Goal: Task Accomplishment & Management: Use online tool/utility

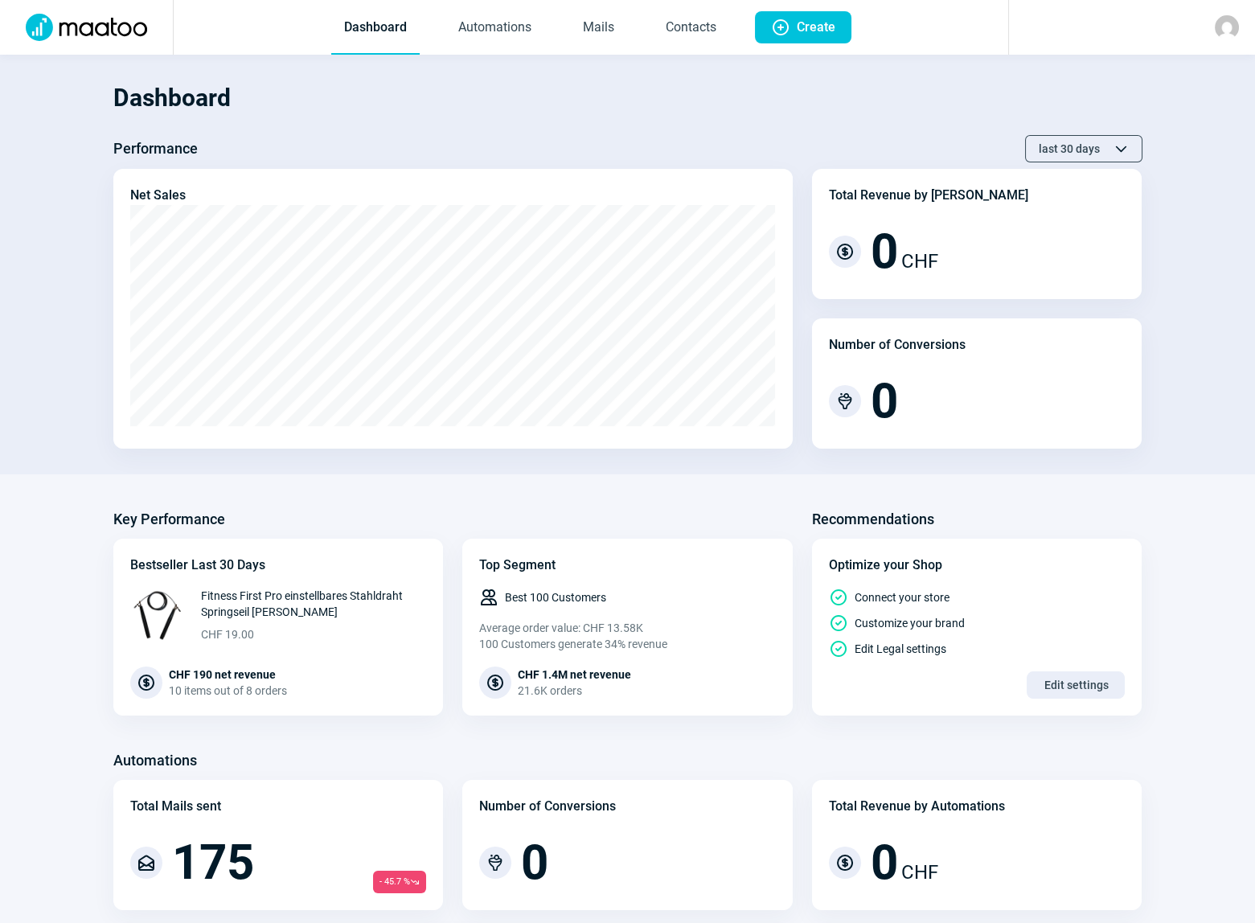
click at [788, 27] on span "Plus icon" at bounding box center [780, 27] width 19 height 19
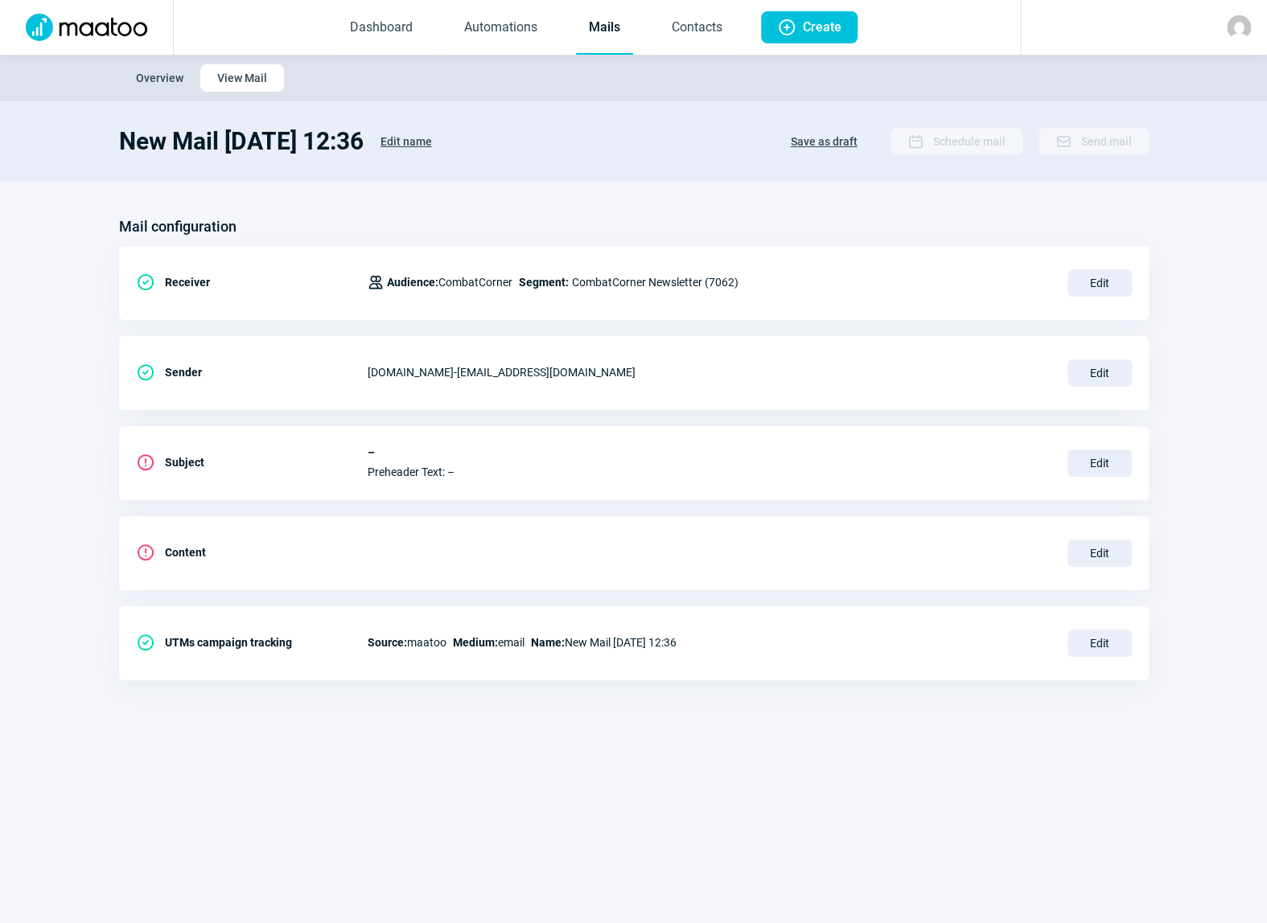
click at [1095, 551] on span "Edit" at bounding box center [1099, 553] width 64 height 27
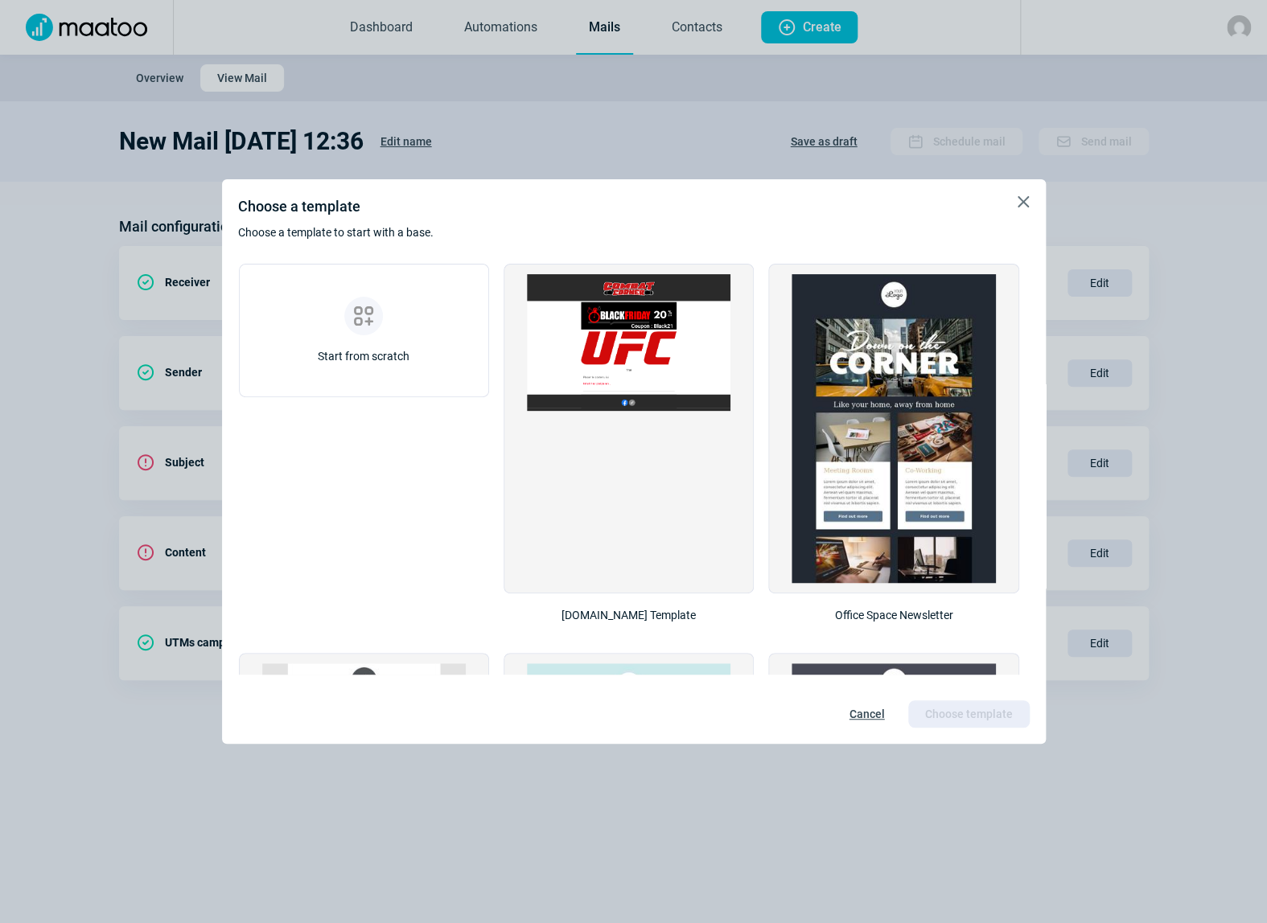
click at [629, 338] on img at bounding box center [628, 342] width 203 height 137
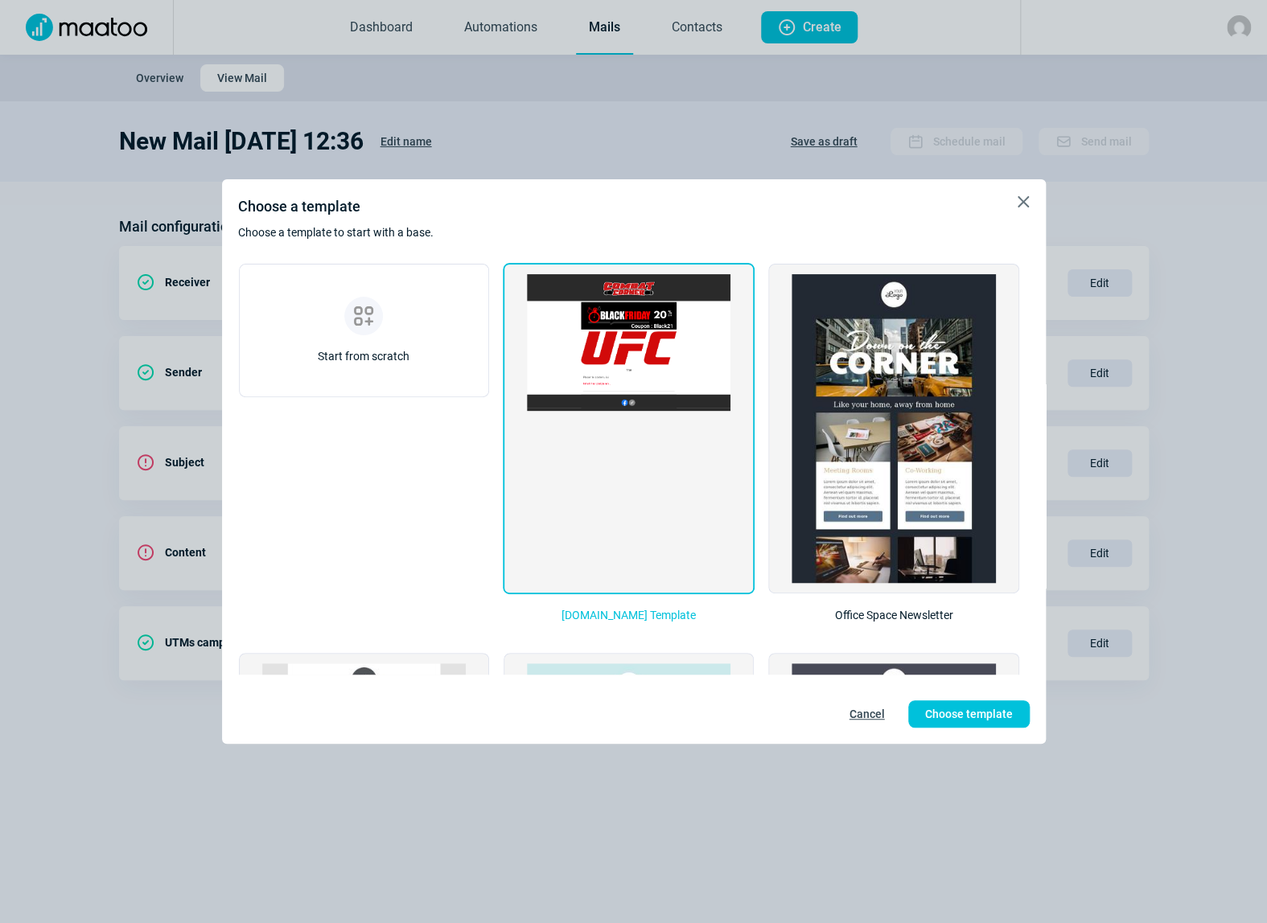
click at [1002, 711] on span "Choose template" at bounding box center [969, 714] width 88 height 26
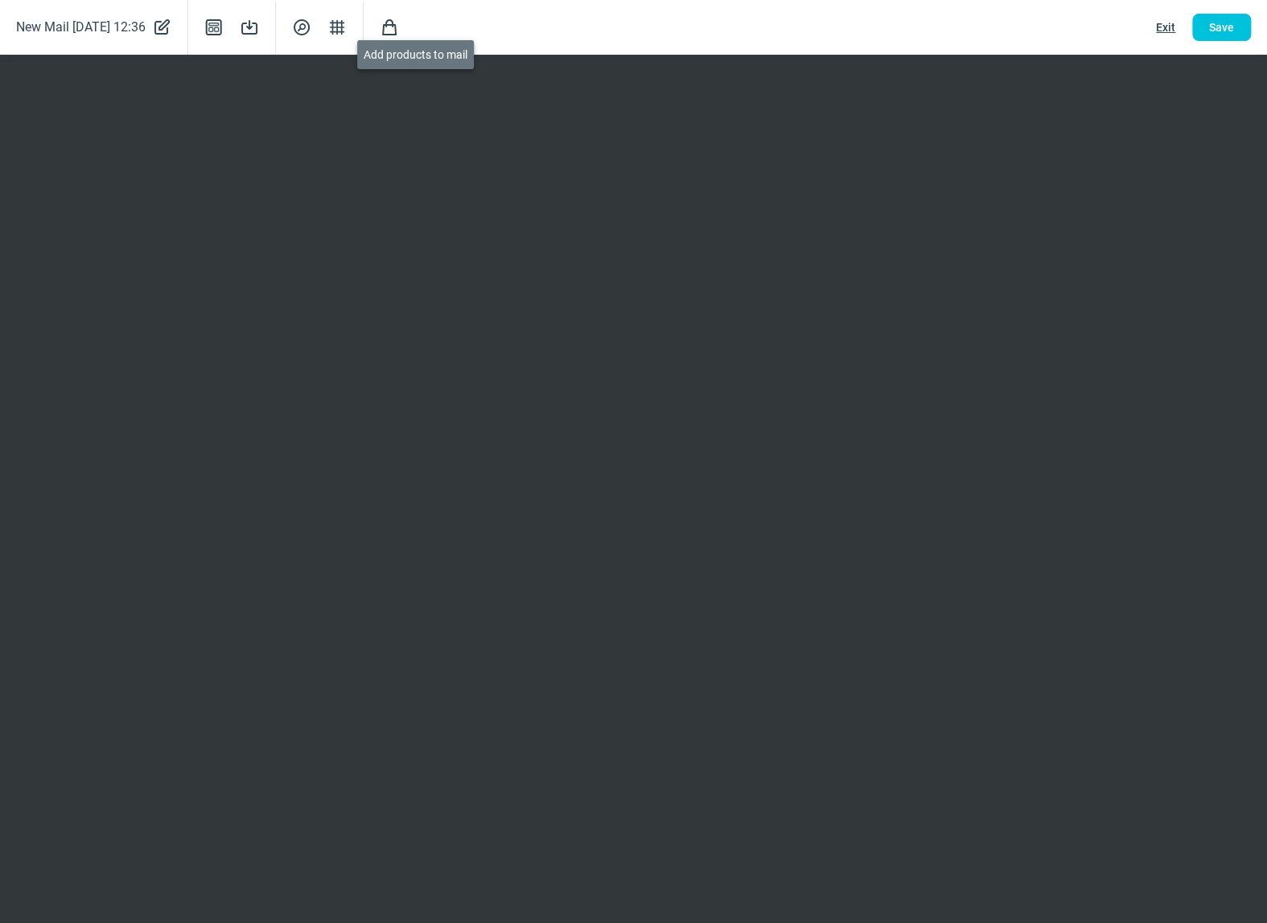
click at [399, 29] on span "Shopping icon" at bounding box center [389, 27] width 19 height 19
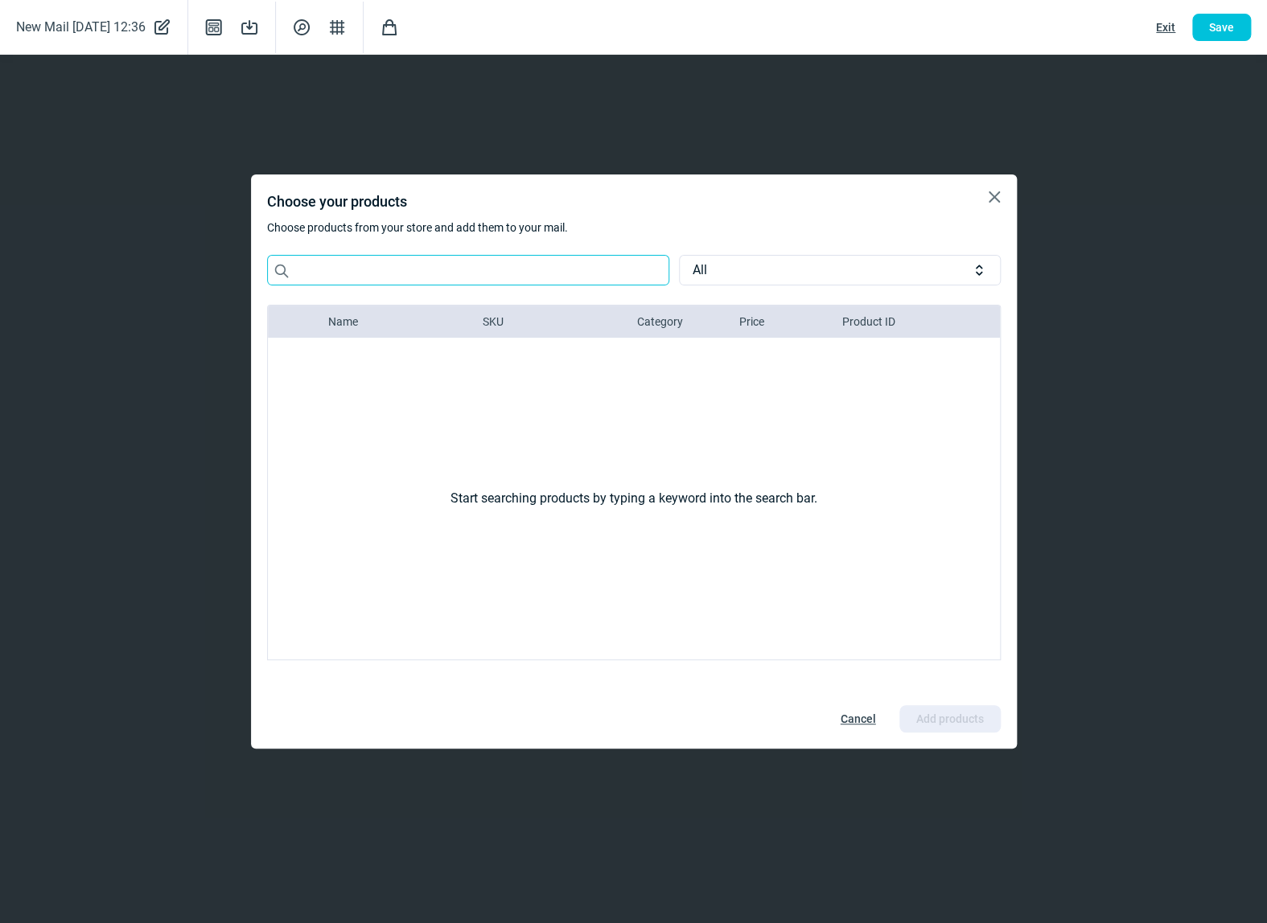
click at [401, 279] on input "Search icon" at bounding box center [468, 270] width 402 height 31
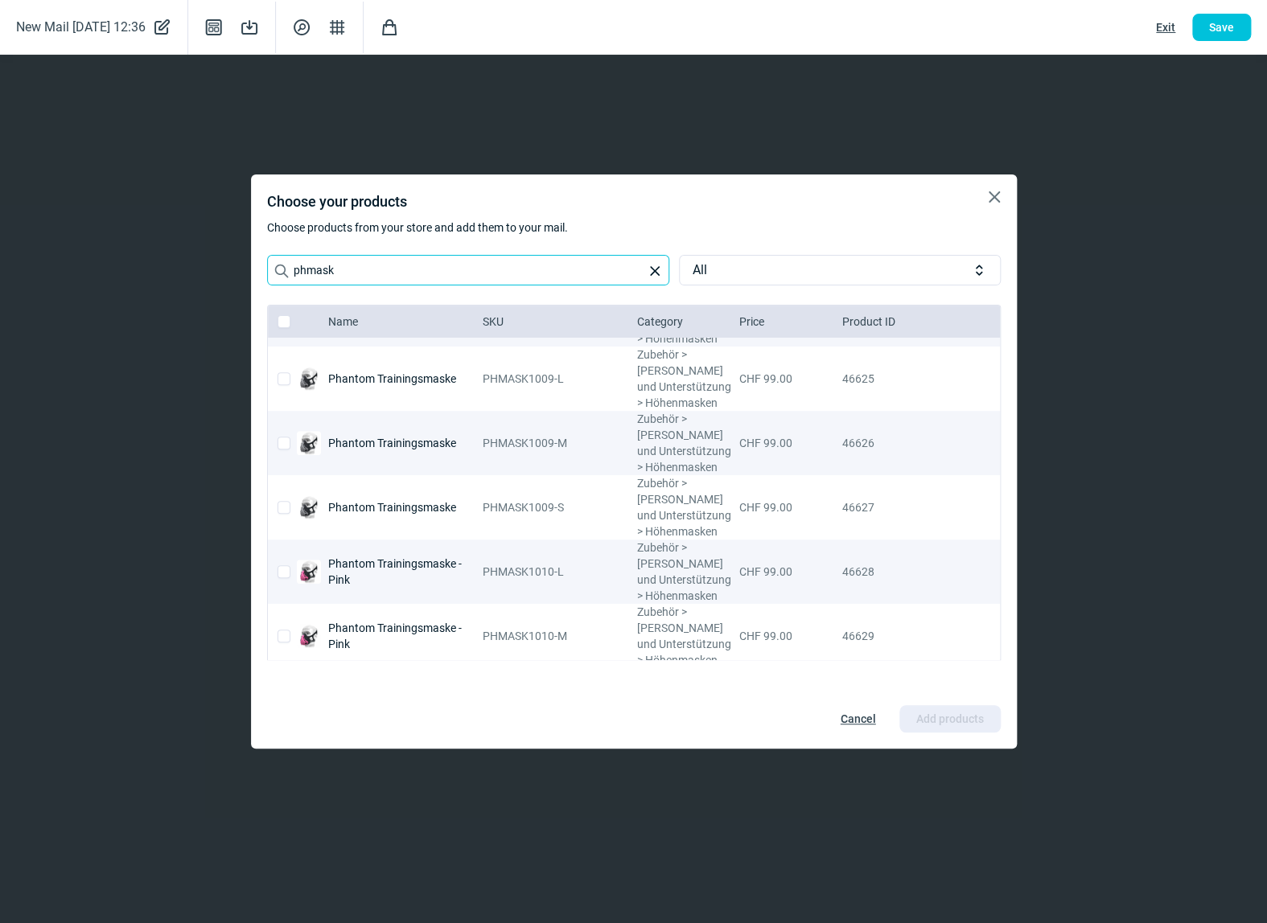
scroll to position [526, 0]
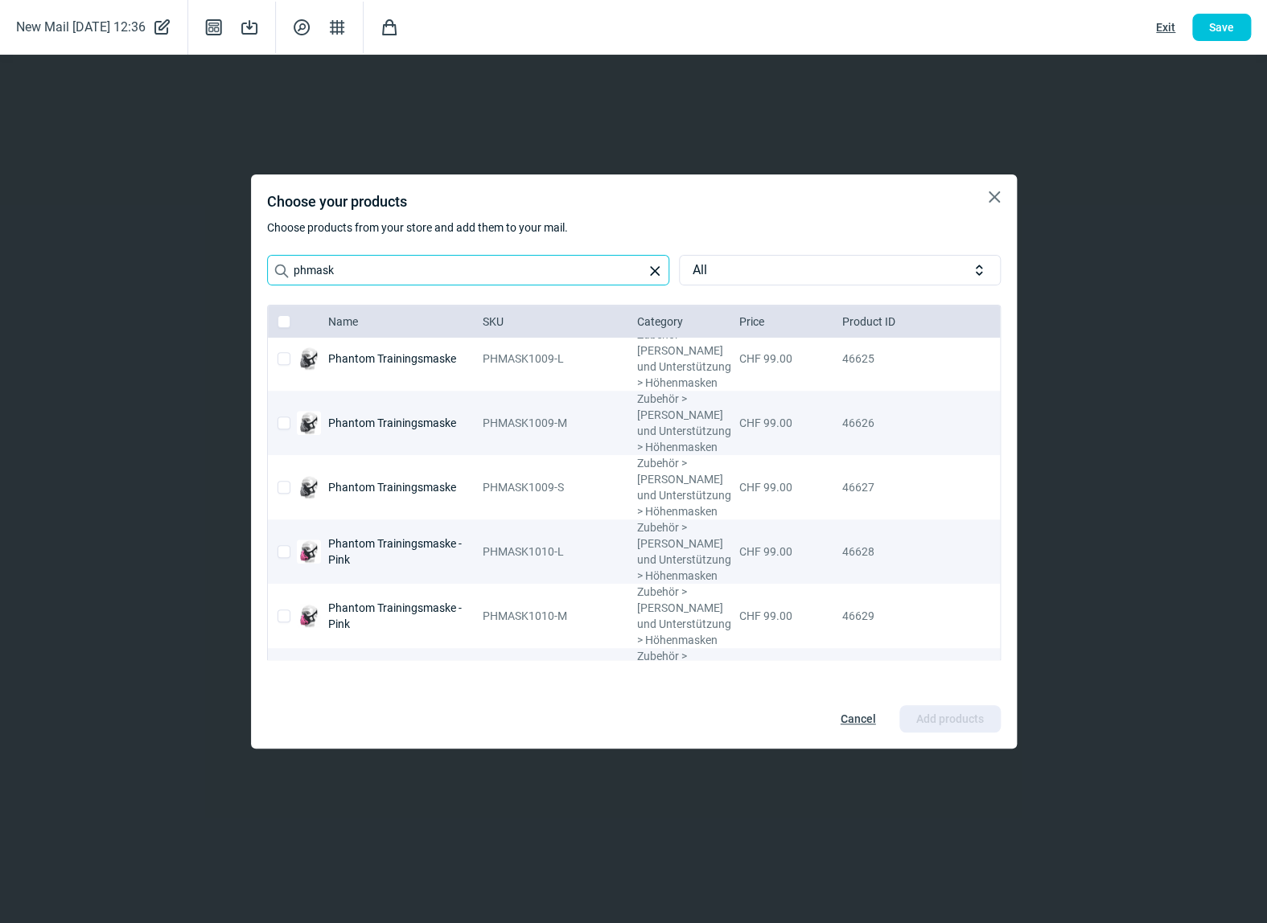
type input "phmask"
click at [280, 738] on input "checkbox" at bounding box center [283, 744] width 13 height 13
checkbox input "true"
checkbox input "false"
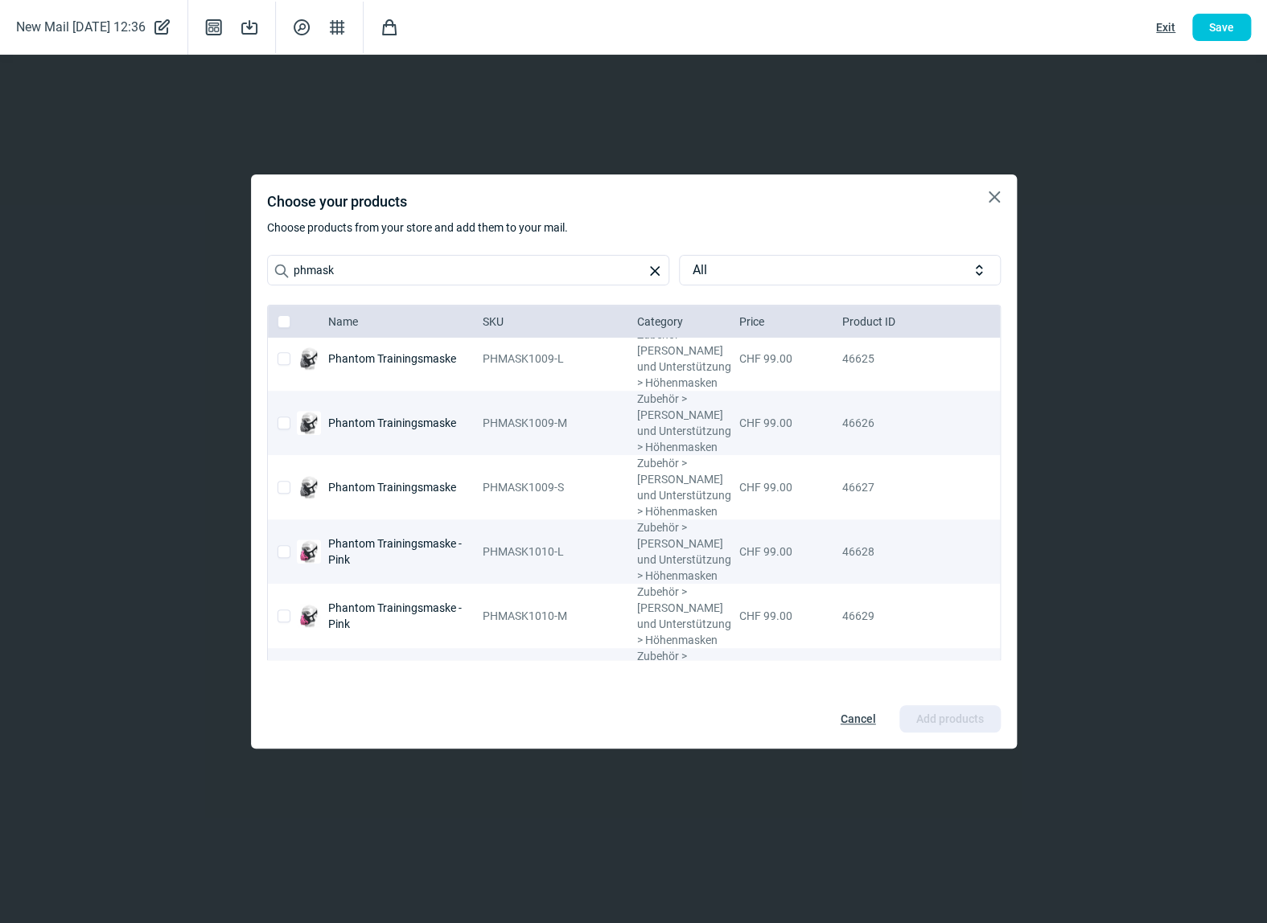
checkbox input "false"
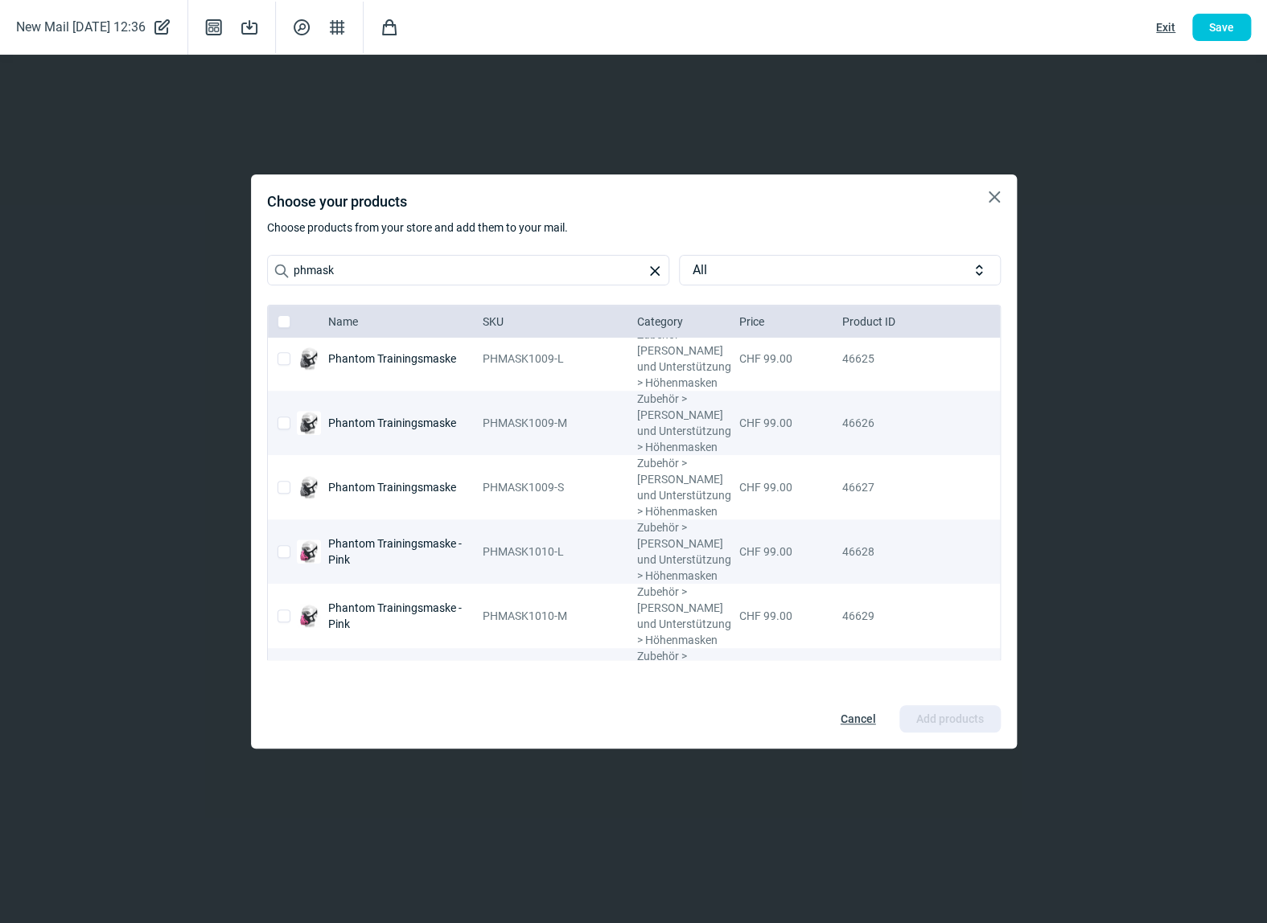
checkbox input "false"
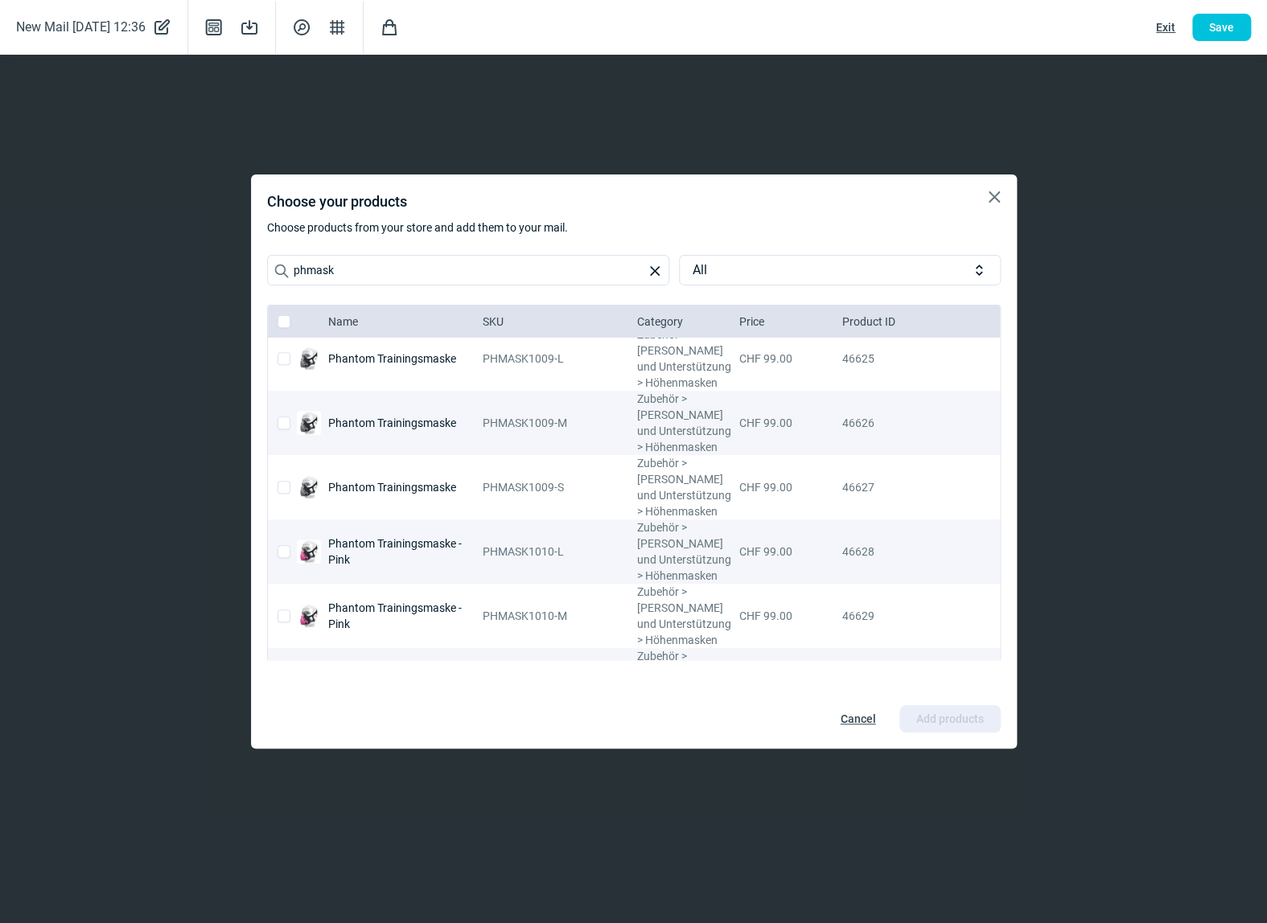
checkbox input "false"
checkbox input "true"
checkbox input "false"
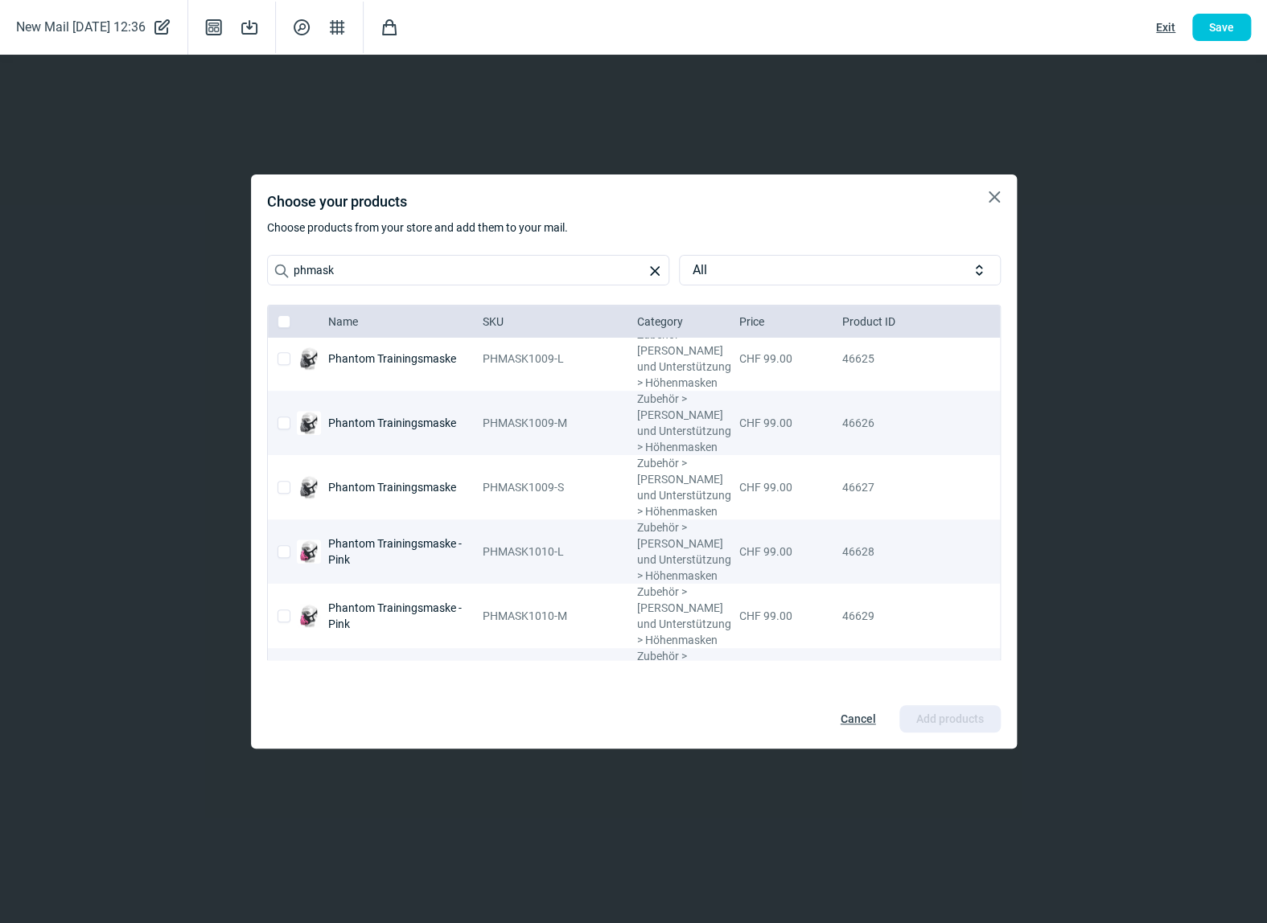
checkbox input "false"
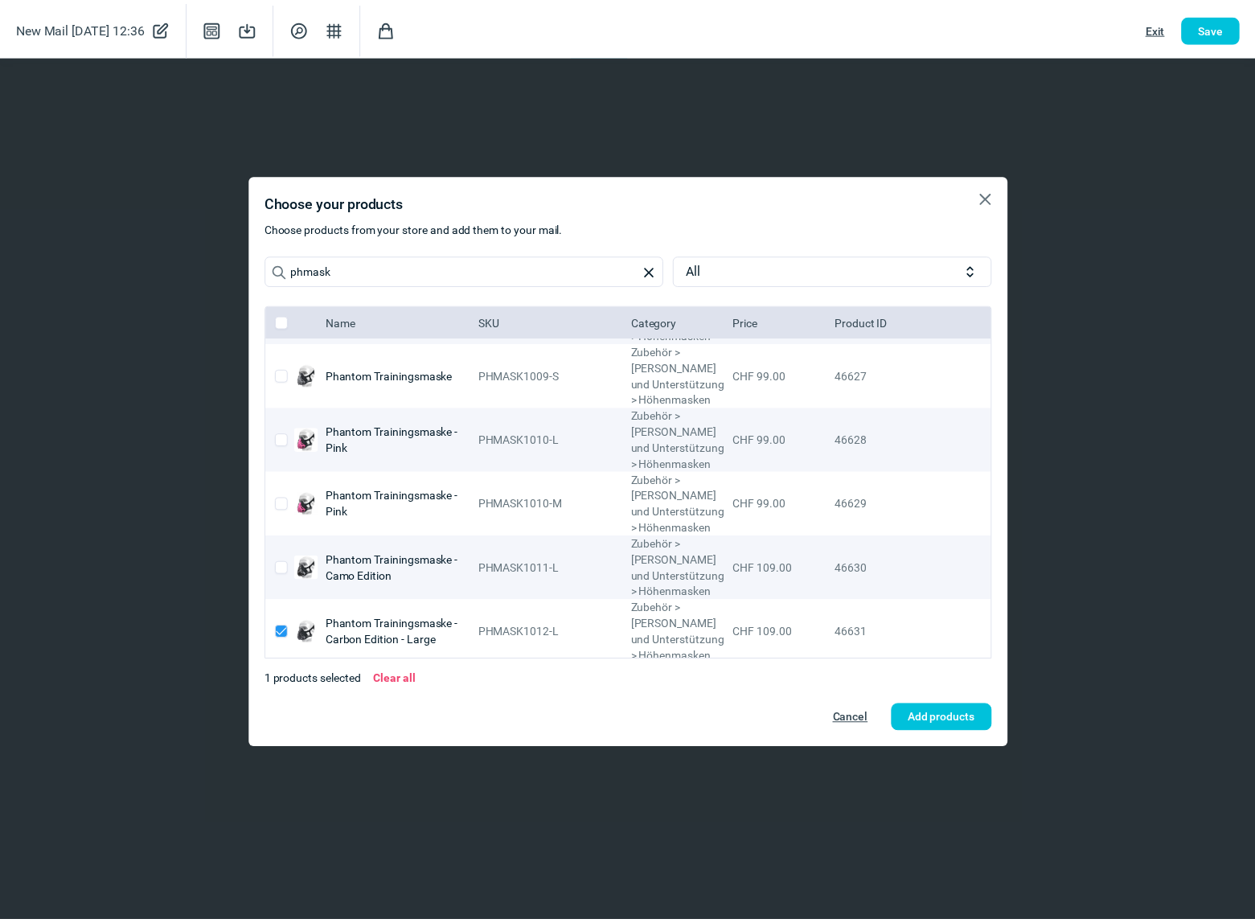
scroll to position [643, 0]
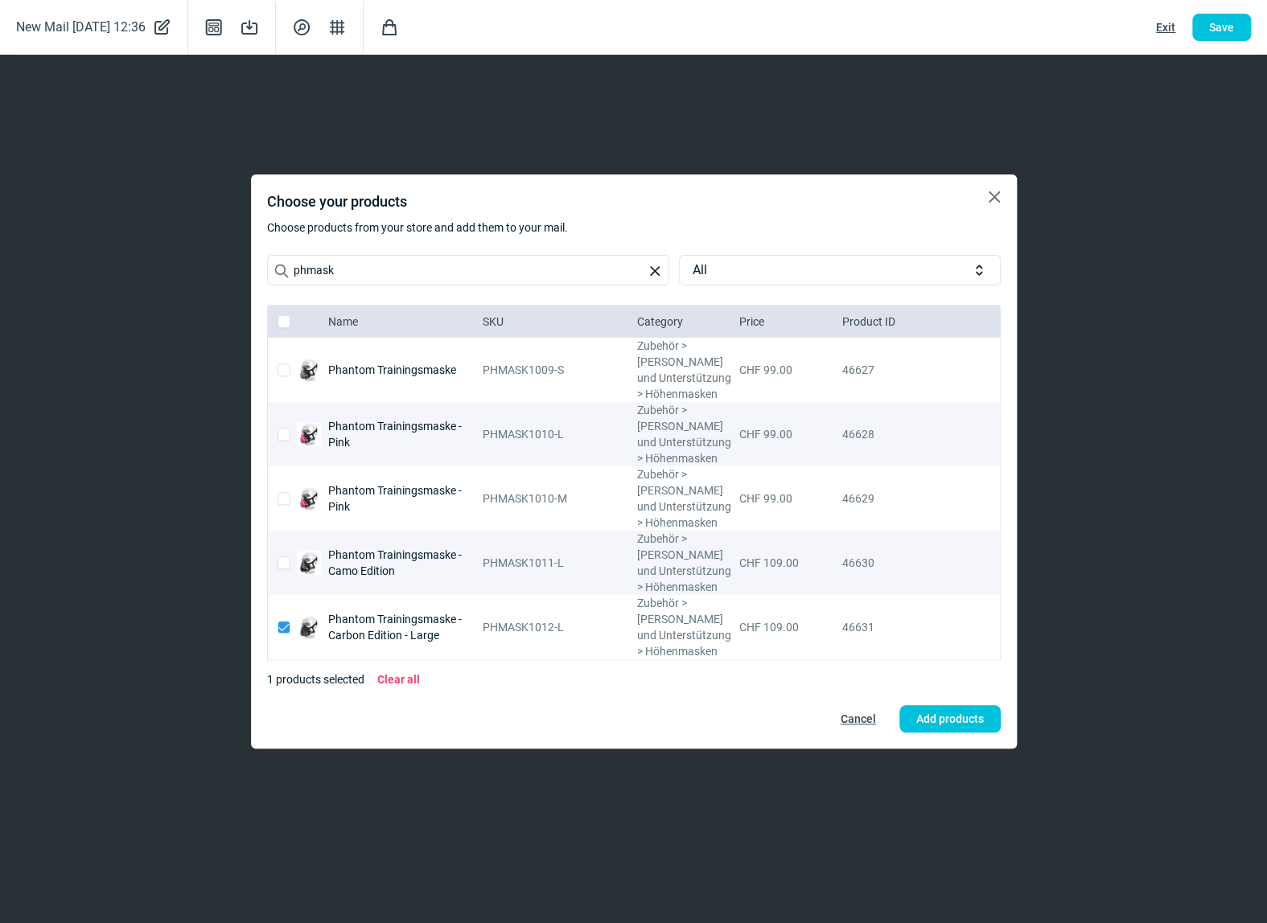
click at [287, 878] on input "checkbox" at bounding box center [283, 884] width 13 height 13
checkbox input "true"
checkbox input "false"
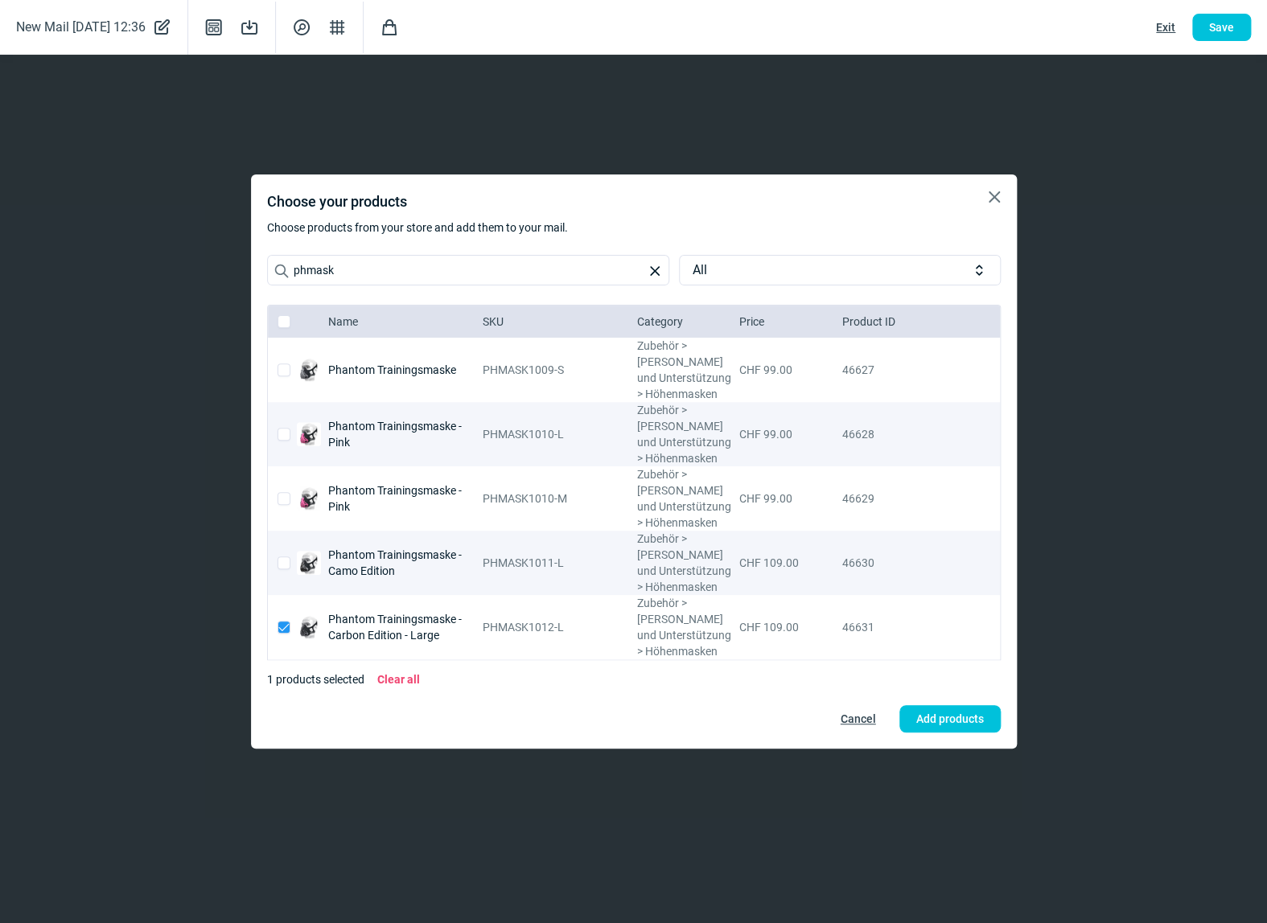
checkbox input "false"
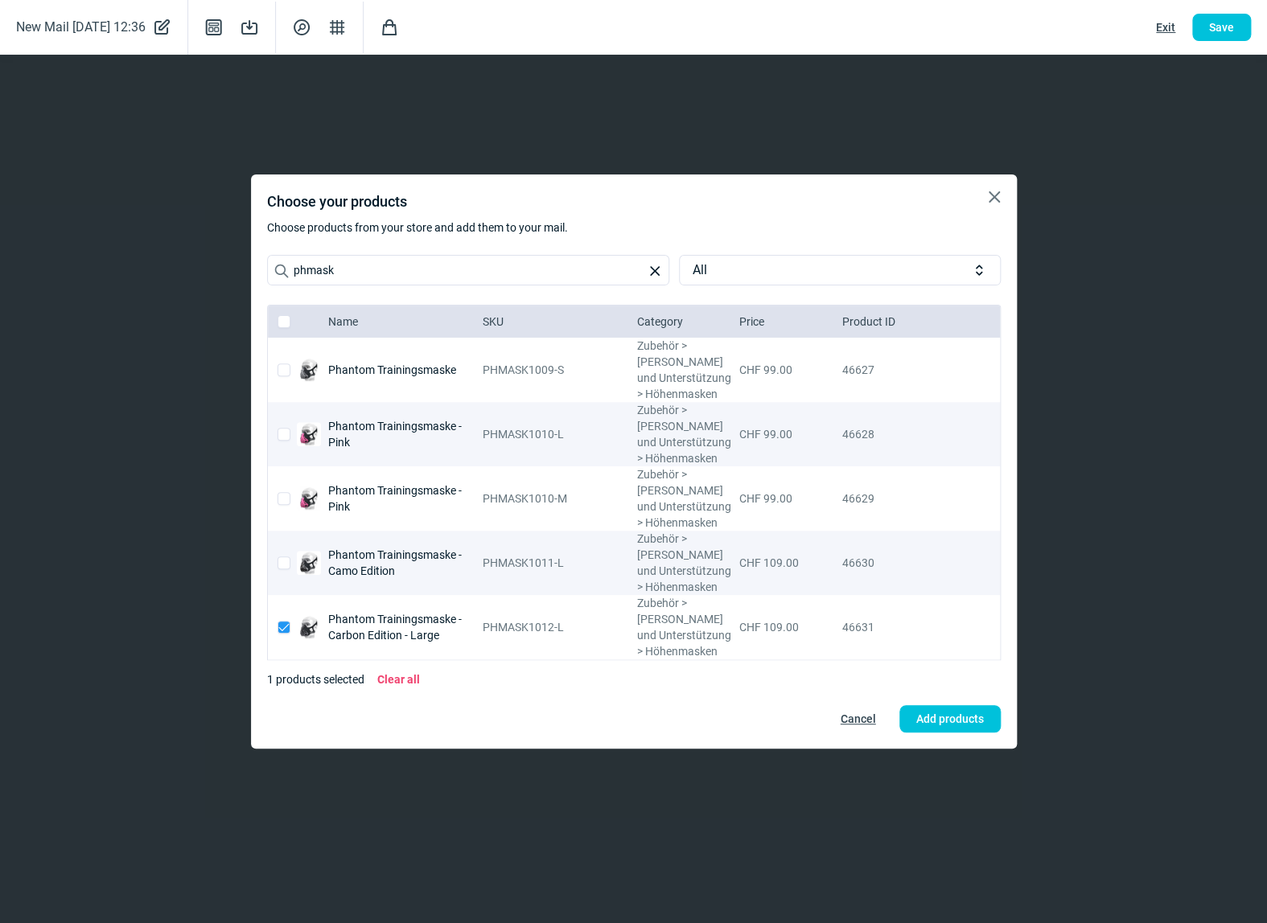
checkbox input "false"
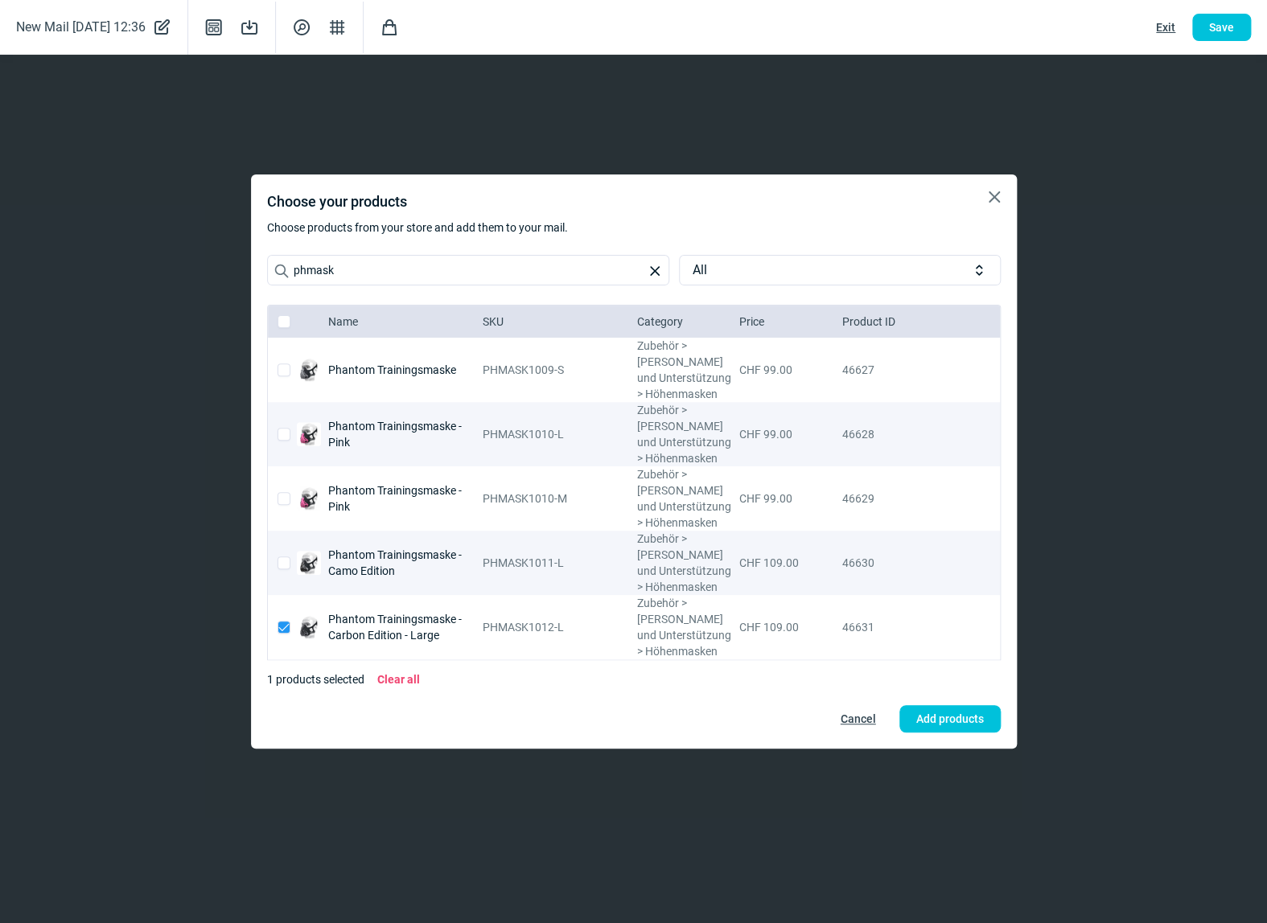
checkbox input "false"
checkbox input "true"
checkbox input "false"
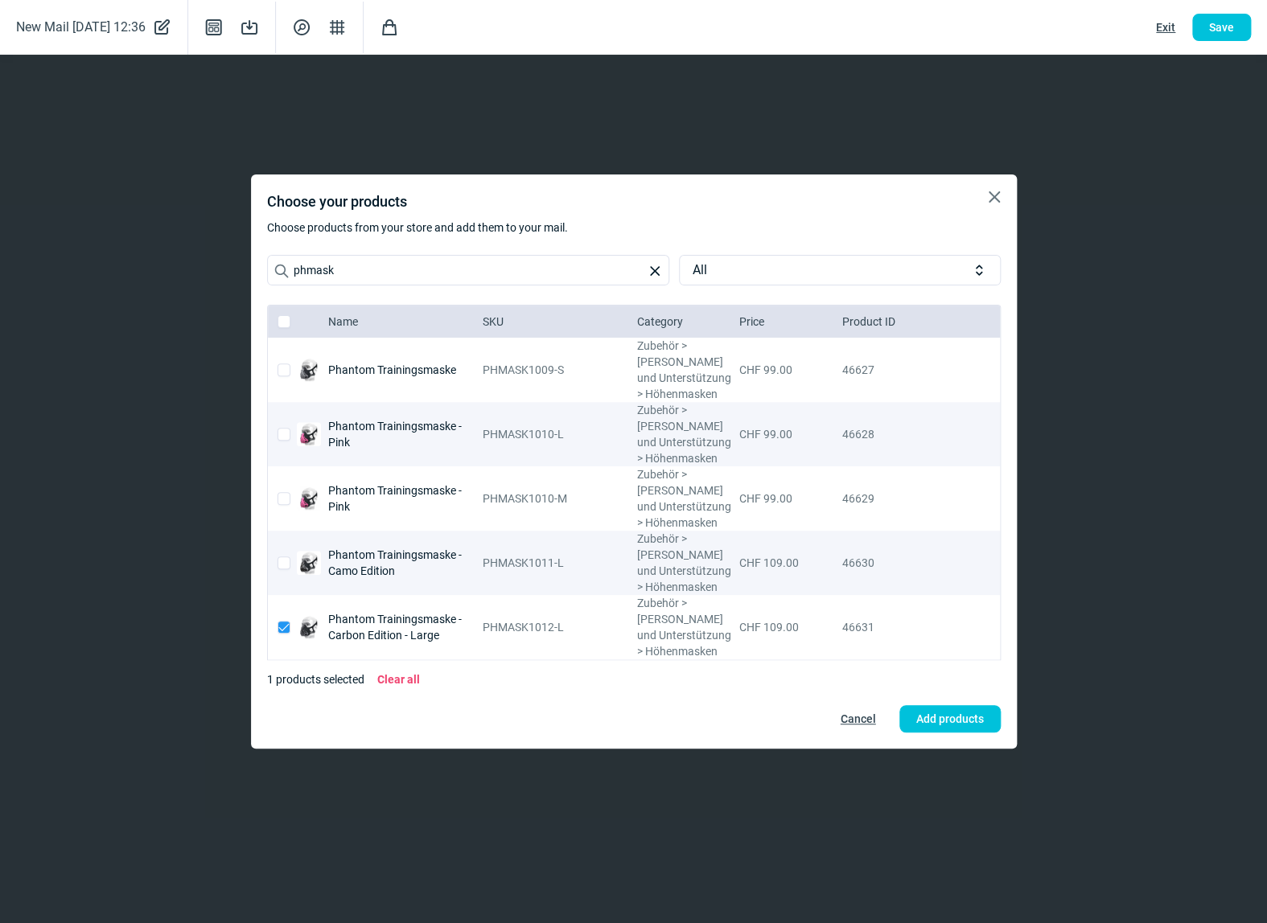
checkbox input "true"
checkbox input "false"
click at [952, 723] on span "Add products" at bounding box center [950, 719] width 68 height 26
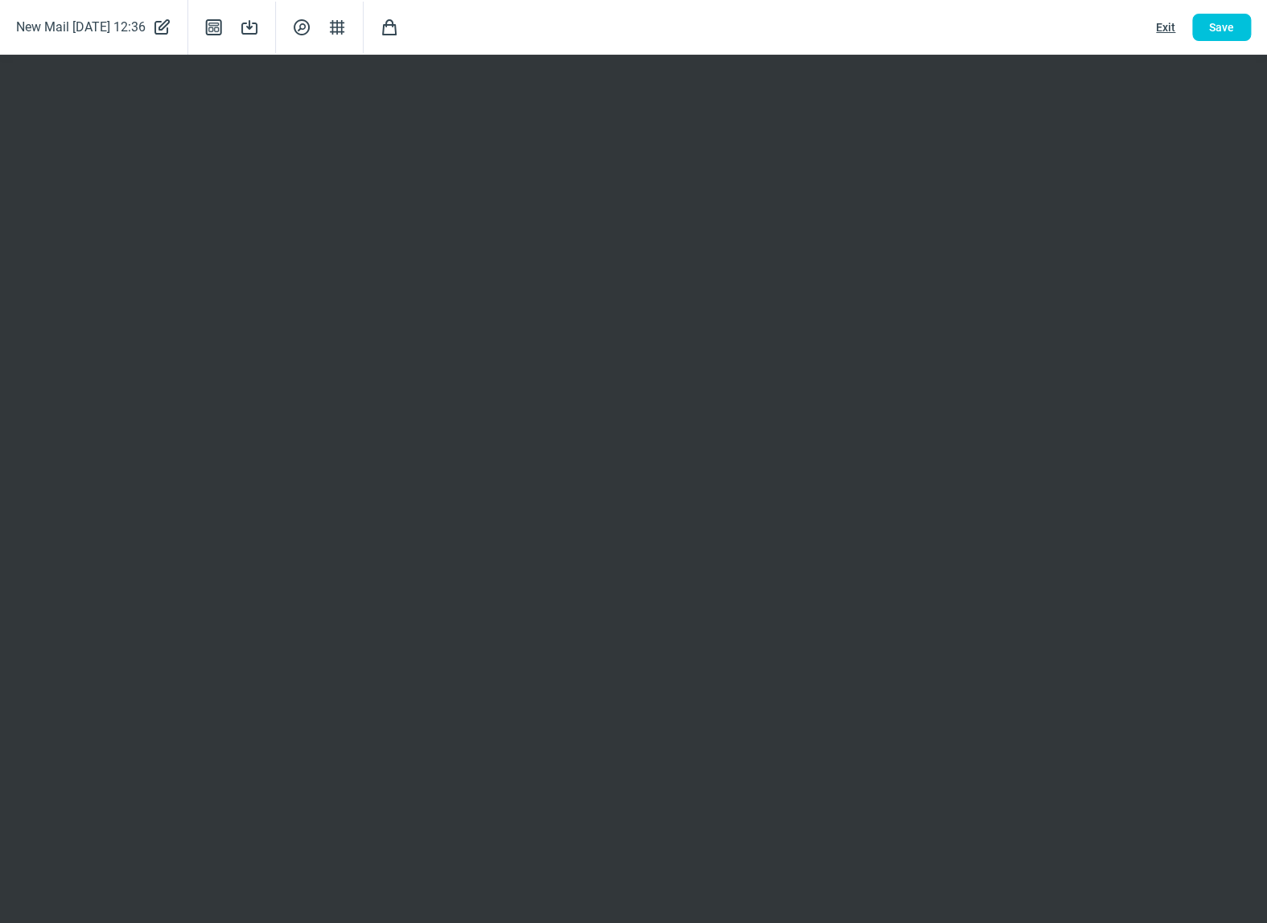
click at [1021, 19] on div "New Mail [DATE] 12:36 PencilAlt icon Template icon Save icon SearchCircle icon …" at bounding box center [633, 27] width 1267 height 55
click at [399, 31] on span "Shopping icon" at bounding box center [389, 27] width 19 height 19
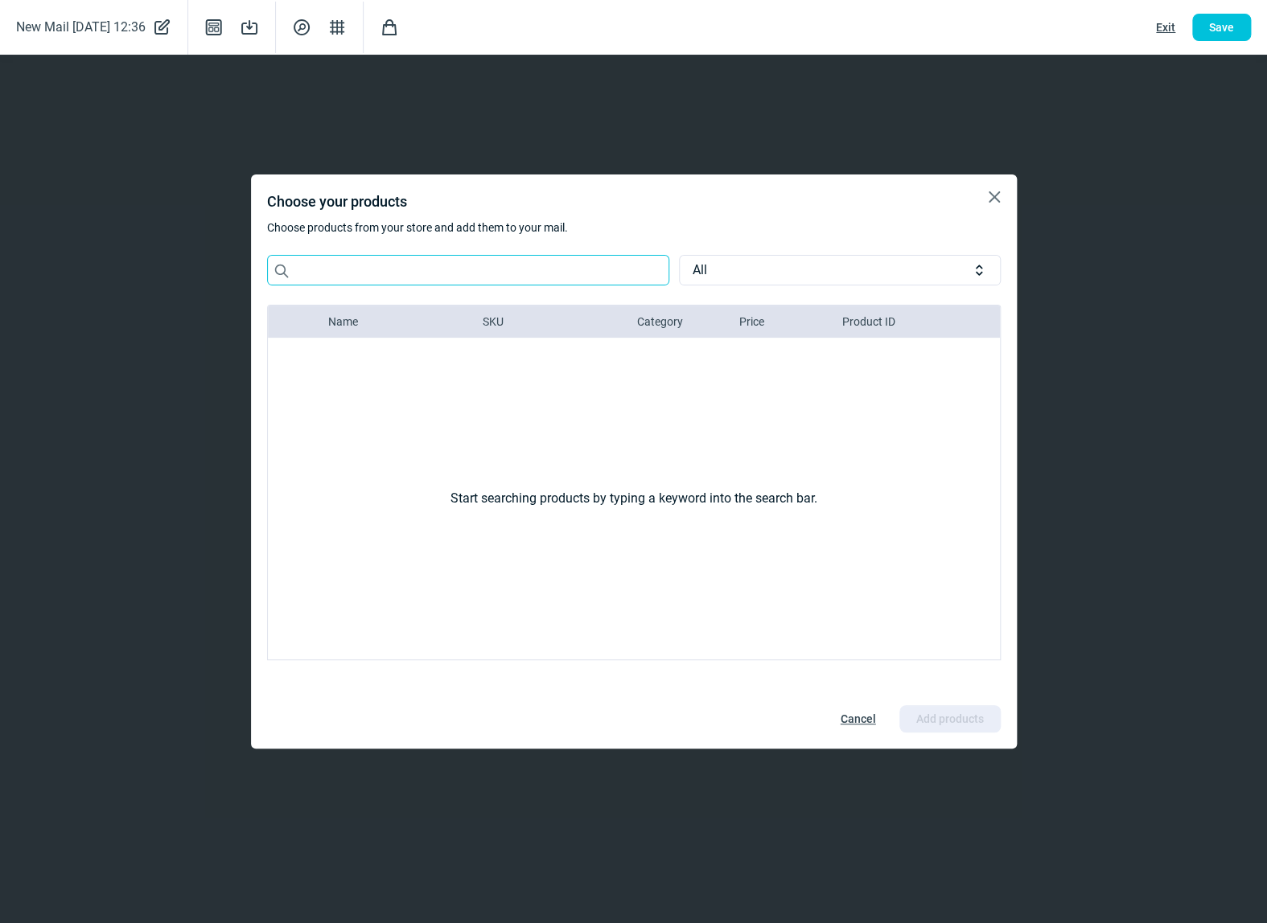
click at [401, 272] on input "Search icon" at bounding box center [468, 270] width 402 height 31
type input "phvest"
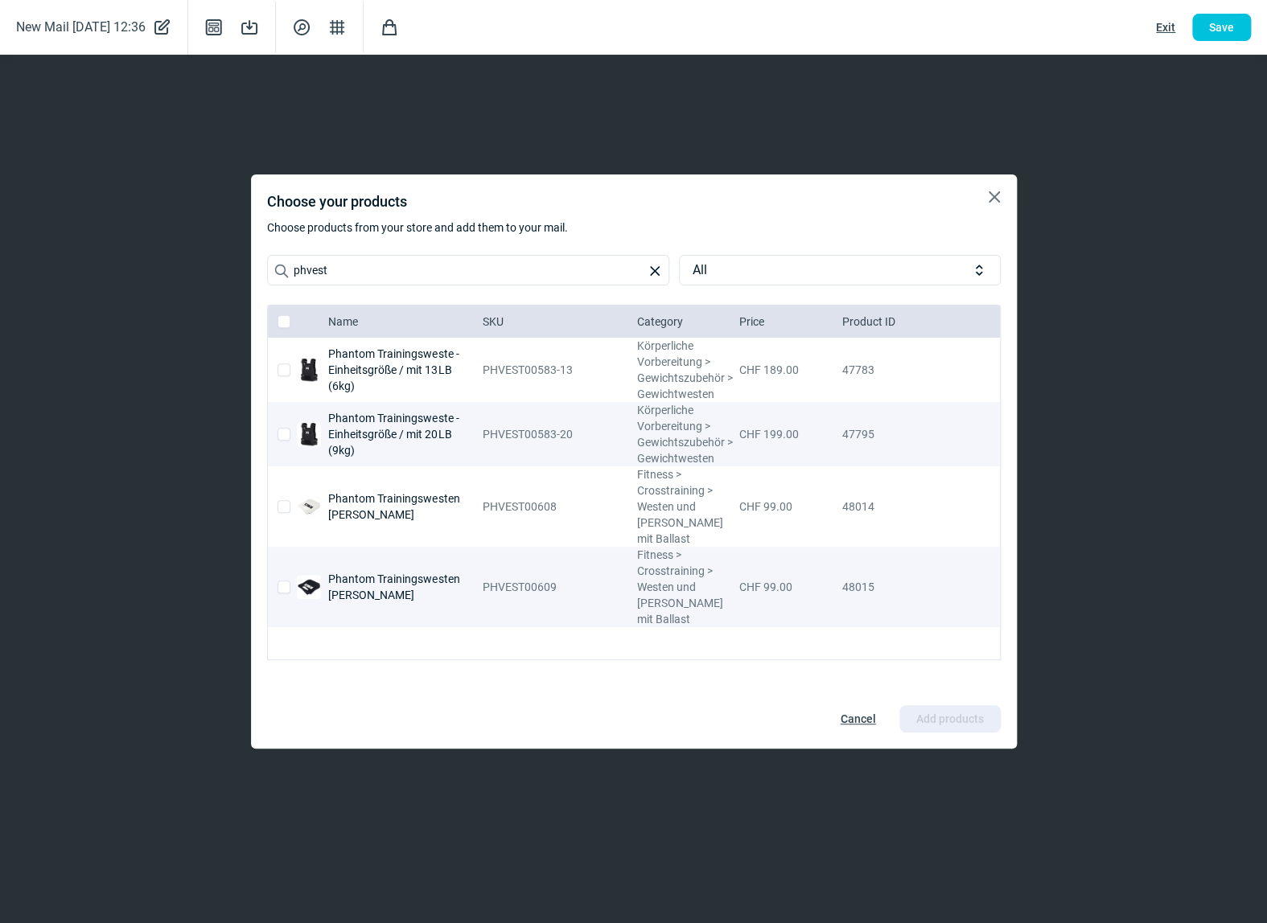
click at [278, 434] on input "checkbox" at bounding box center [283, 434] width 13 height 13
checkbox input "true"
checkbox input "false"
checkbox input "true"
checkbox input "false"
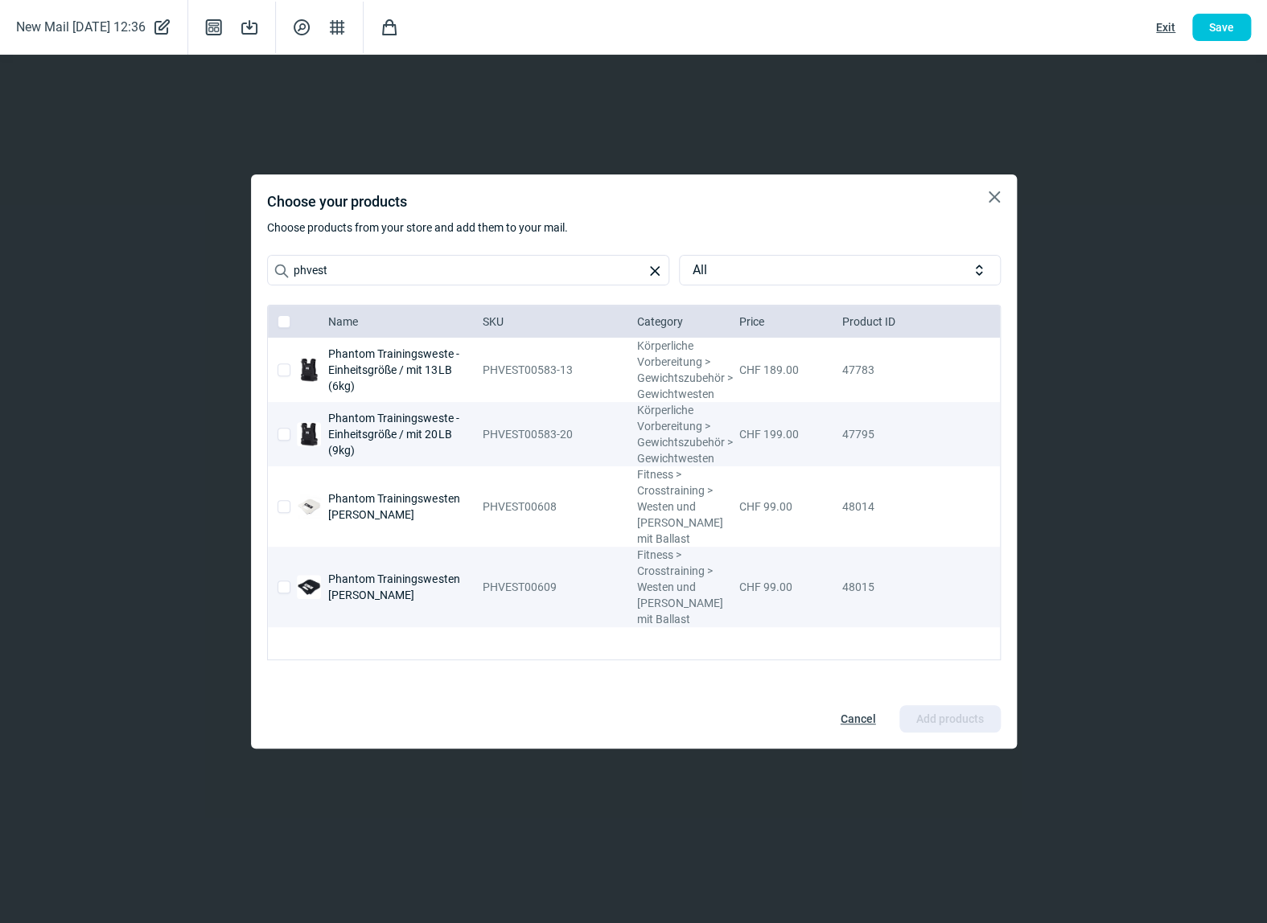
checkbox input "false"
click at [284, 367] on input "checkbox" at bounding box center [283, 370] width 13 height 13
checkbox input "true"
checkbox input "false"
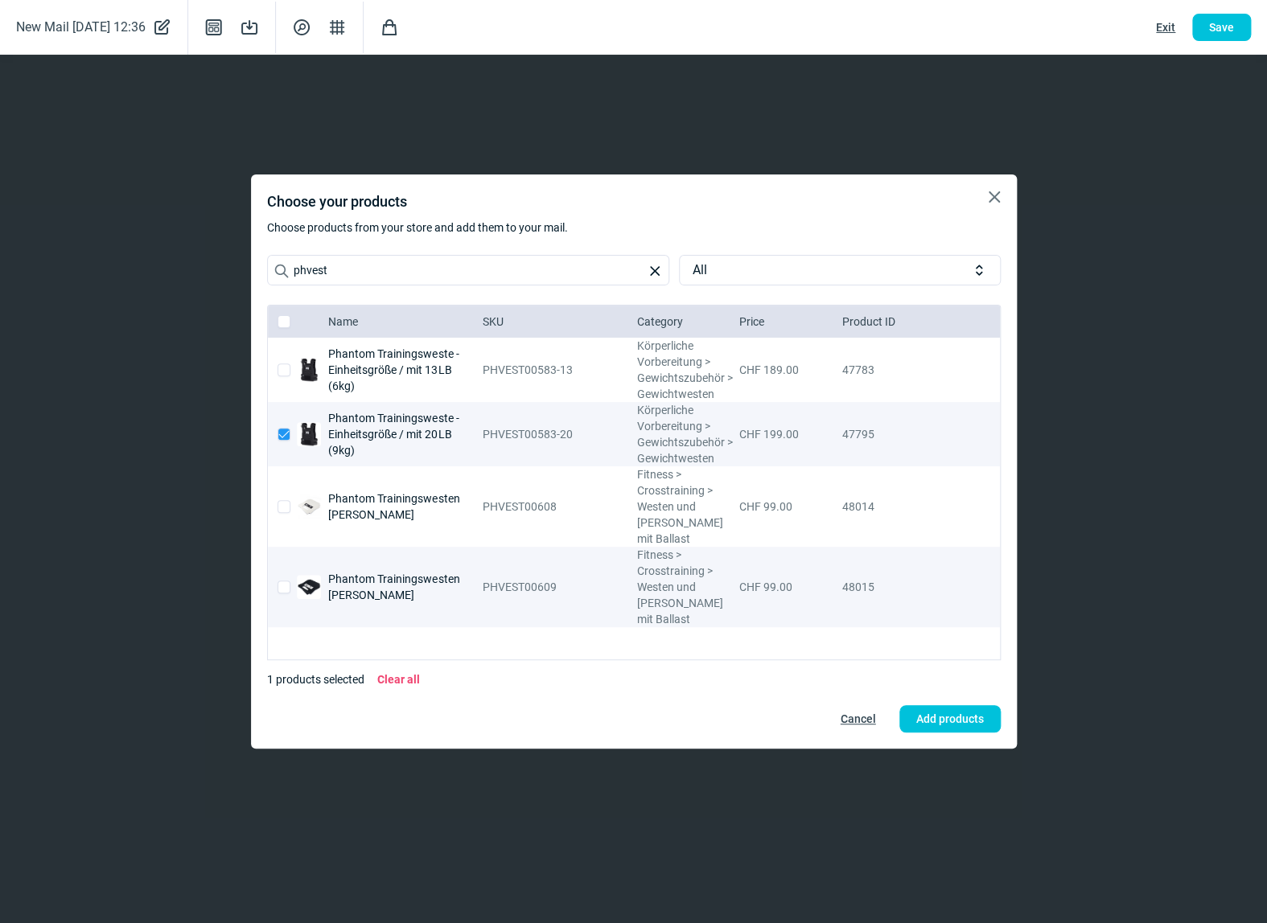
checkbox input "false"
click at [935, 721] on span "Add products" at bounding box center [950, 719] width 68 height 26
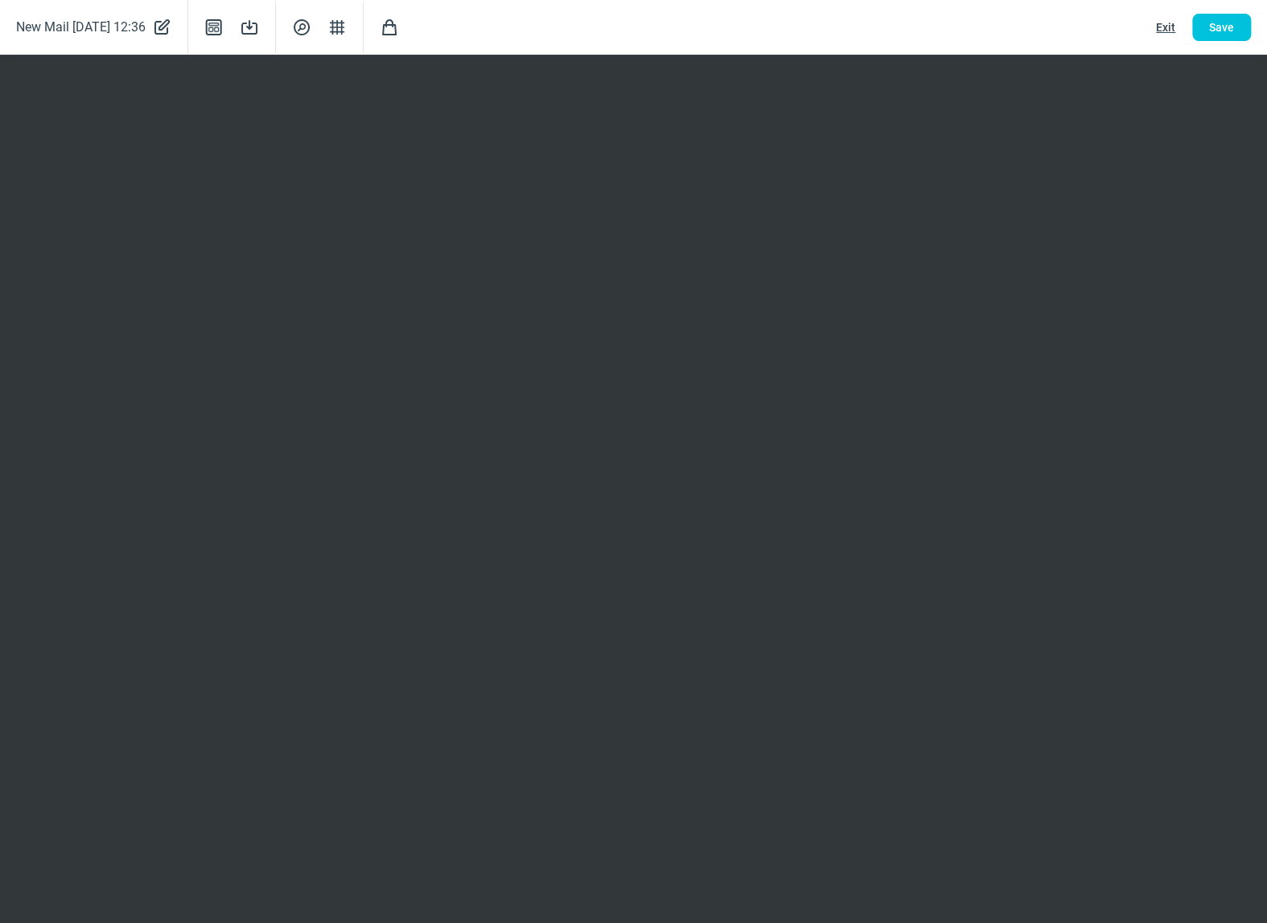
click at [1227, 33] on span "Save" at bounding box center [1221, 27] width 25 height 26
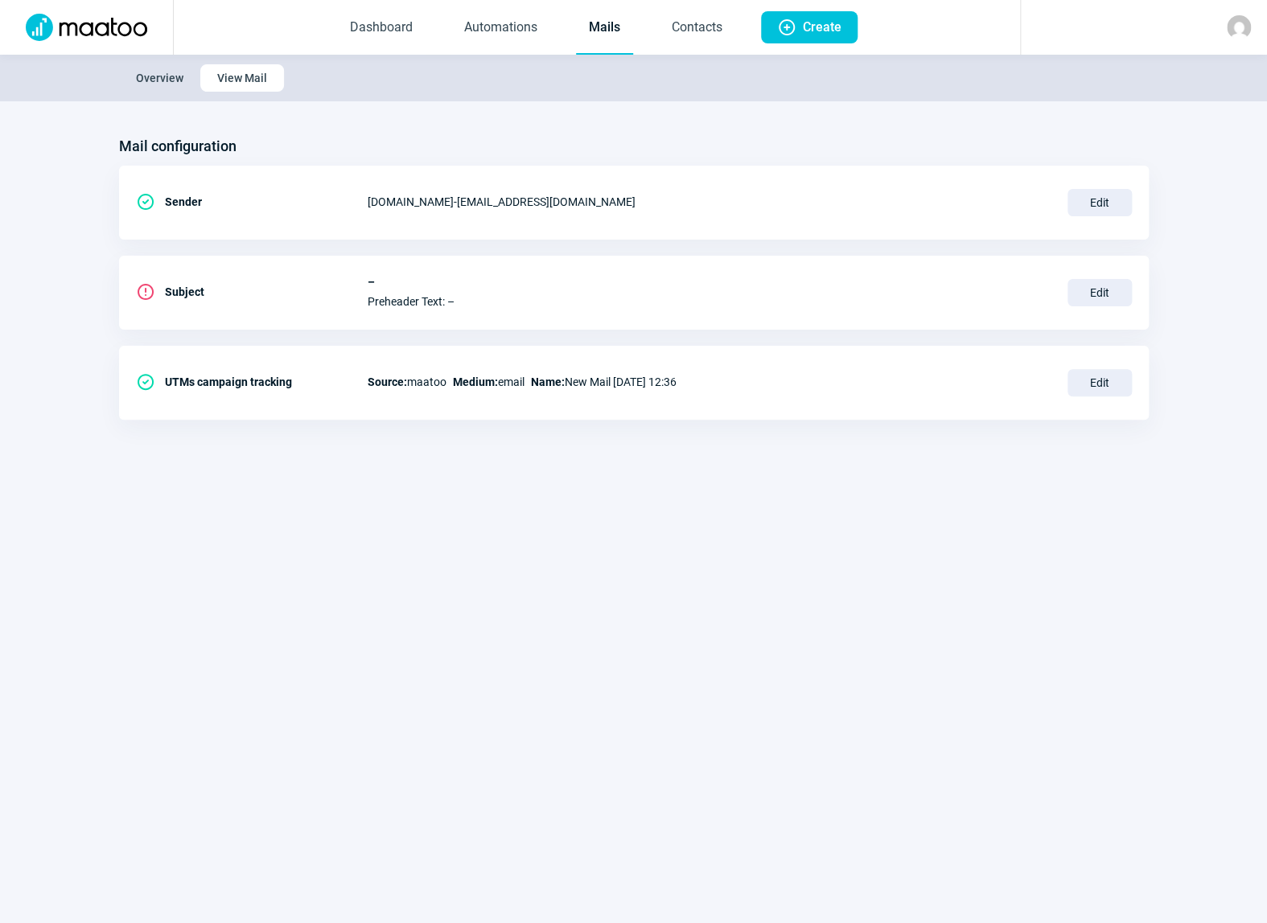
click at [170, 72] on span "Overview" at bounding box center [159, 78] width 47 height 26
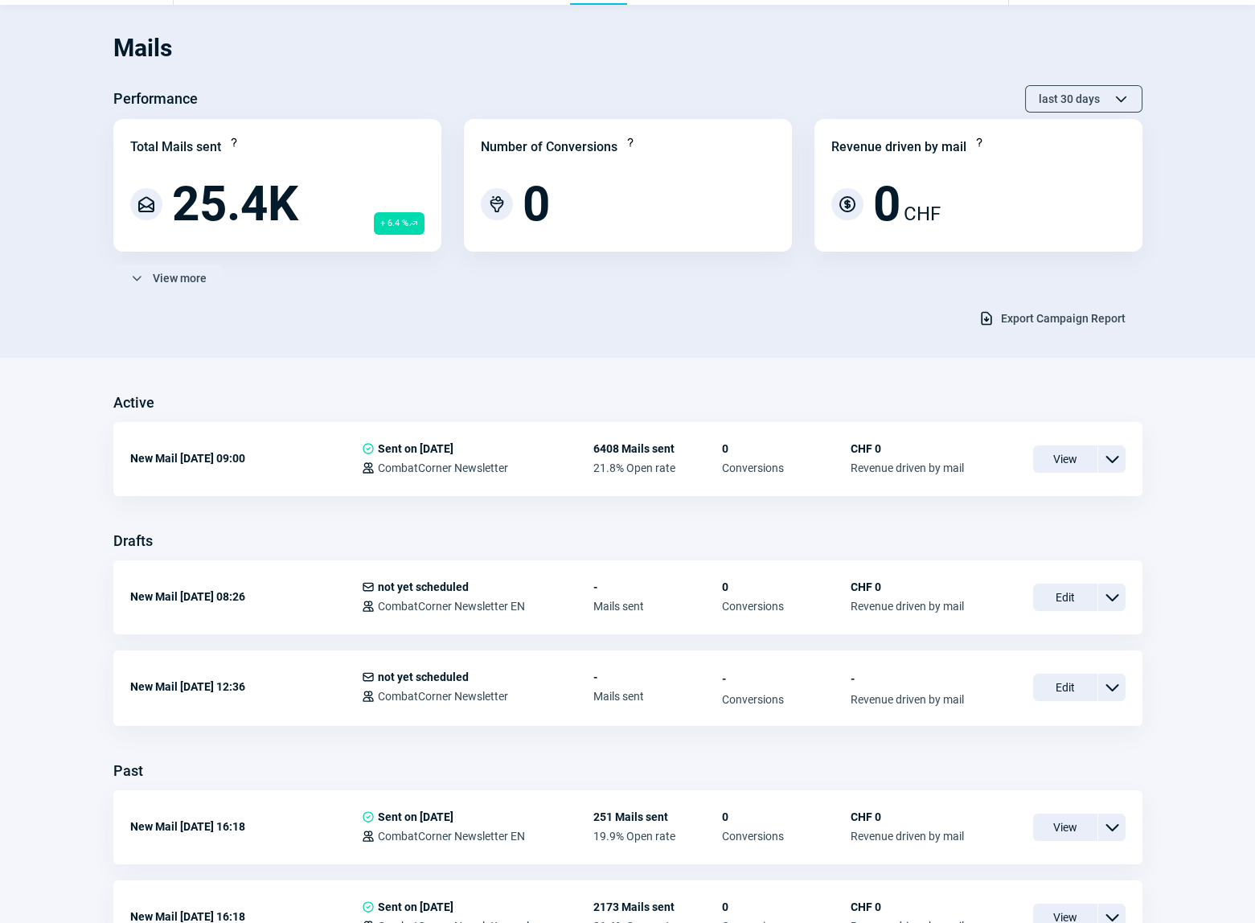
scroll to position [72, 0]
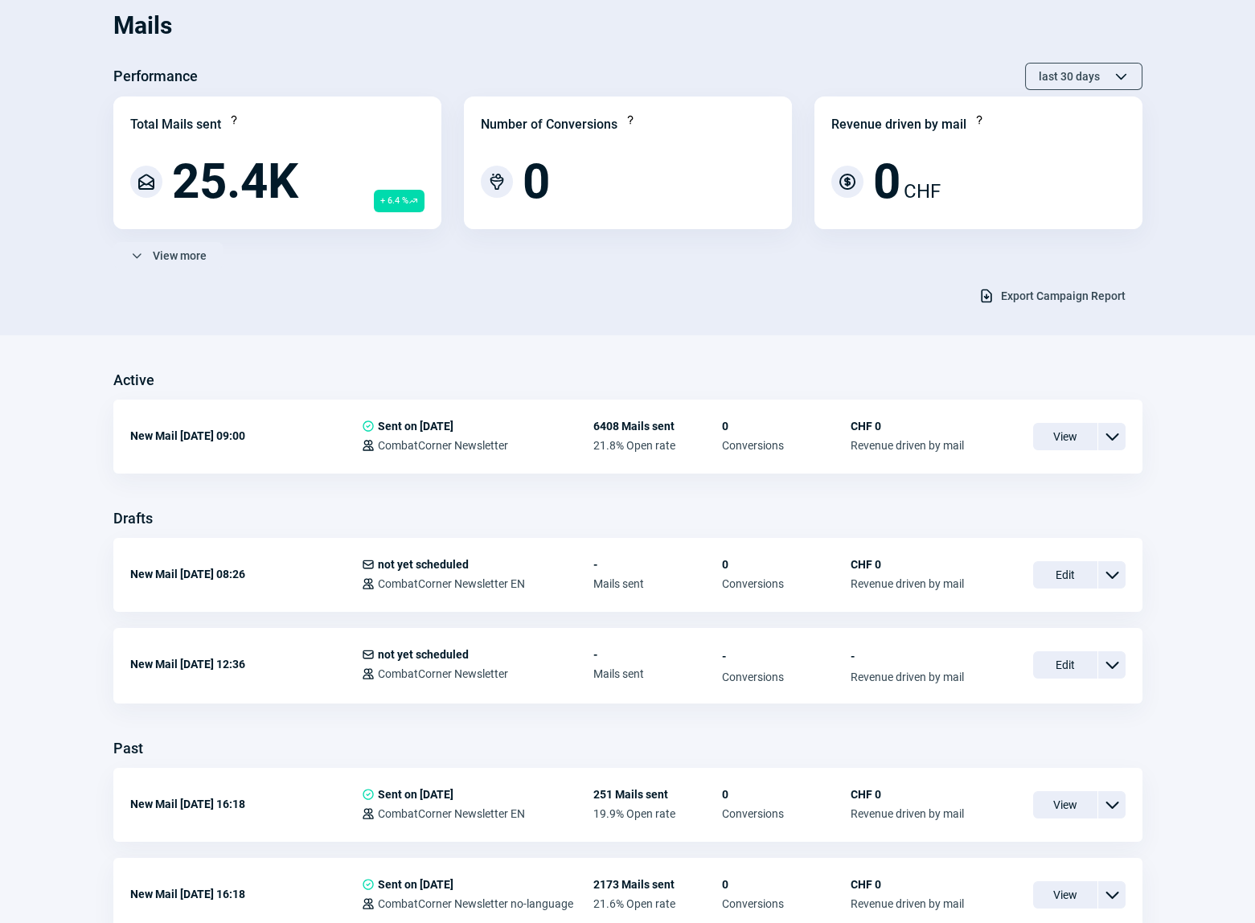
click at [1057, 663] on span "Edit" at bounding box center [1066, 664] width 64 height 27
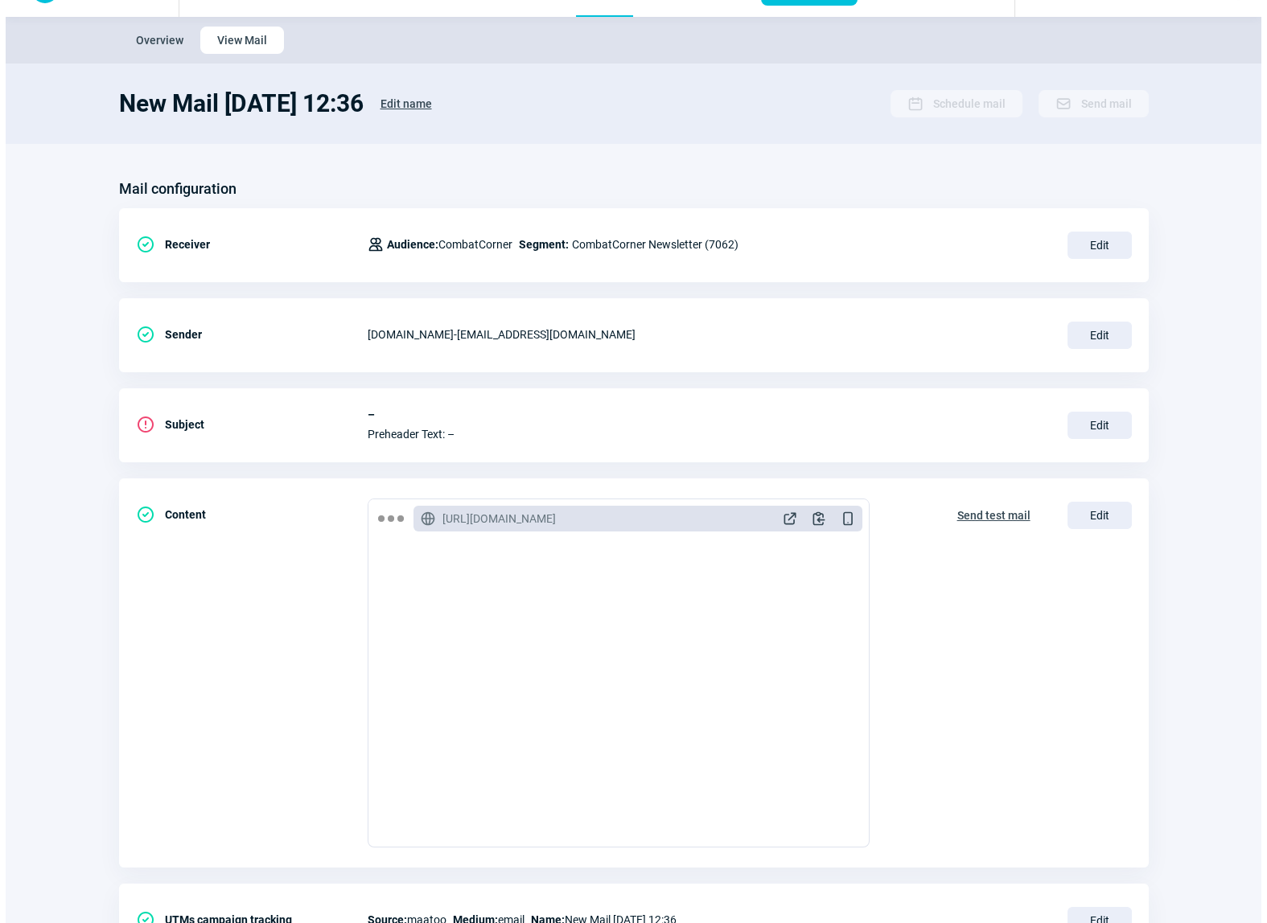
scroll to position [118, 0]
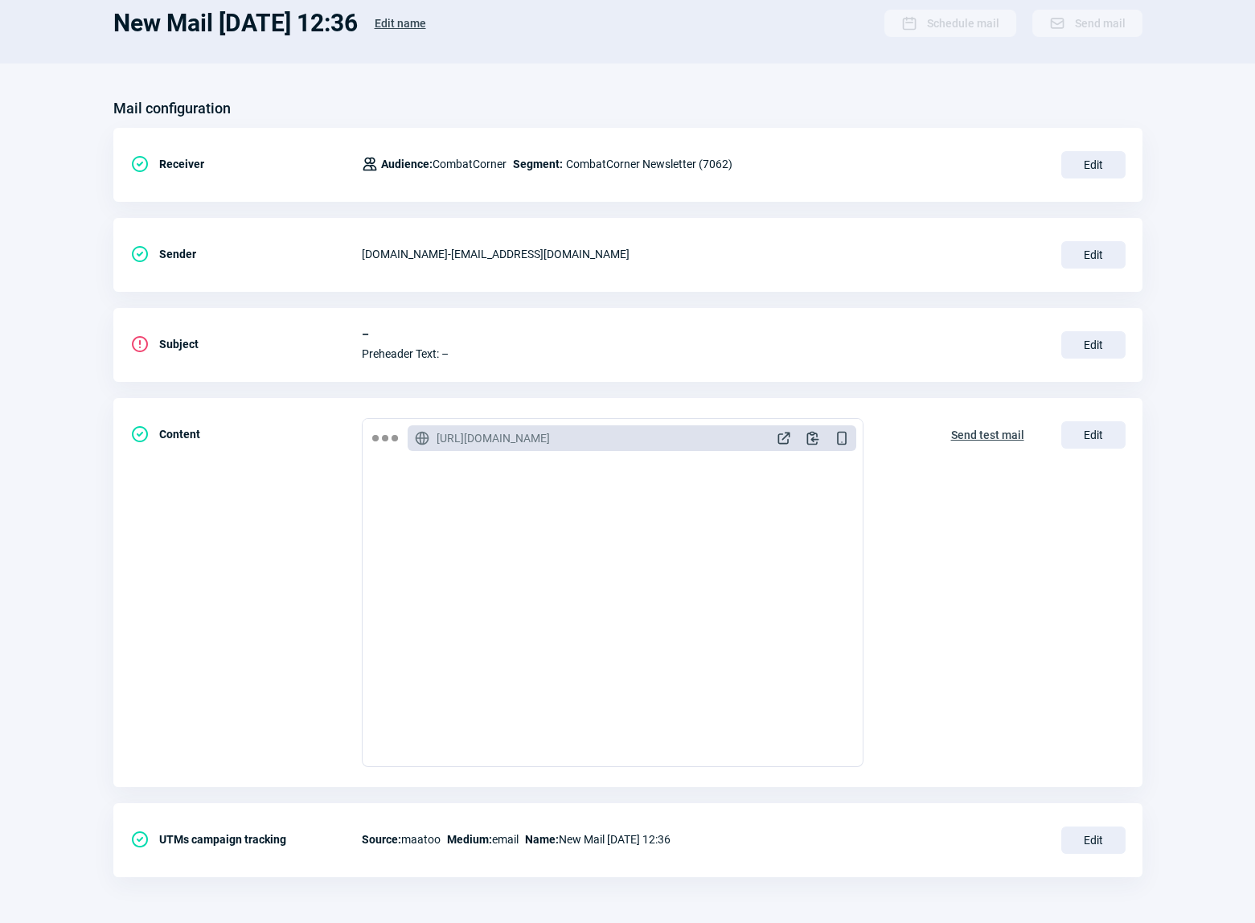
click at [1088, 434] on span "Edit" at bounding box center [1094, 434] width 64 height 27
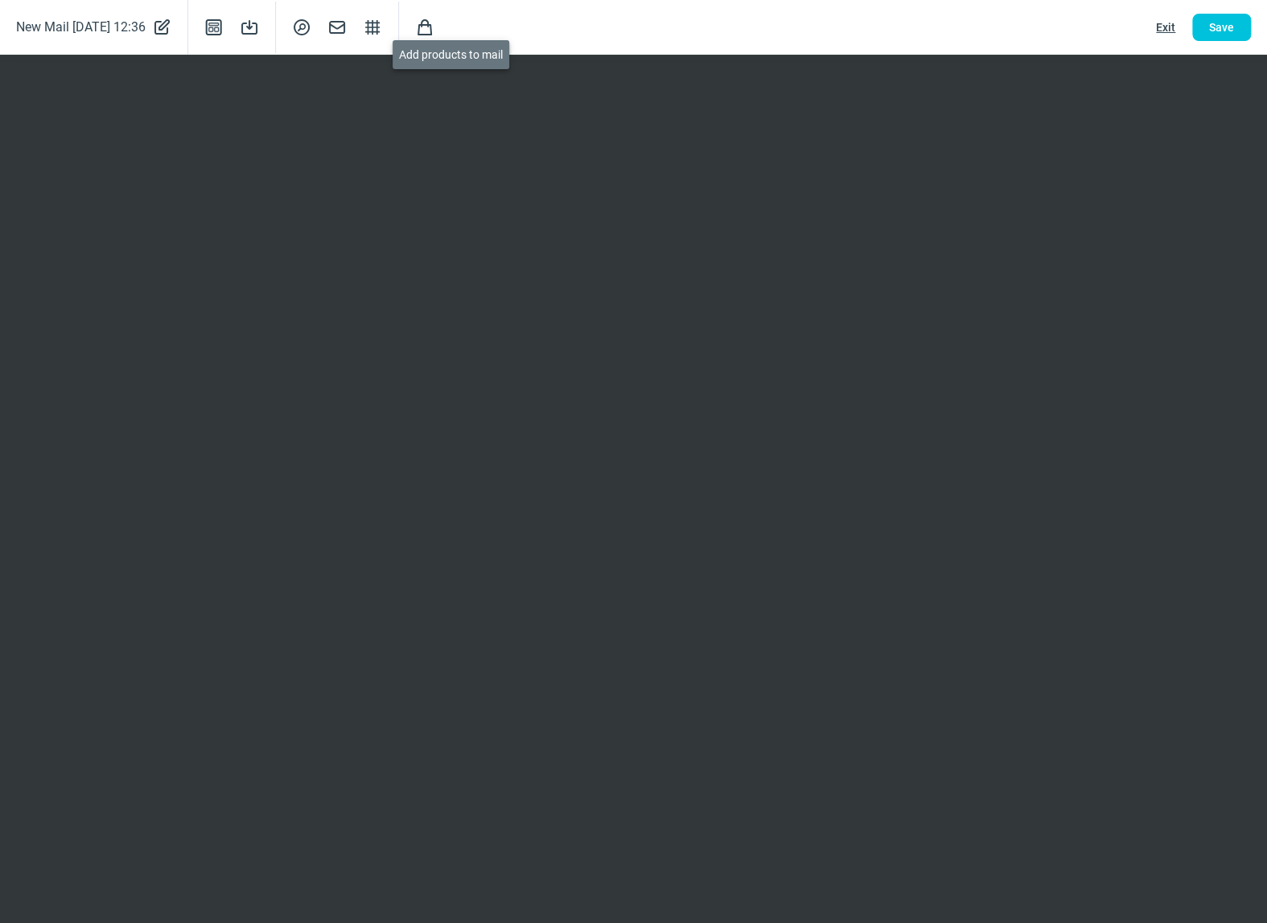
click at [434, 32] on span "Shopping icon" at bounding box center [424, 27] width 19 height 19
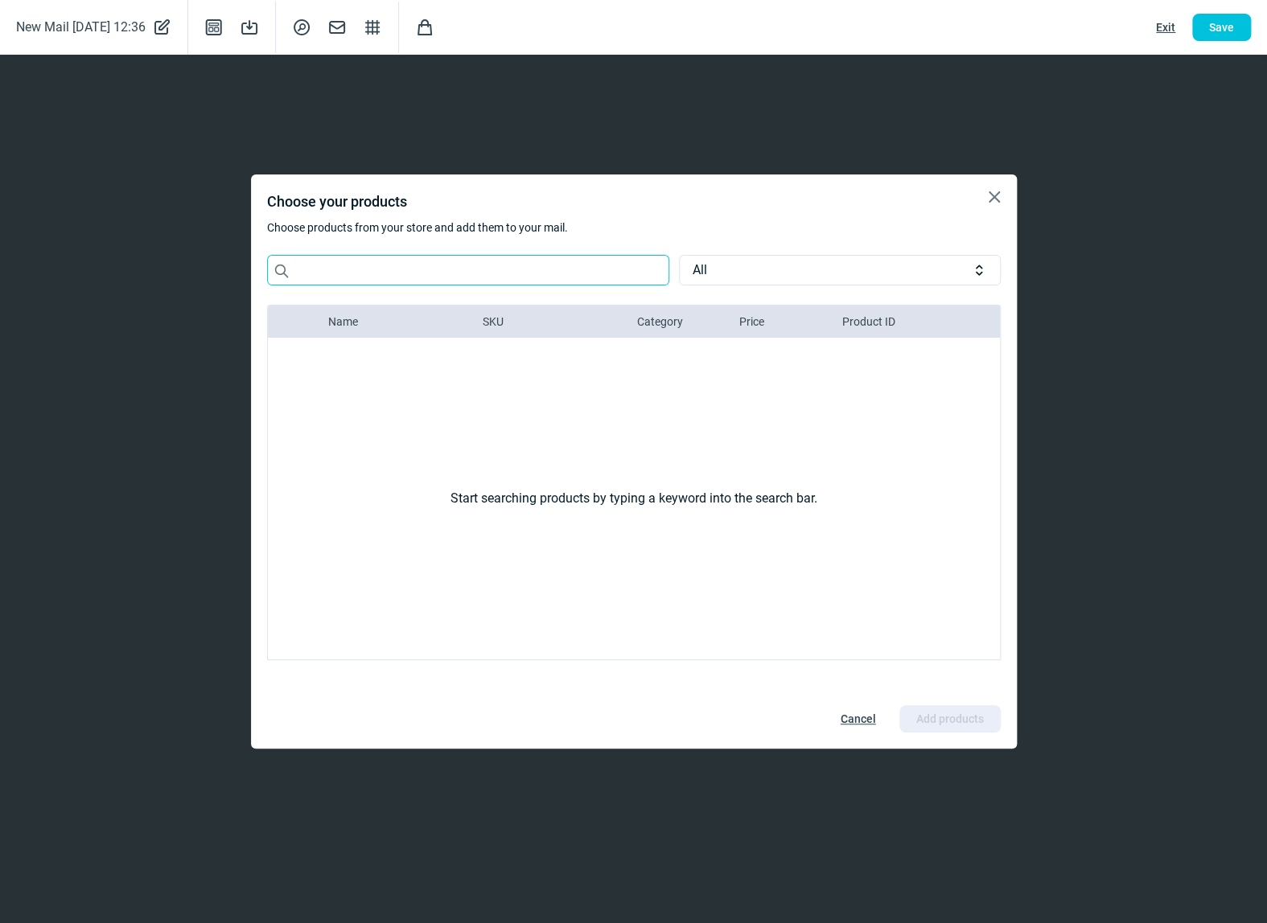
click at [401, 277] on input "Search icon" at bounding box center [468, 270] width 402 height 31
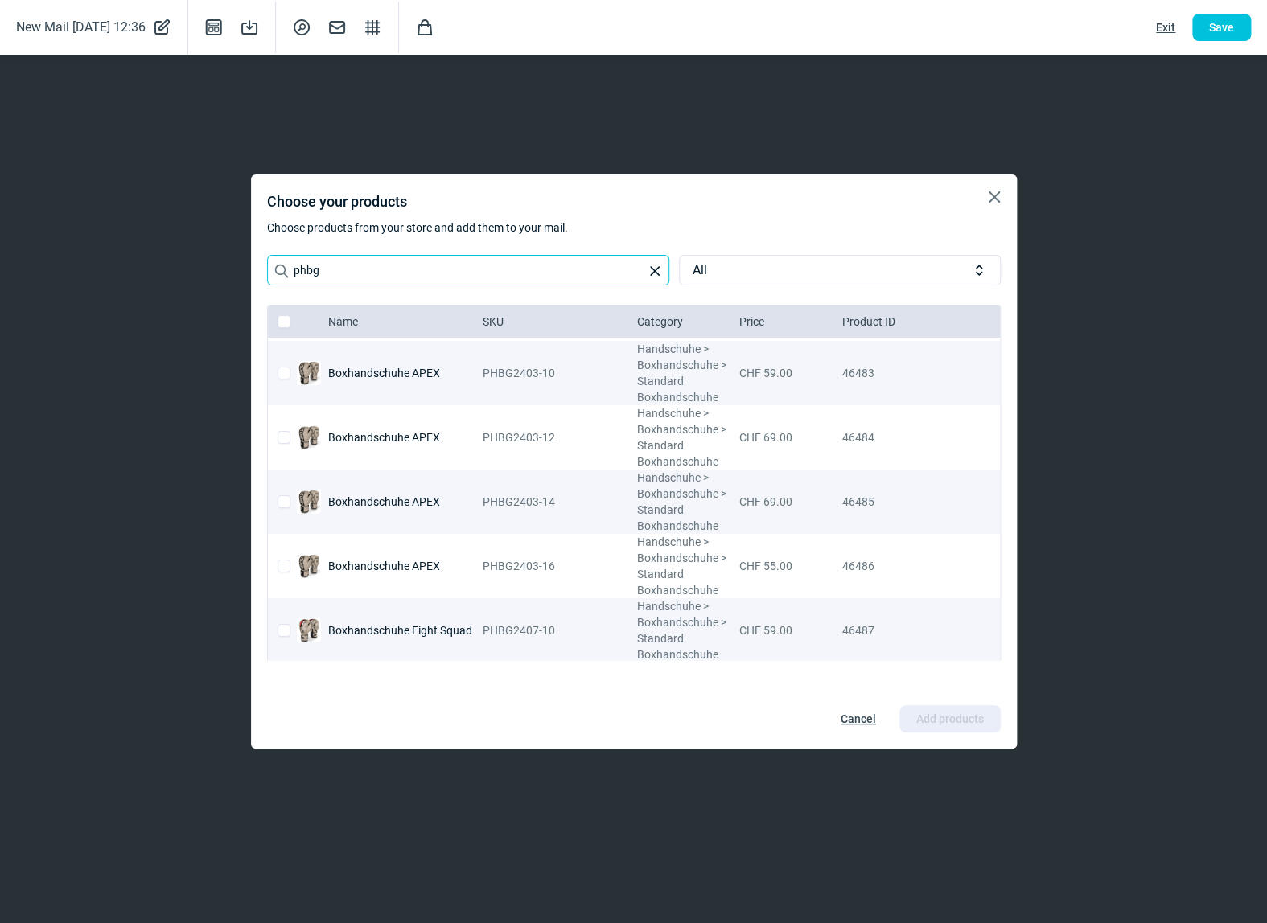
scroll to position [2895, 0]
click at [355, 269] on input "phbg" at bounding box center [468, 270] width 402 height 31
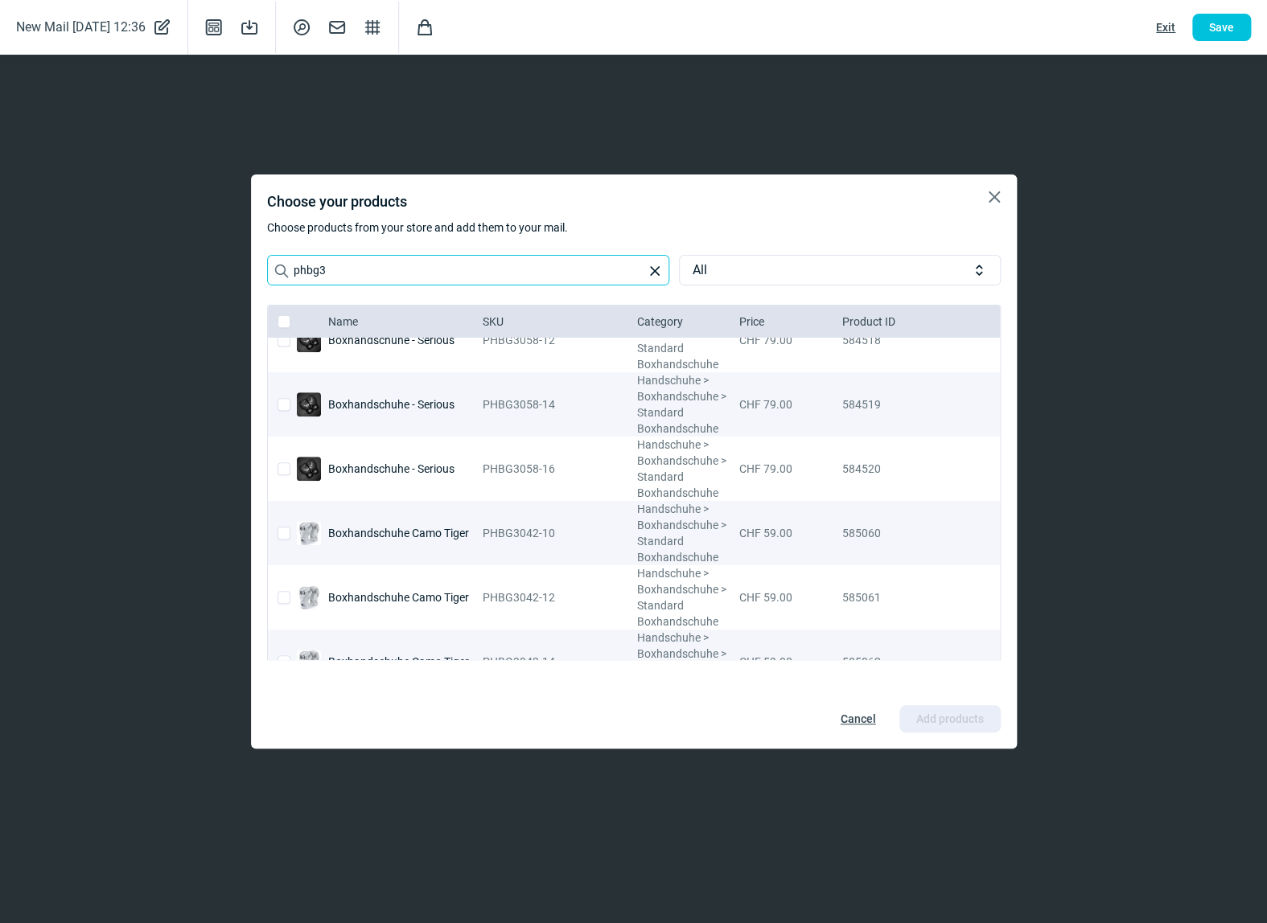
scroll to position [833, 0]
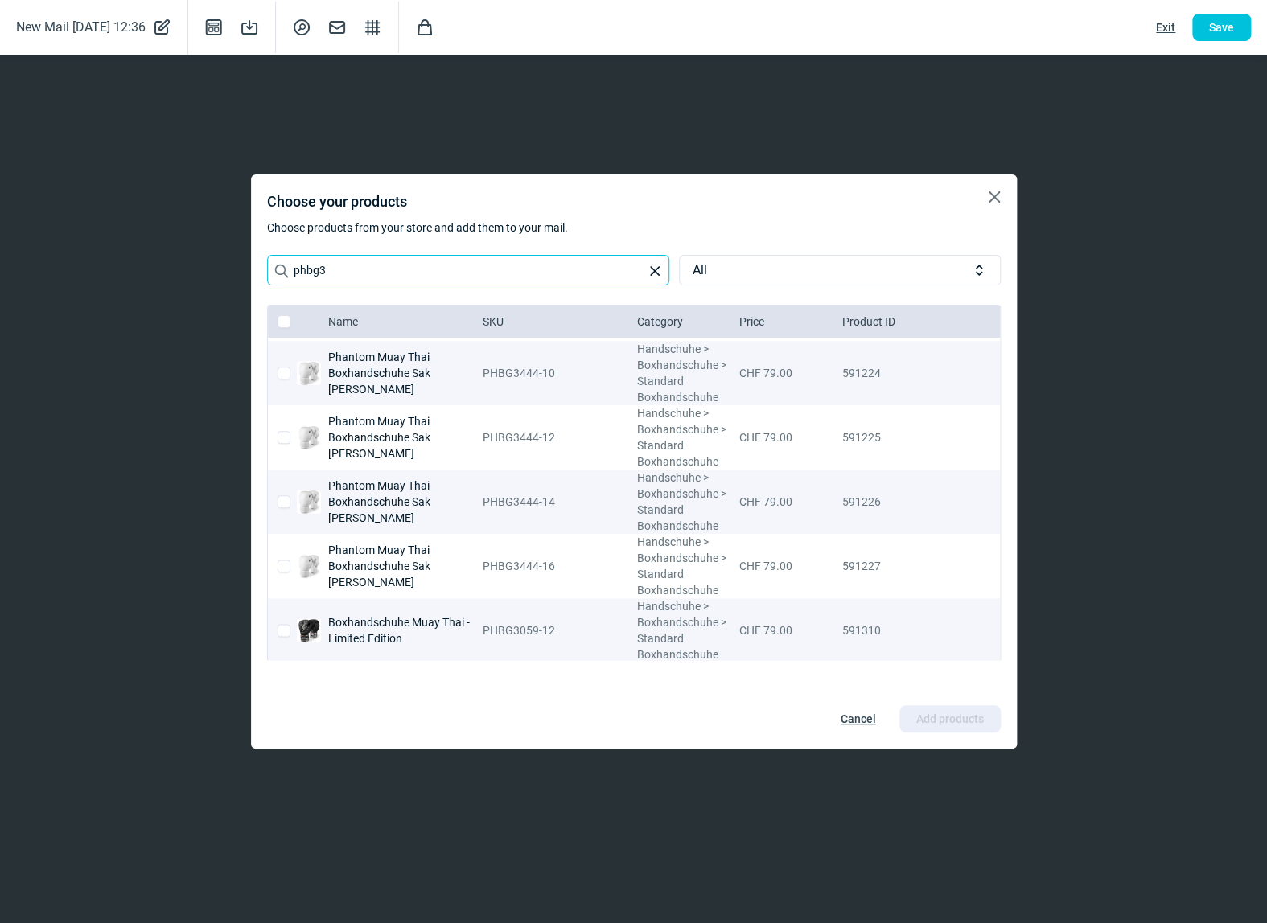
type input "phbg3"
click at [283, 565] on input "checkbox" at bounding box center [283, 566] width 13 height 13
checkbox input "true"
checkbox input "false"
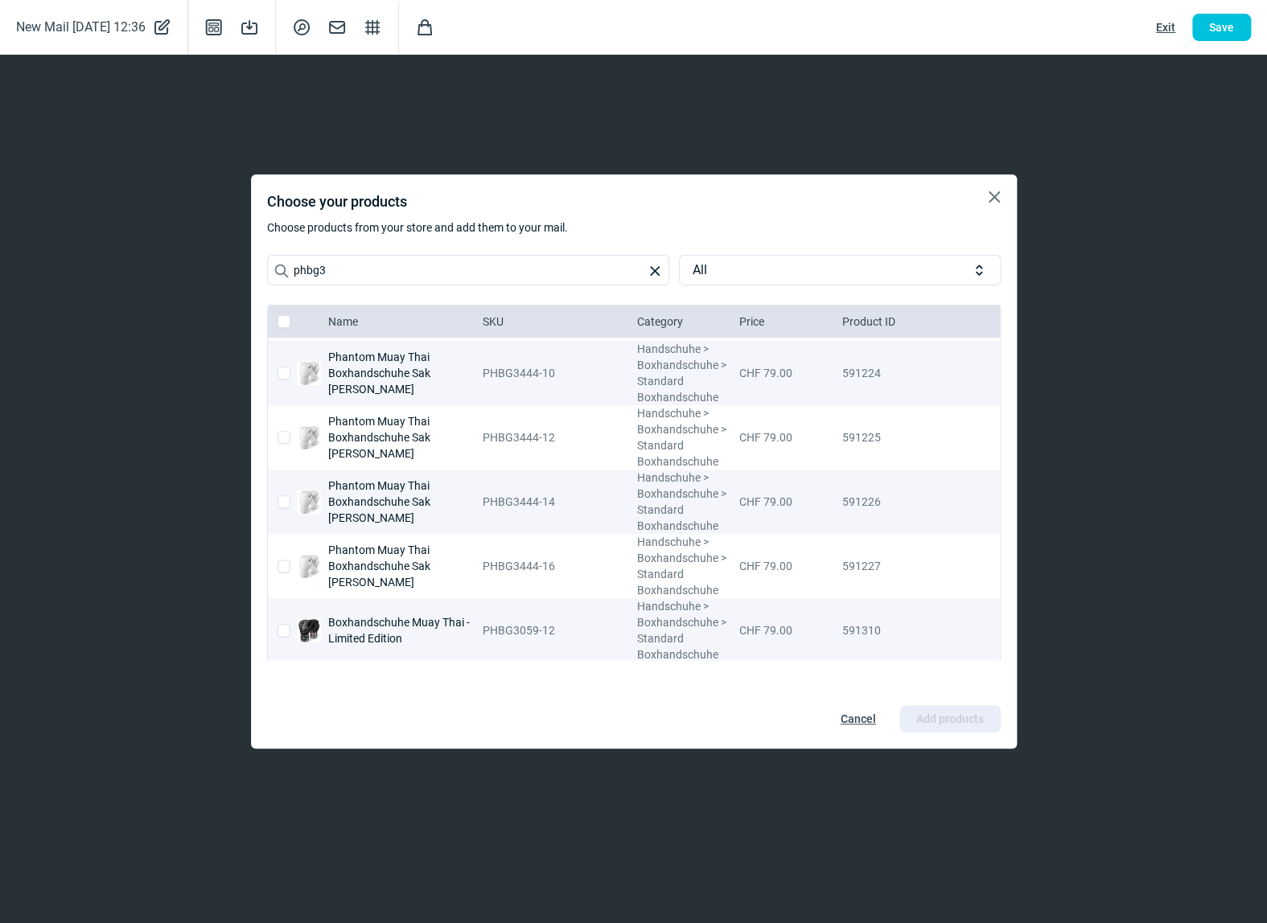
checkbox input "false"
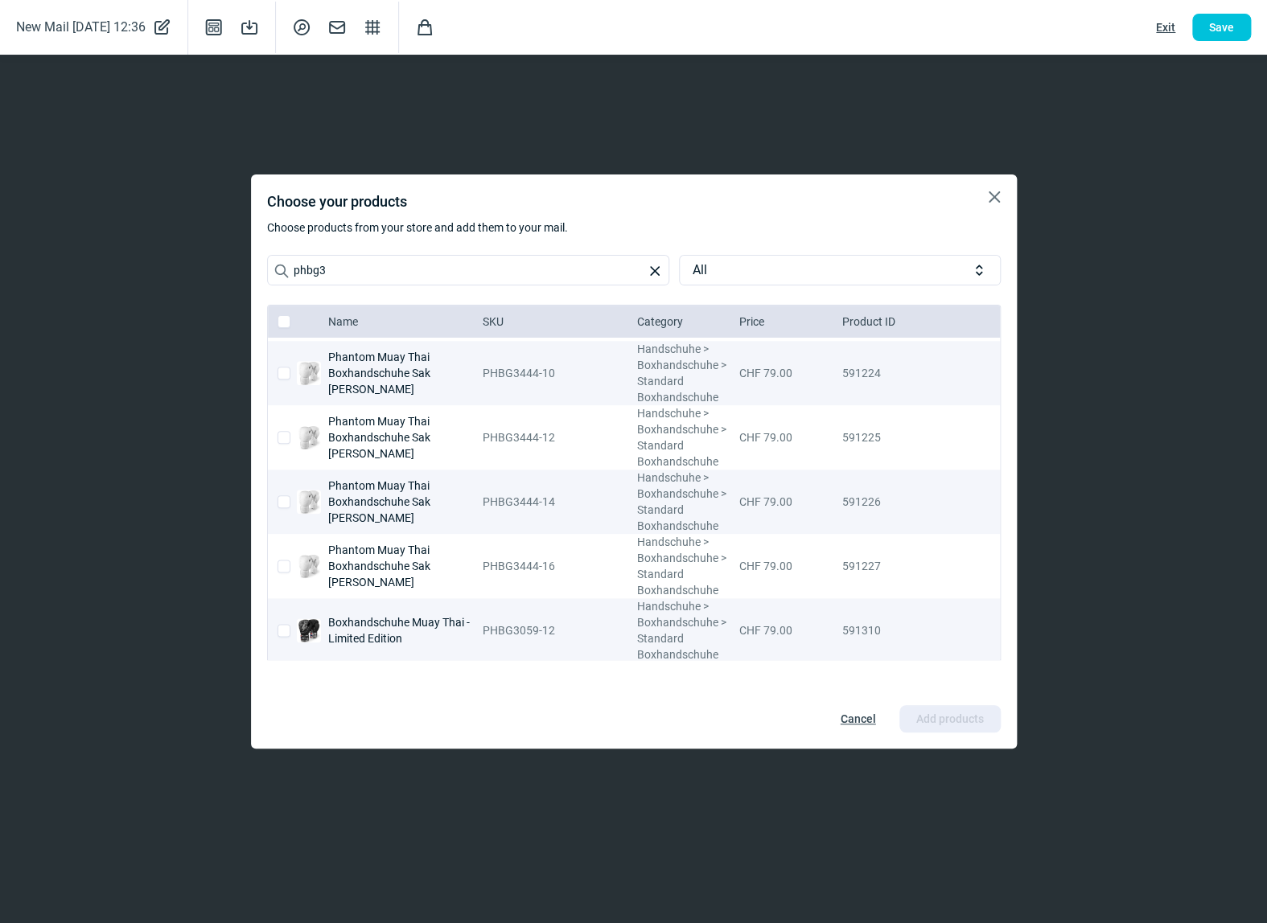
checkbox input "false"
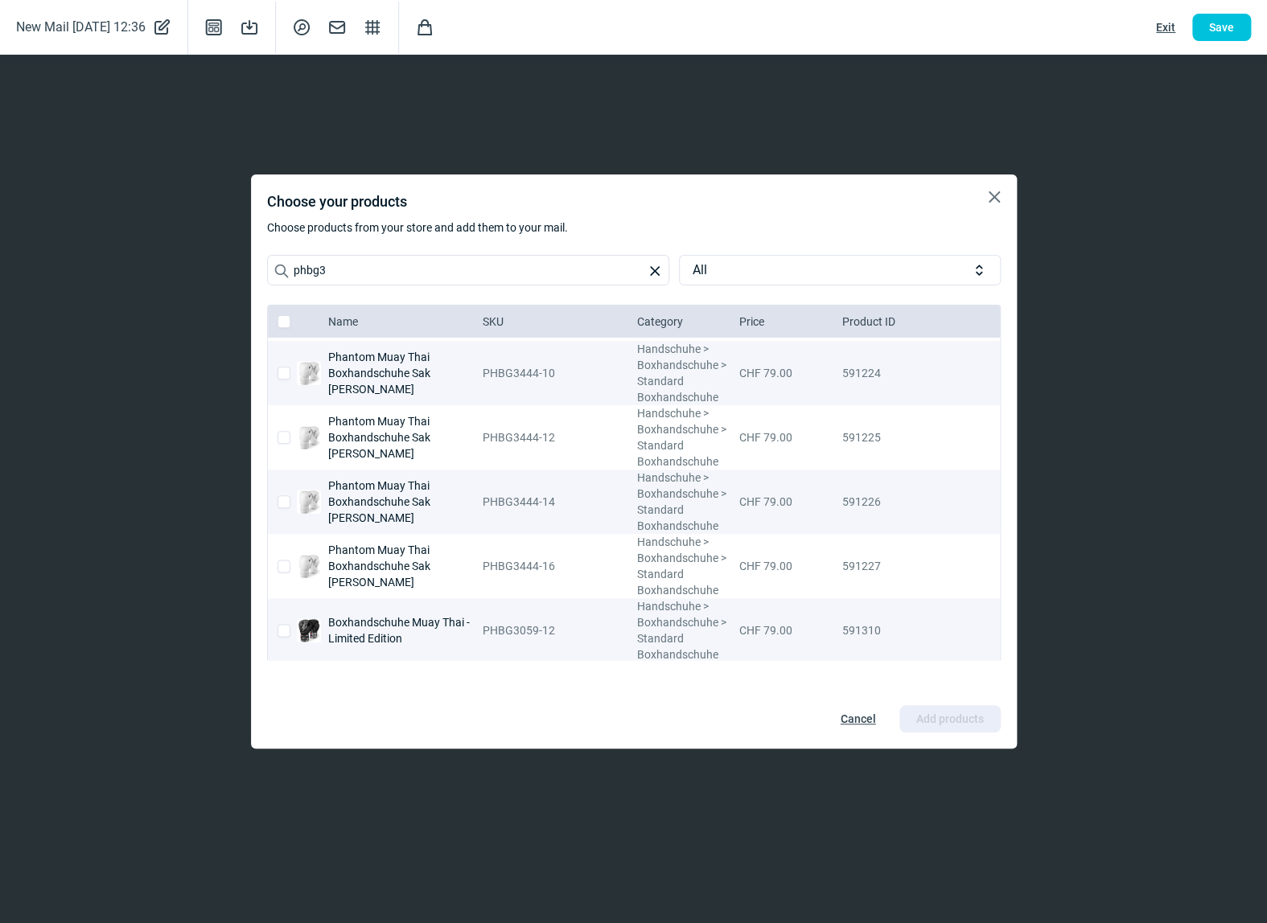
checkbox input "false"
checkbox input "true"
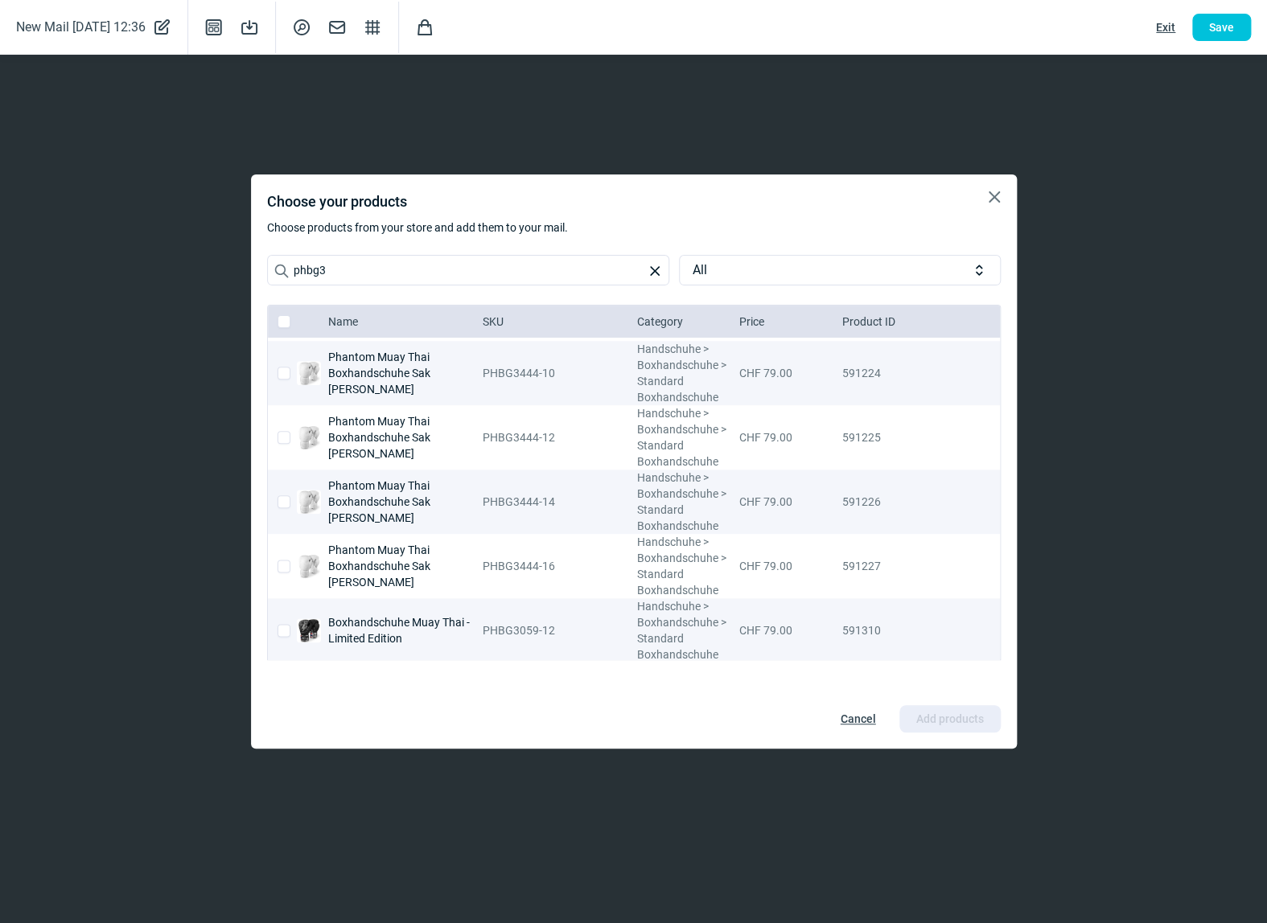
checkbox input "false"
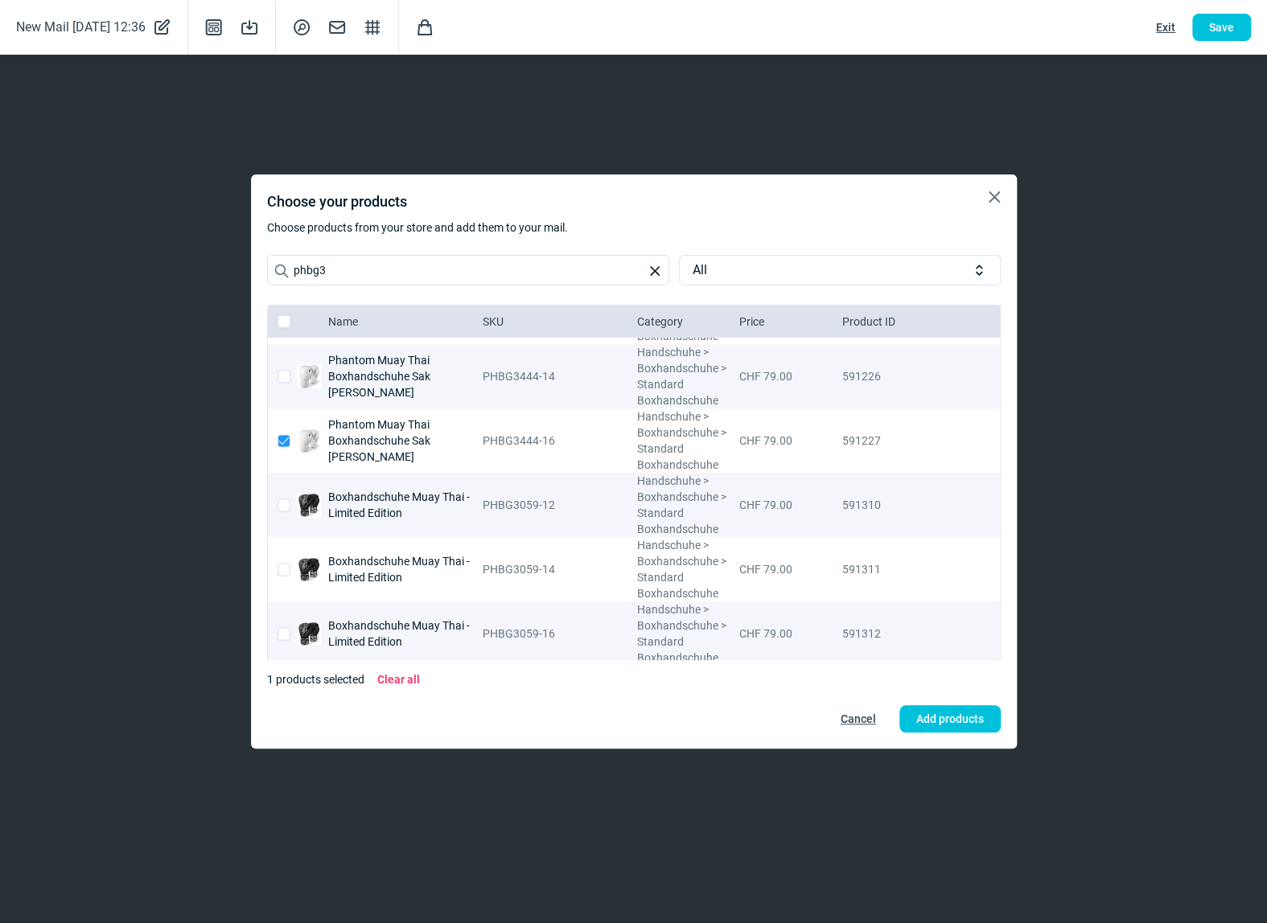
scroll to position [965, 0]
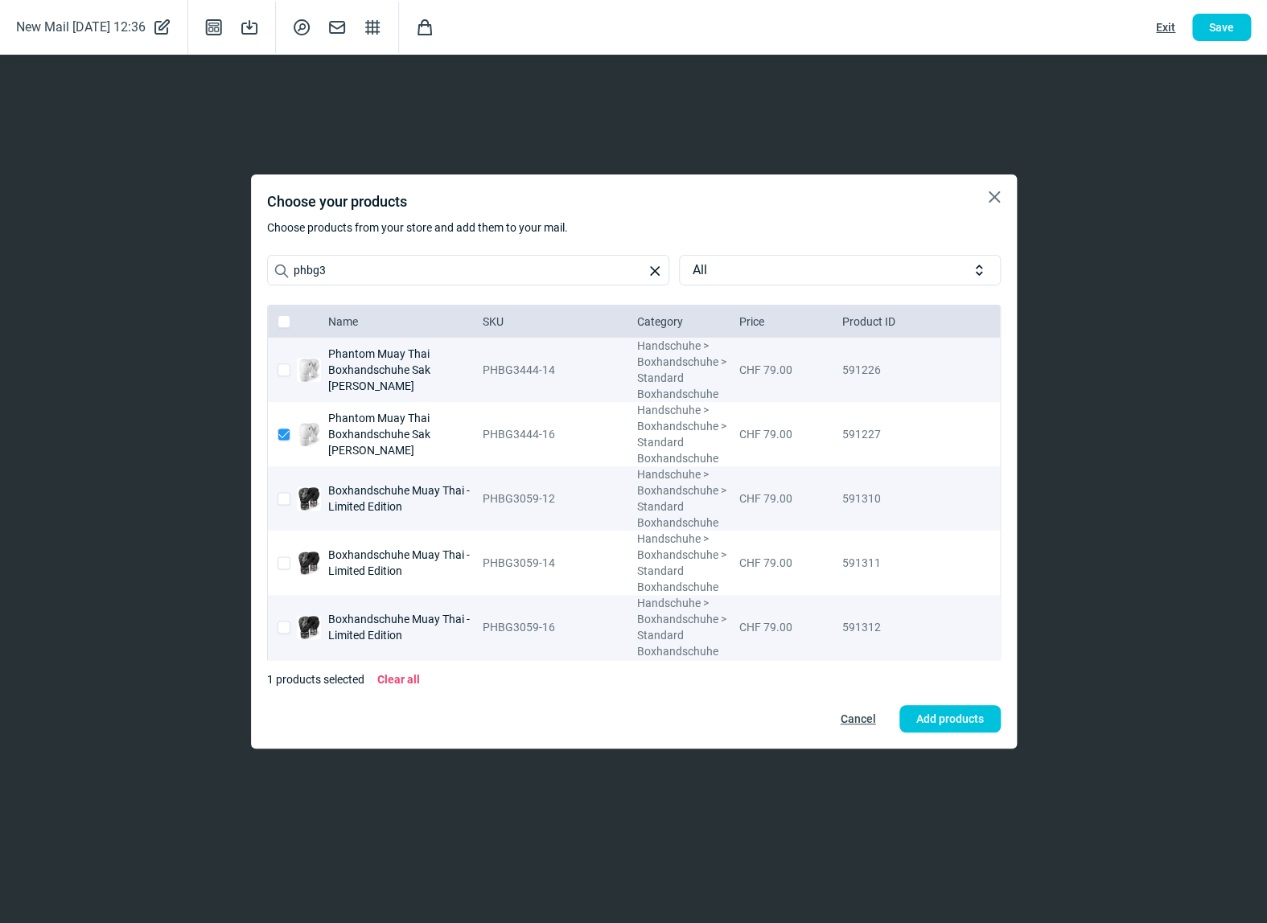
click at [282, 627] on input "checkbox" at bounding box center [283, 627] width 13 height 13
checkbox input "true"
checkbox input "false"
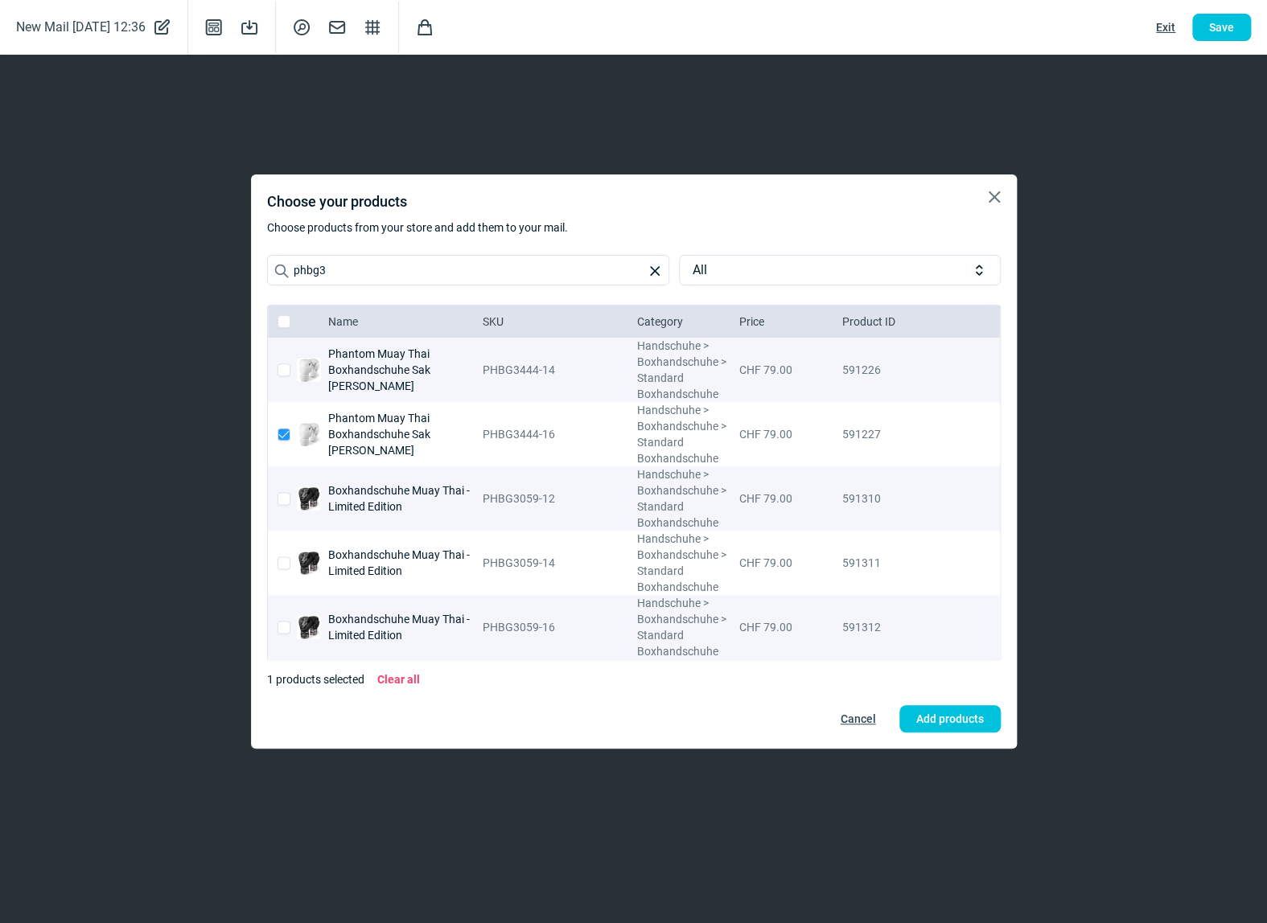
checkbox input "false"
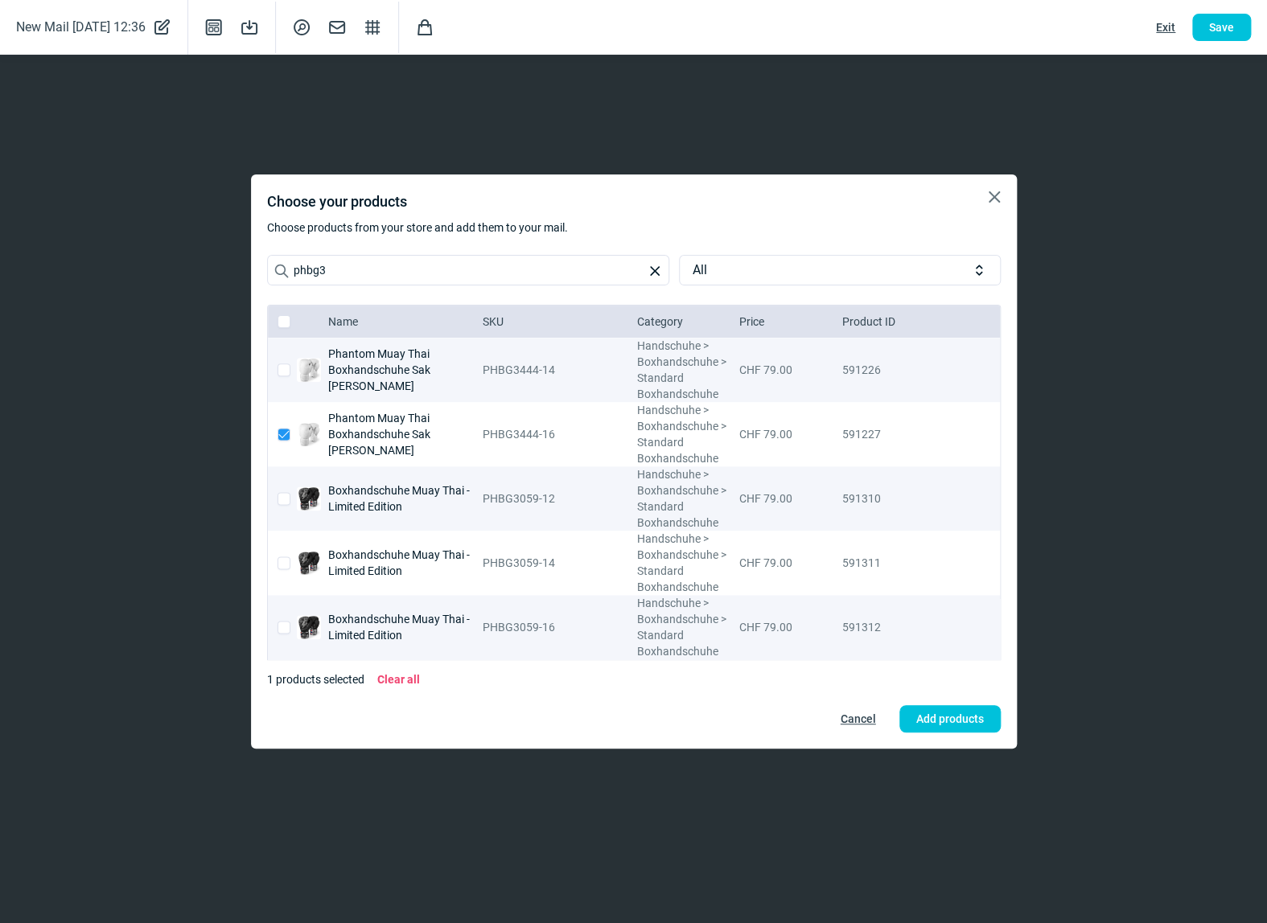
checkbox input "false"
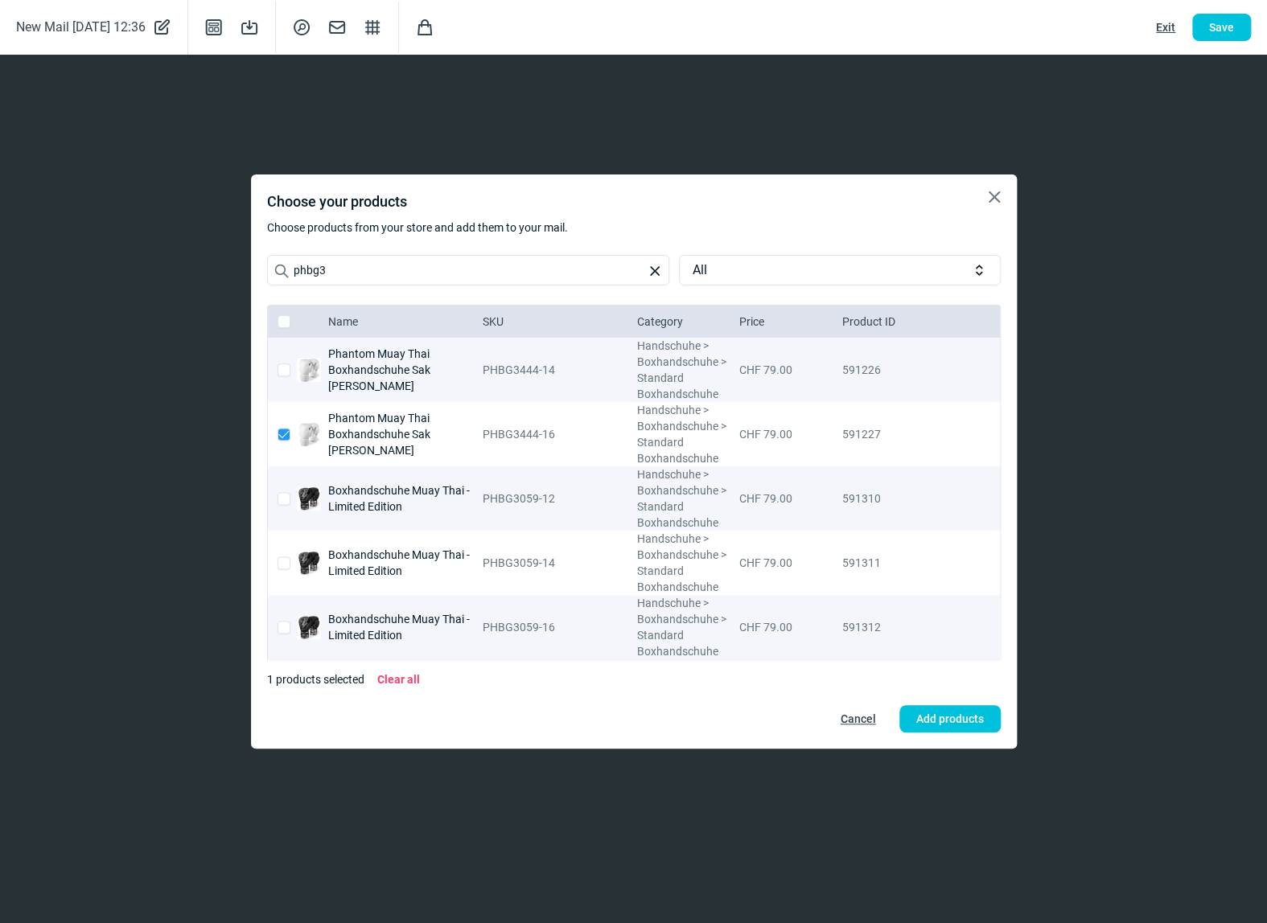
checkbox input "false"
checkbox input "true"
checkbox input "false"
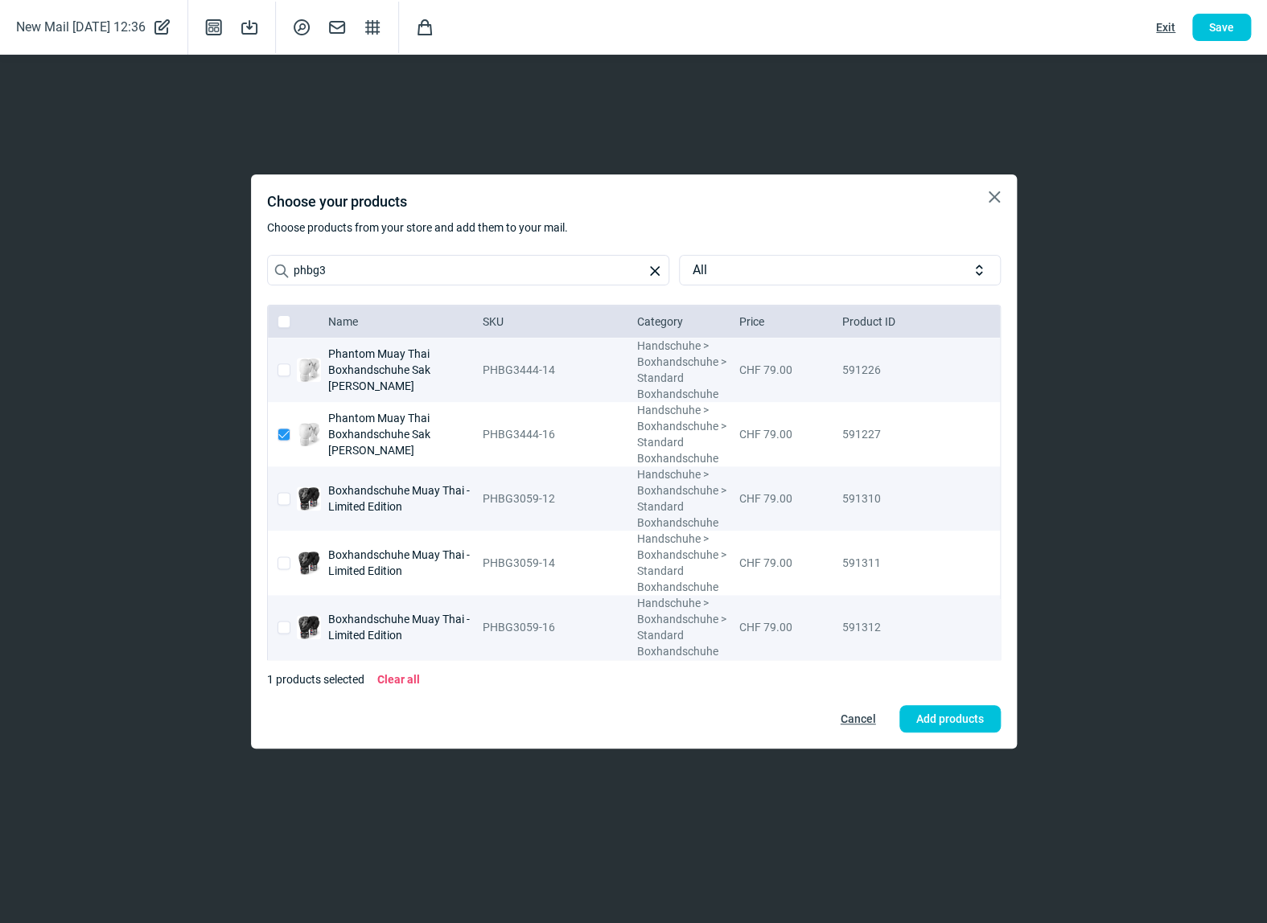
checkbox input "false"
checkbox input "true"
click at [960, 726] on span "Add products" at bounding box center [950, 719] width 68 height 26
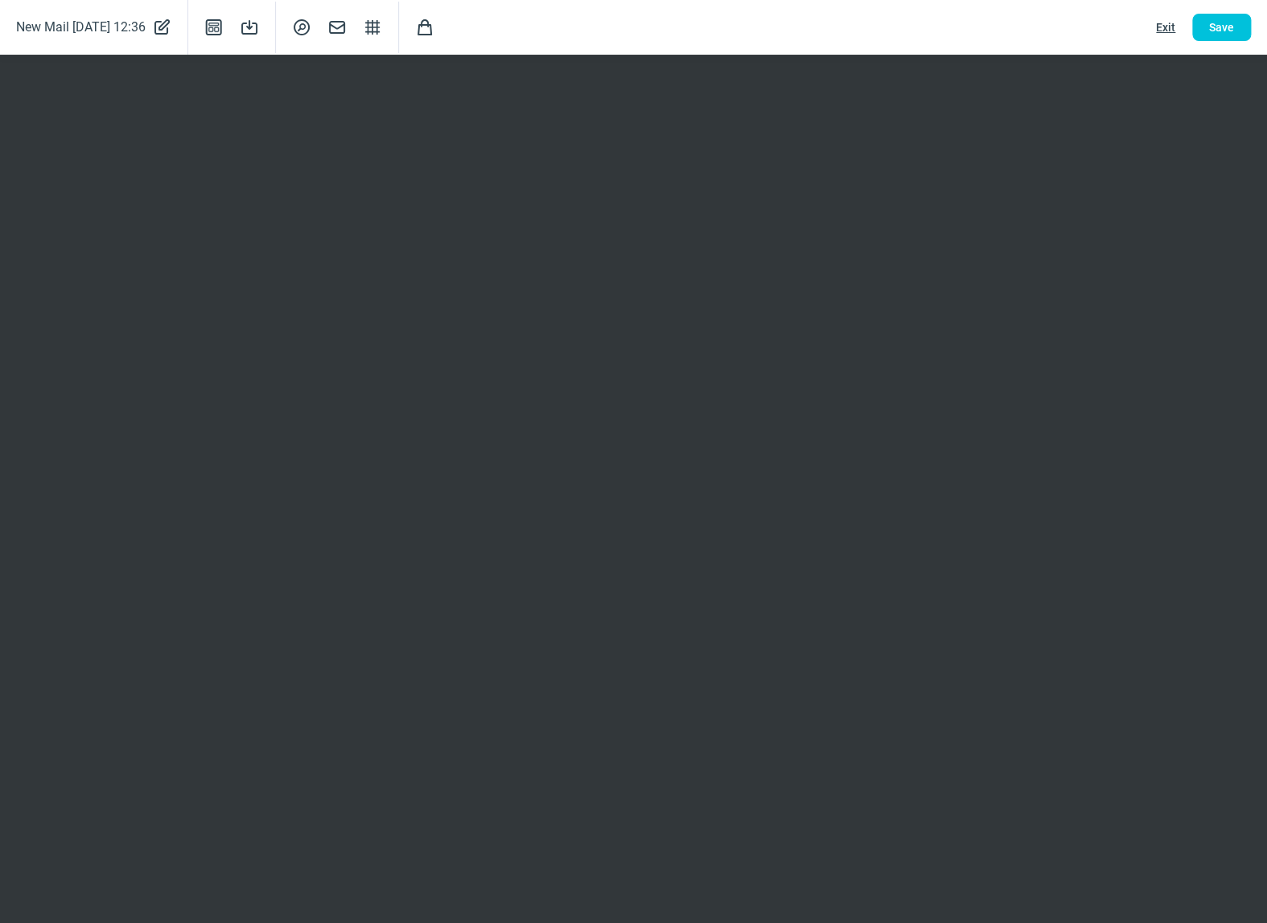
click at [1223, 21] on span "Save" at bounding box center [1221, 27] width 25 height 26
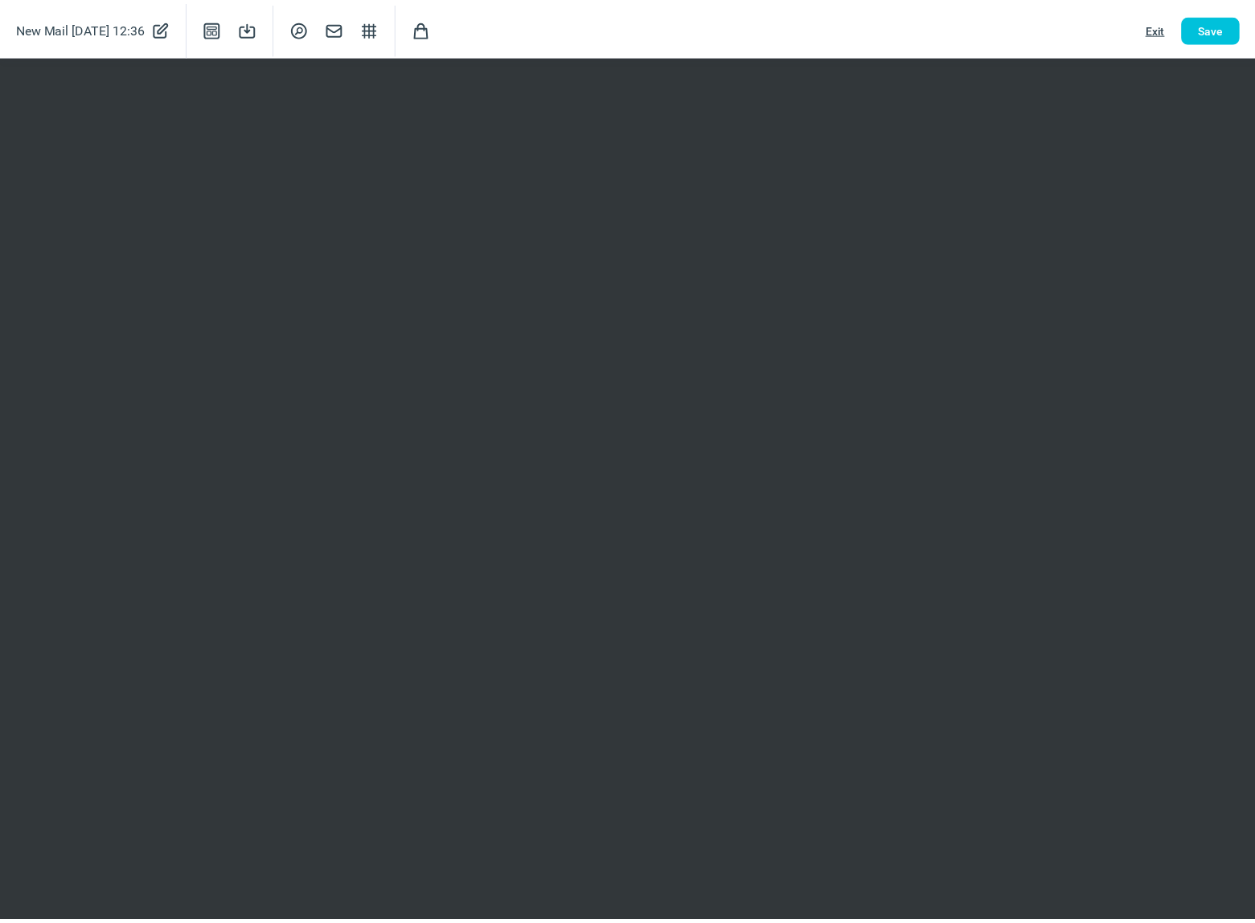
scroll to position [0, 0]
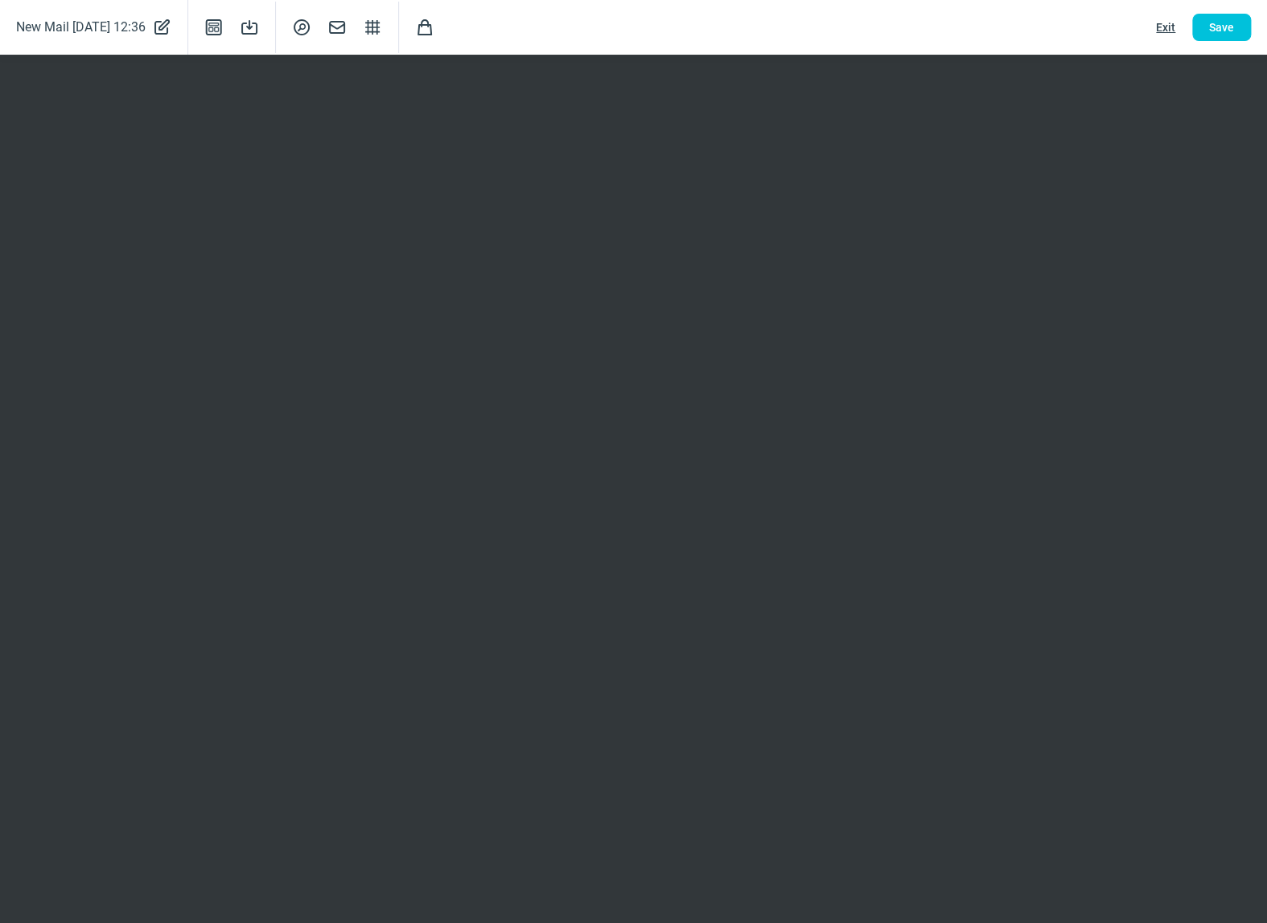
click at [1216, 26] on span "Save" at bounding box center [1221, 27] width 25 height 26
click at [1165, 27] on span "Exit" at bounding box center [1165, 27] width 19 height 26
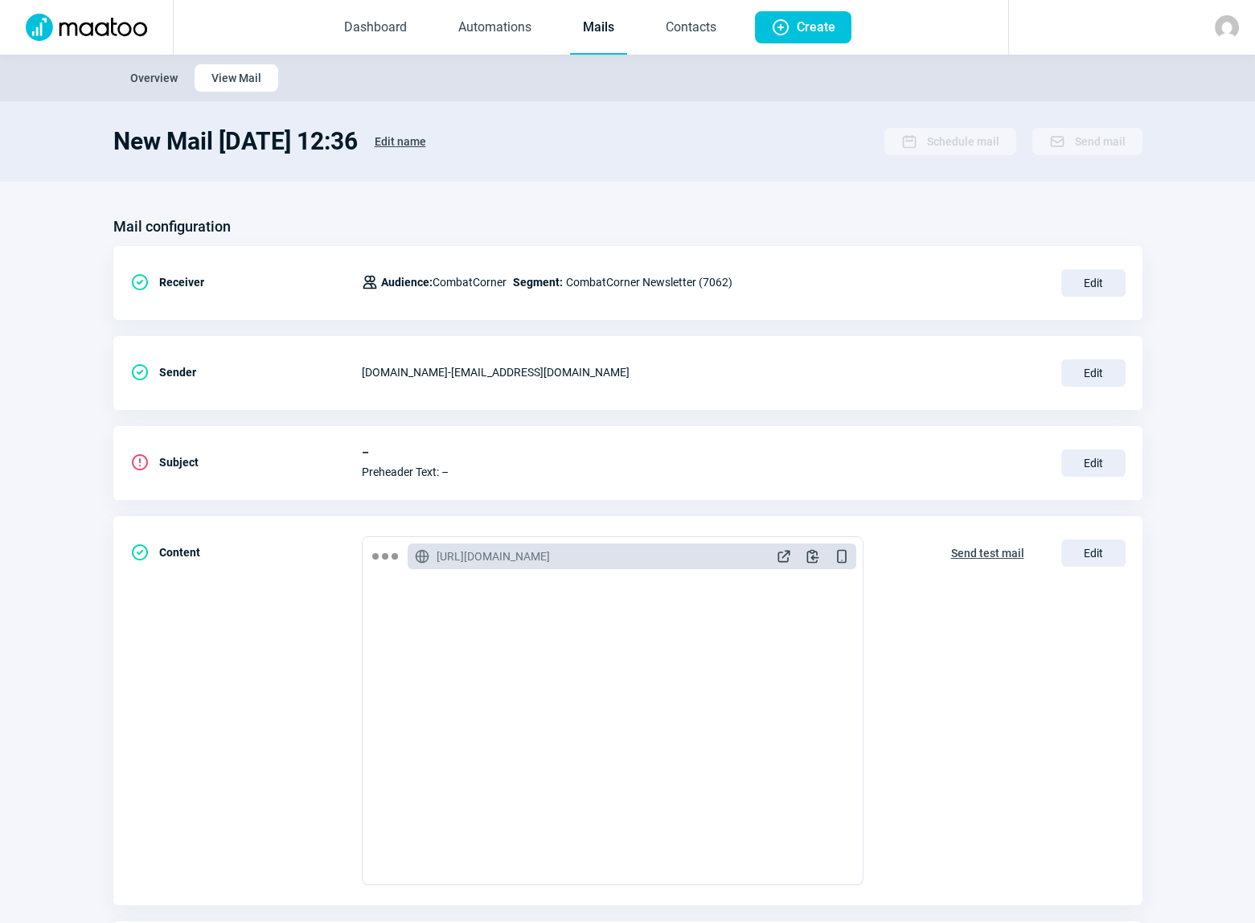
click at [1088, 462] on span "Edit" at bounding box center [1094, 463] width 64 height 27
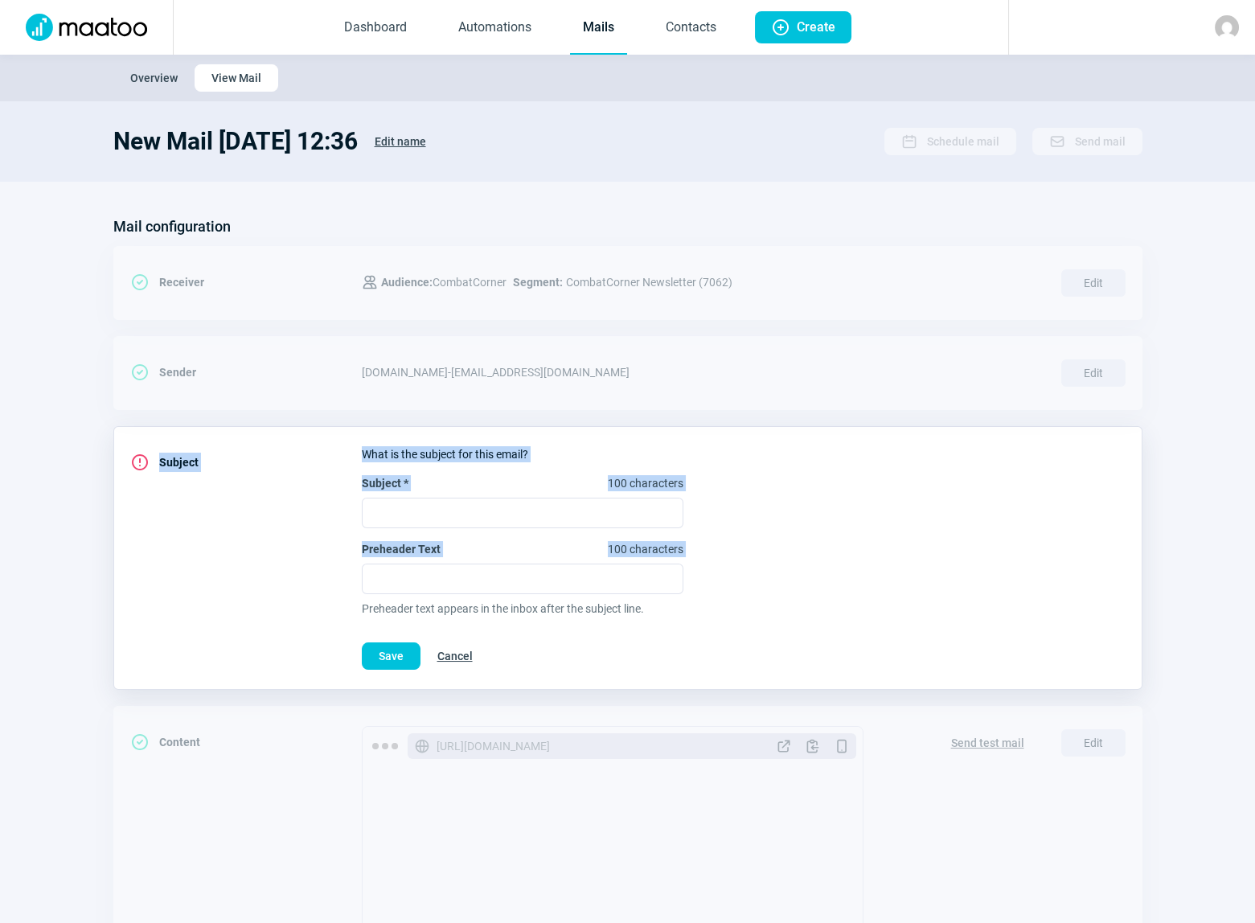
drag, startPoint x: 372, startPoint y: 452, endPoint x: 694, endPoint y: 562, distance: 340.8
click at [694, 562] on div "ExclamationCircle icon Subject What is the subject for this email? Subject * 10…" at bounding box center [627, 558] width 1029 height 264
copy div "Subject What is the subject for this email? Subject * 100 characters Preheader …"
click at [413, 513] on input "Subject * 100 characters" at bounding box center [523, 513] width 322 height 31
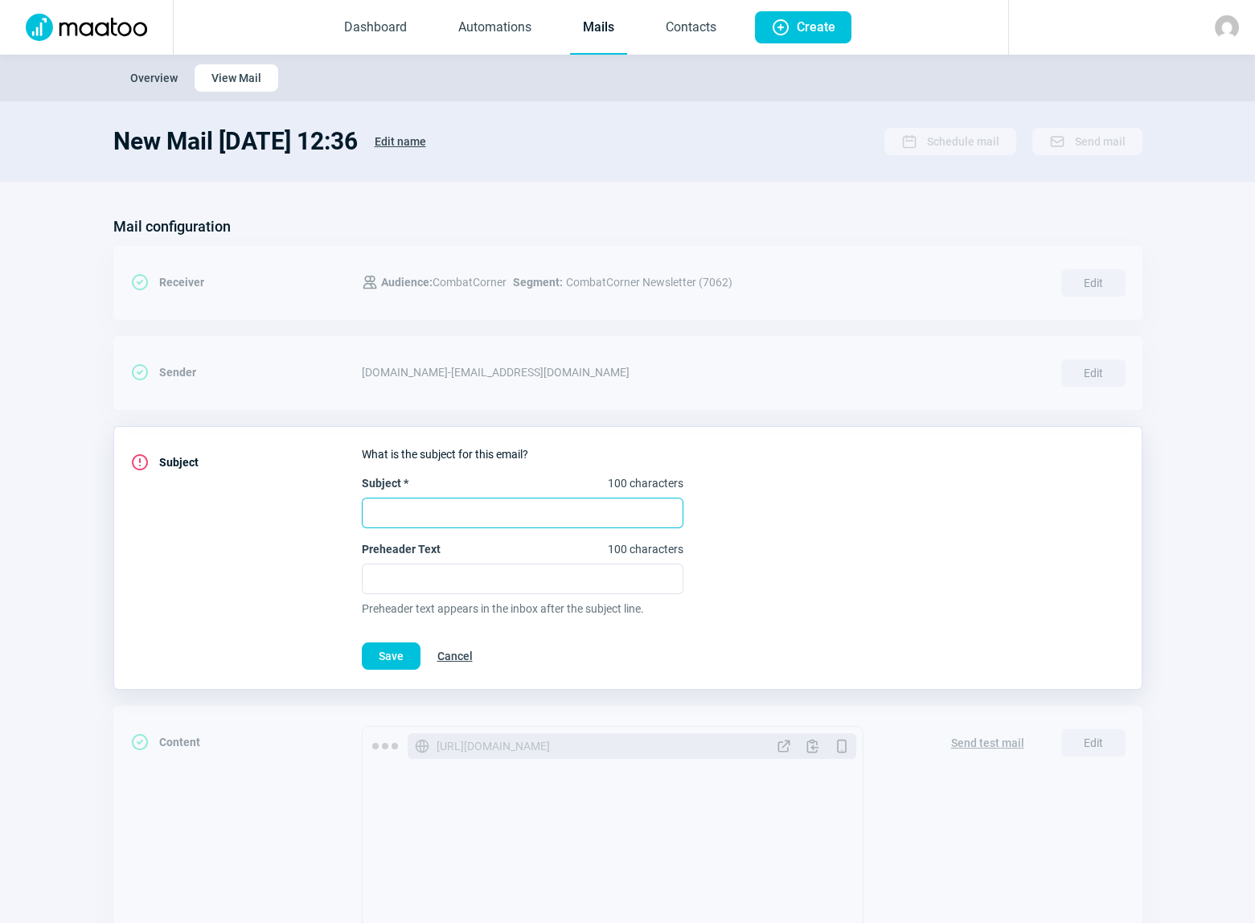
paste input "✨ Nouveaux équipements Phantom – repousse tes limites avec style et performance…"
type input "✨ Nouveaux équipements Phantom – repousse tes limites avec style et performance…"
click at [449, 574] on input "Preheader Text 100 characters" at bounding box center [523, 579] width 322 height 31
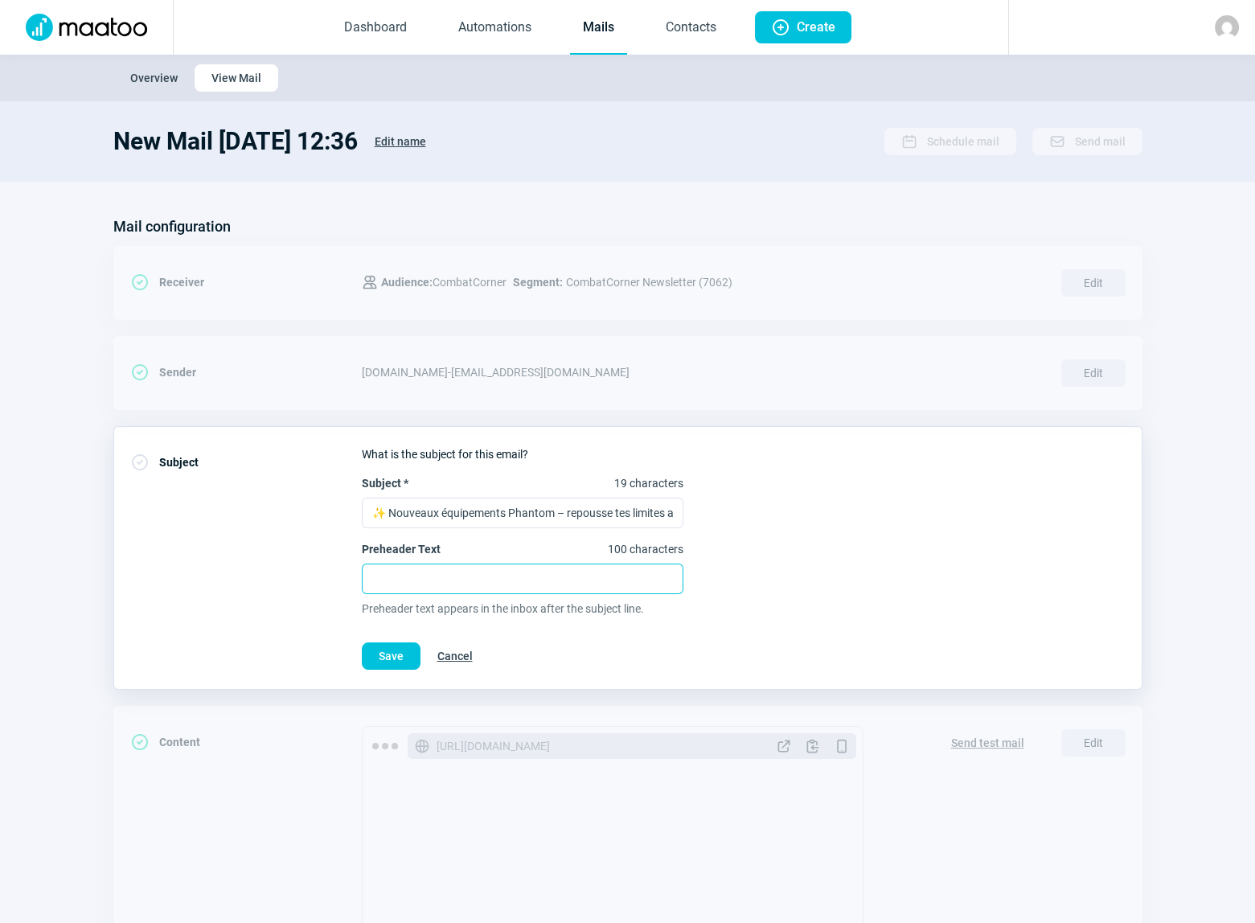
paste input "Découvrez [PERSON_NAME] Muay Thai, masques & gilets Phantom – dispo dès mainten…"
type input "Découvrez [PERSON_NAME] Muay Thai, masques & gilets Phantom – dispo dès mainten…"
click at [384, 652] on span "Save" at bounding box center [391, 656] width 25 height 26
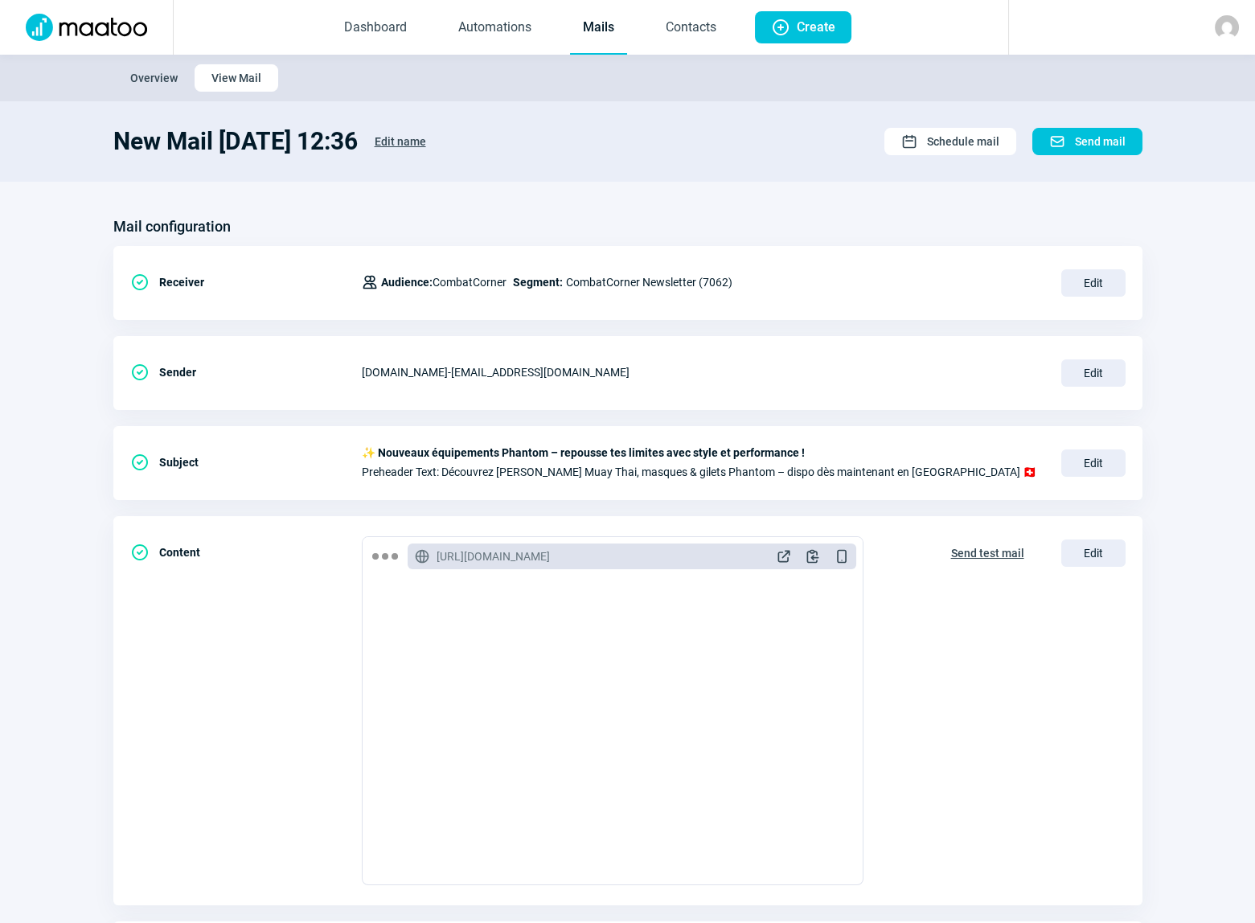
click at [1087, 285] on span "Edit" at bounding box center [1094, 282] width 64 height 27
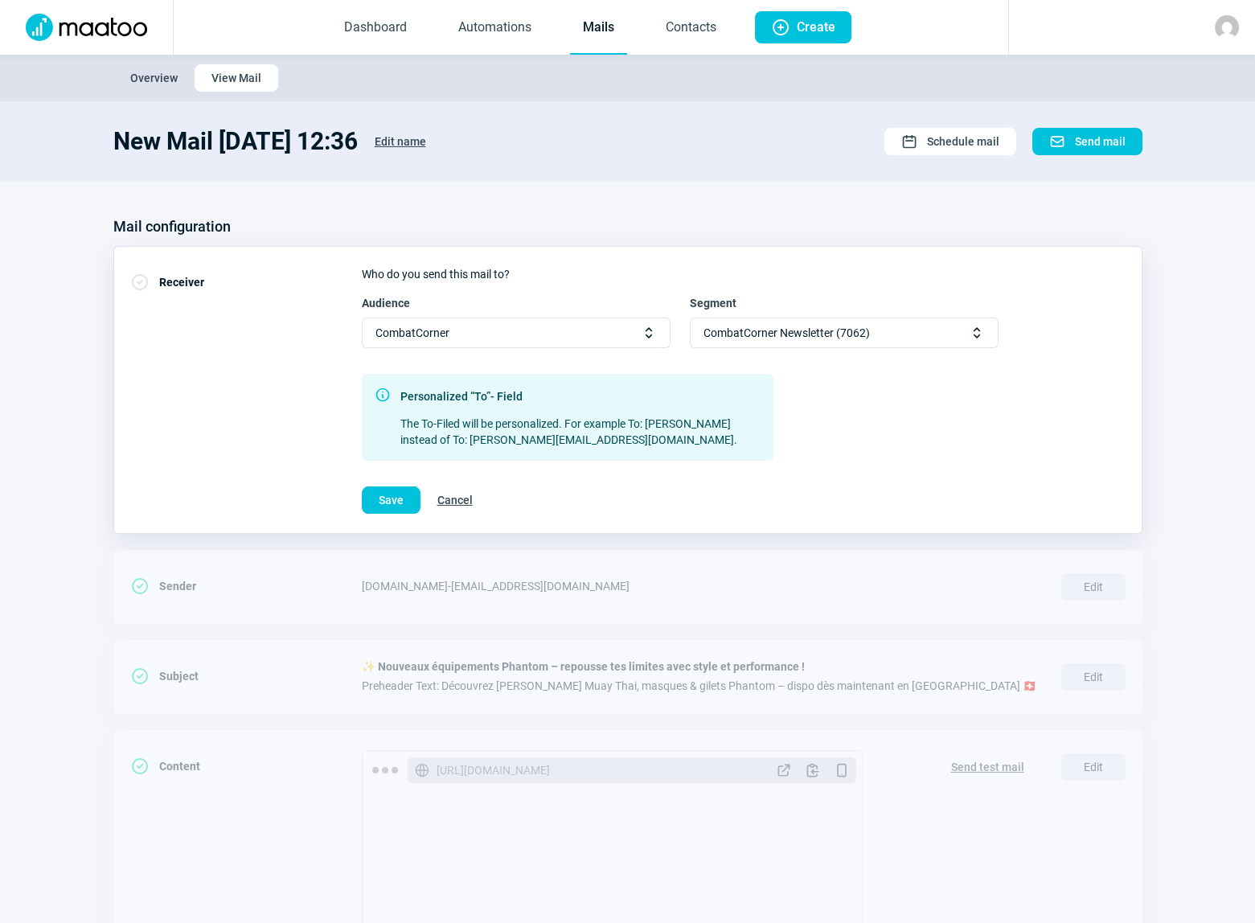
click at [768, 331] on span "CombatCorner Newsletter (7062)" at bounding box center [787, 332] width 166 height 29
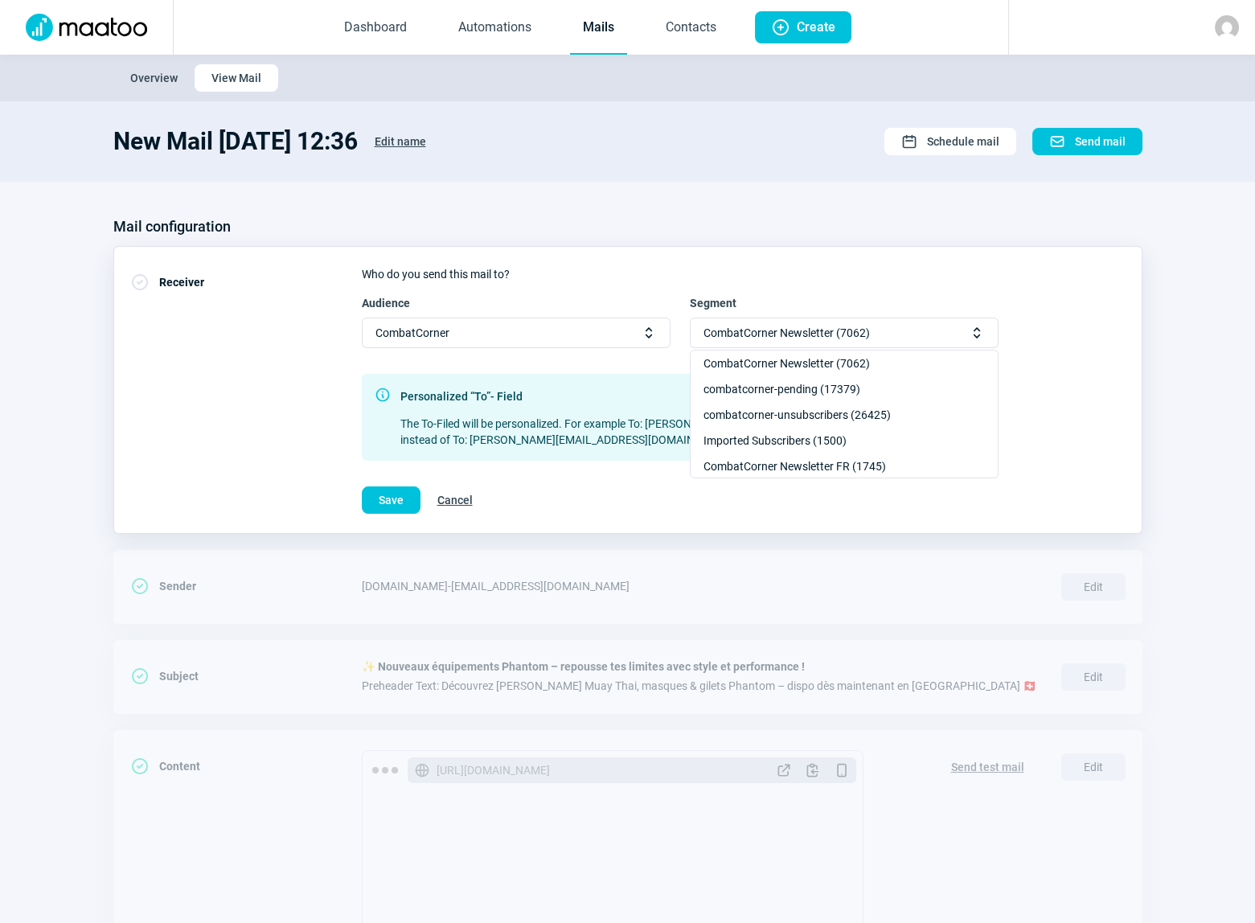
click at [779, 460] on div "CombatCorner Newsletter FR (1745)" at bounding box center [844, 467] width 307 height 26
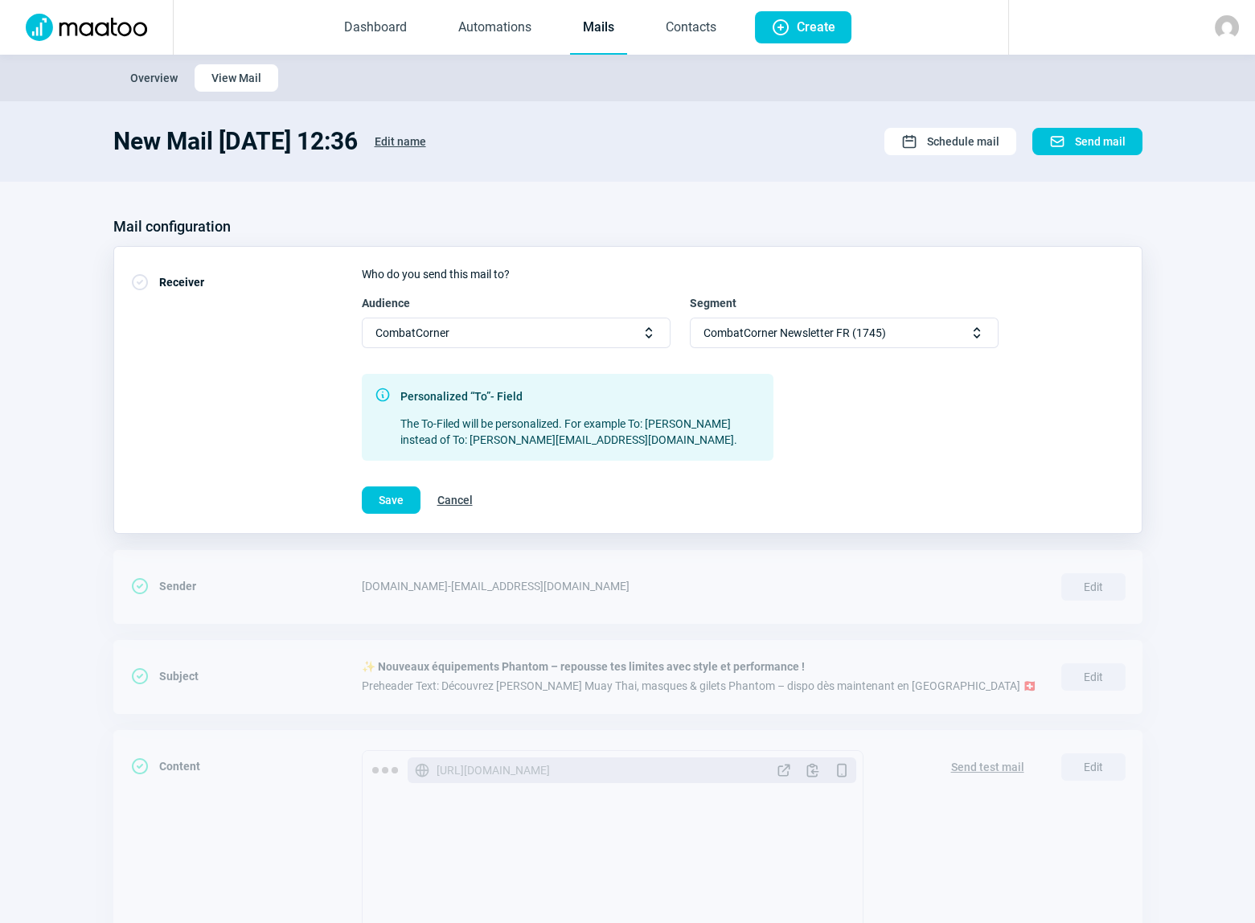
click at [426, 137] on span "Edit name" at bounding box center [400, 142] width 51 height 26
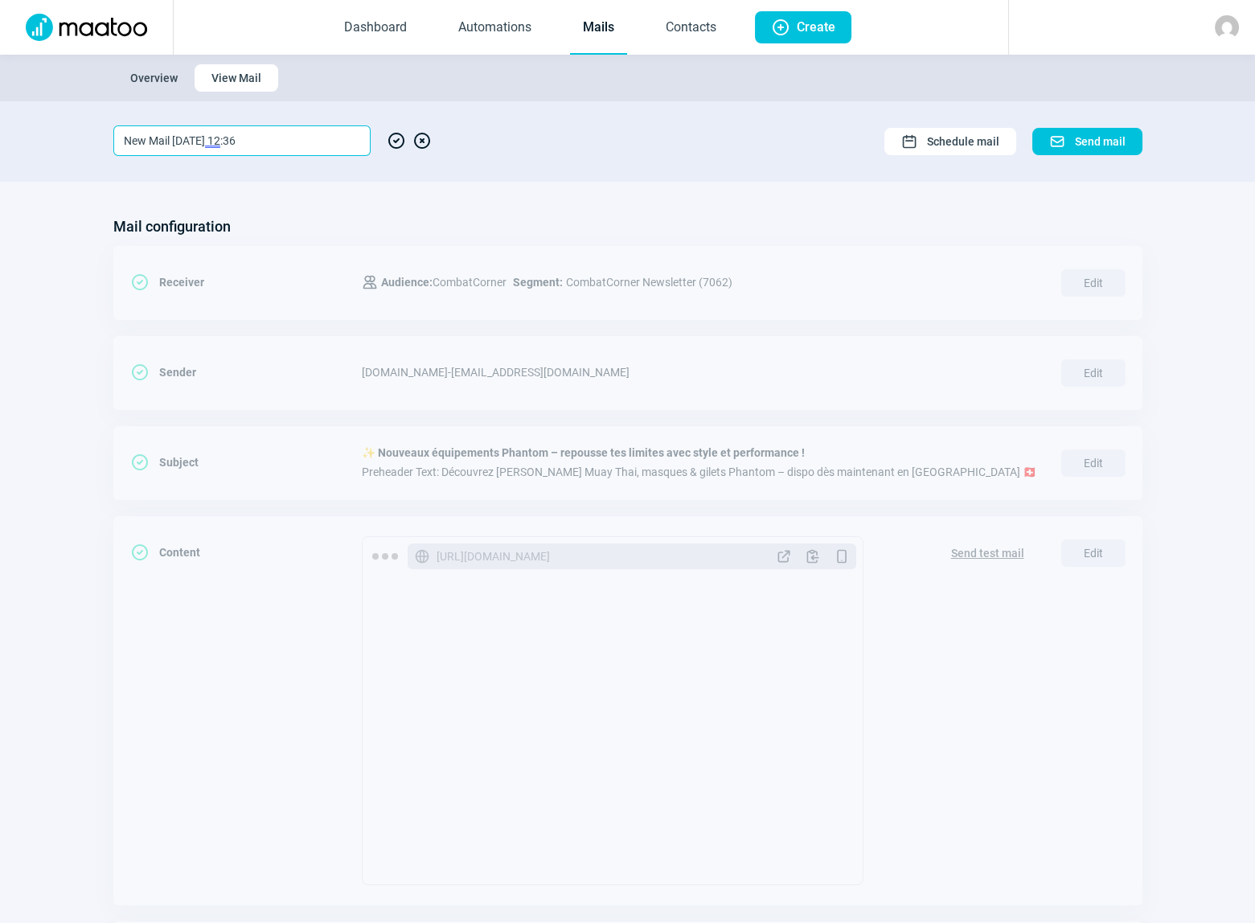
drag, startPoint x: 275, startPoint y: 140, endPoint x: 62, endPoint y: 125, distance: 213.6
click at [62, 125] on section "New Mail [DATE] 12:36 CheckCircle icon XCircle icon Calendar icon Schedule mail…" at bounding box center [627, 141] width 1255 height 80
type input "Phantom FR"
click at [393, 138] on span "CheckCircle icon" at bounding box center [396, 140] width 19 height 31
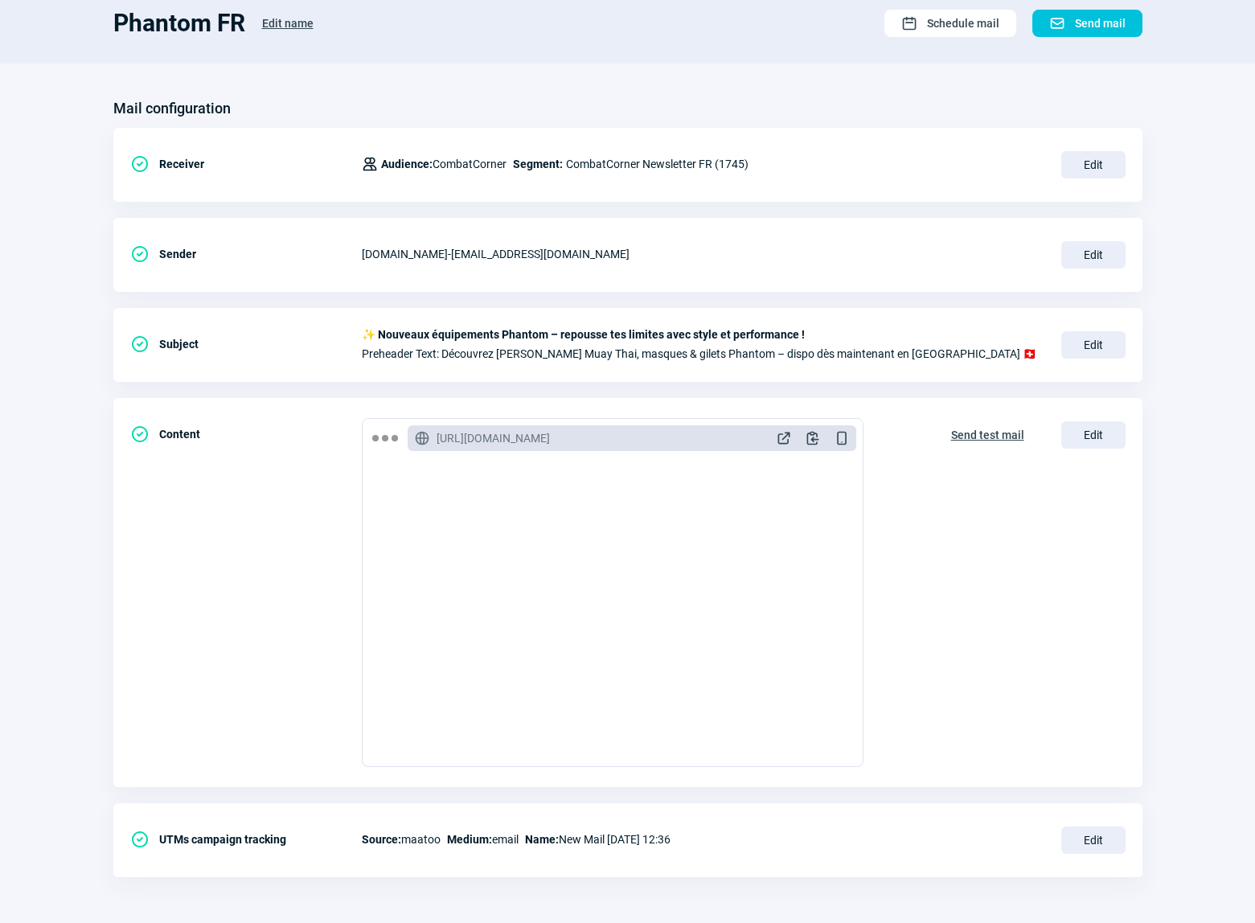
scroll to position [877, 0]
click at [1099, 23] on span "Send mail" at bounding box center [1100, 23] width 51 height 26
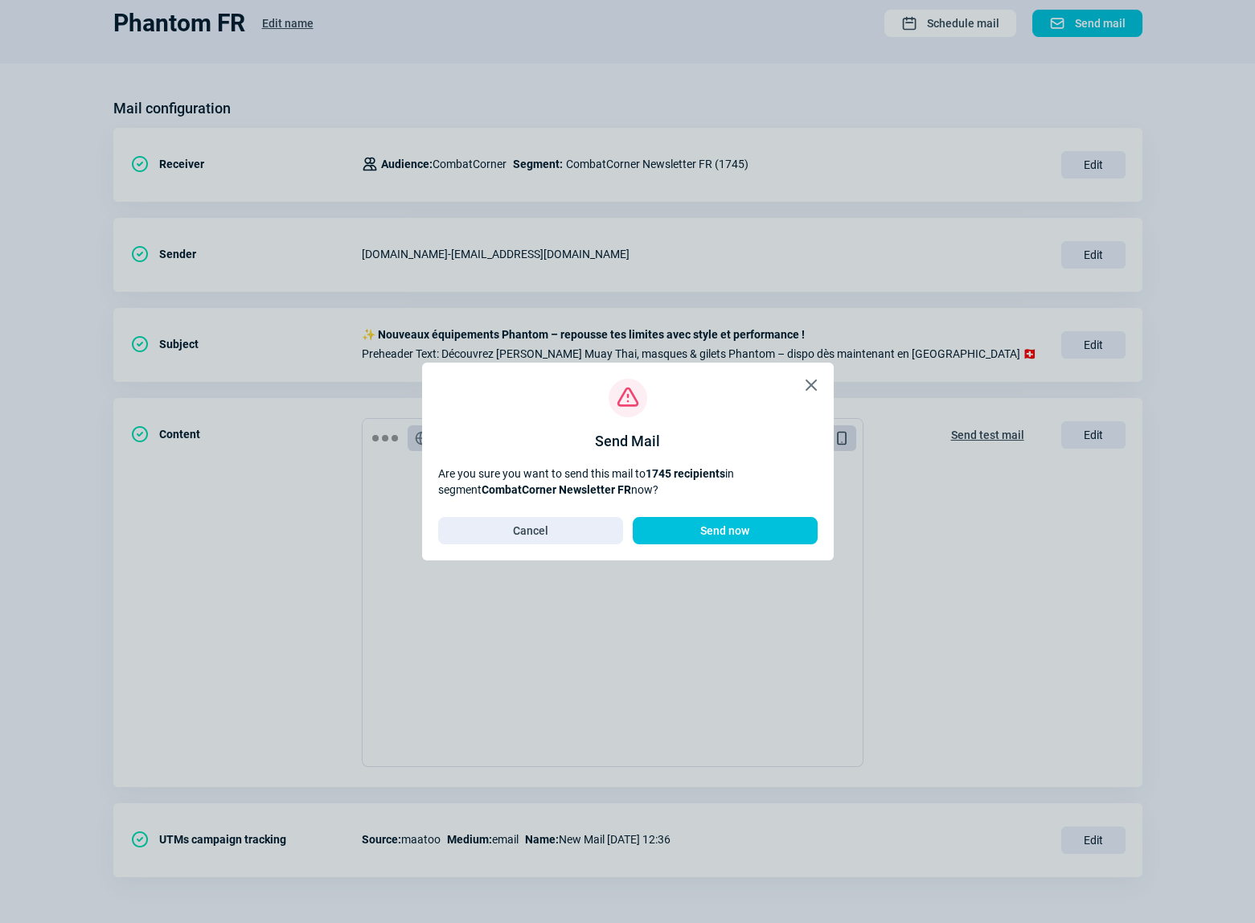
click at [742, 534] on span "Send now" at bounding box center [725, 531] width 49 height 26
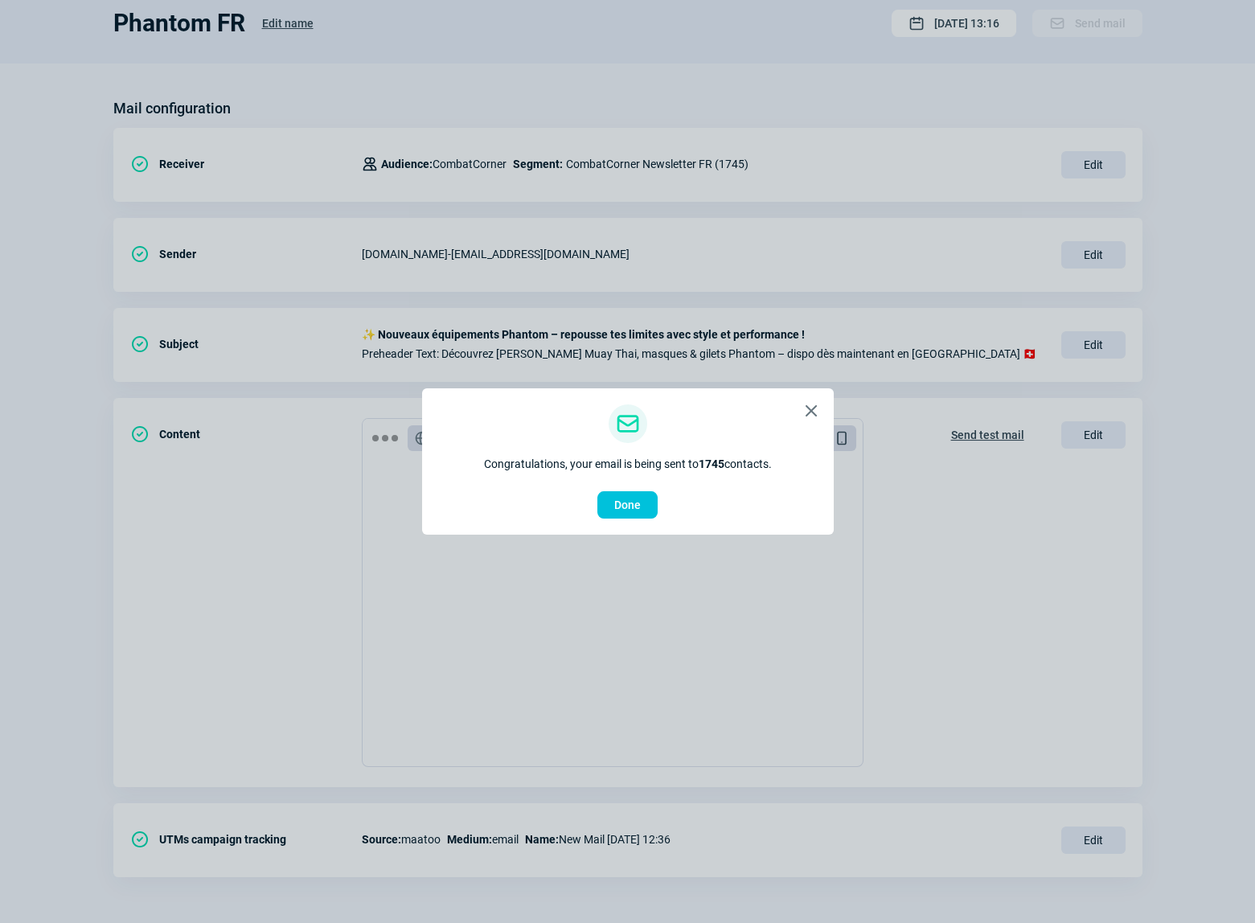
click at [620, 508] on span "Done" at bounding box center [627, 505] width 27 height 26
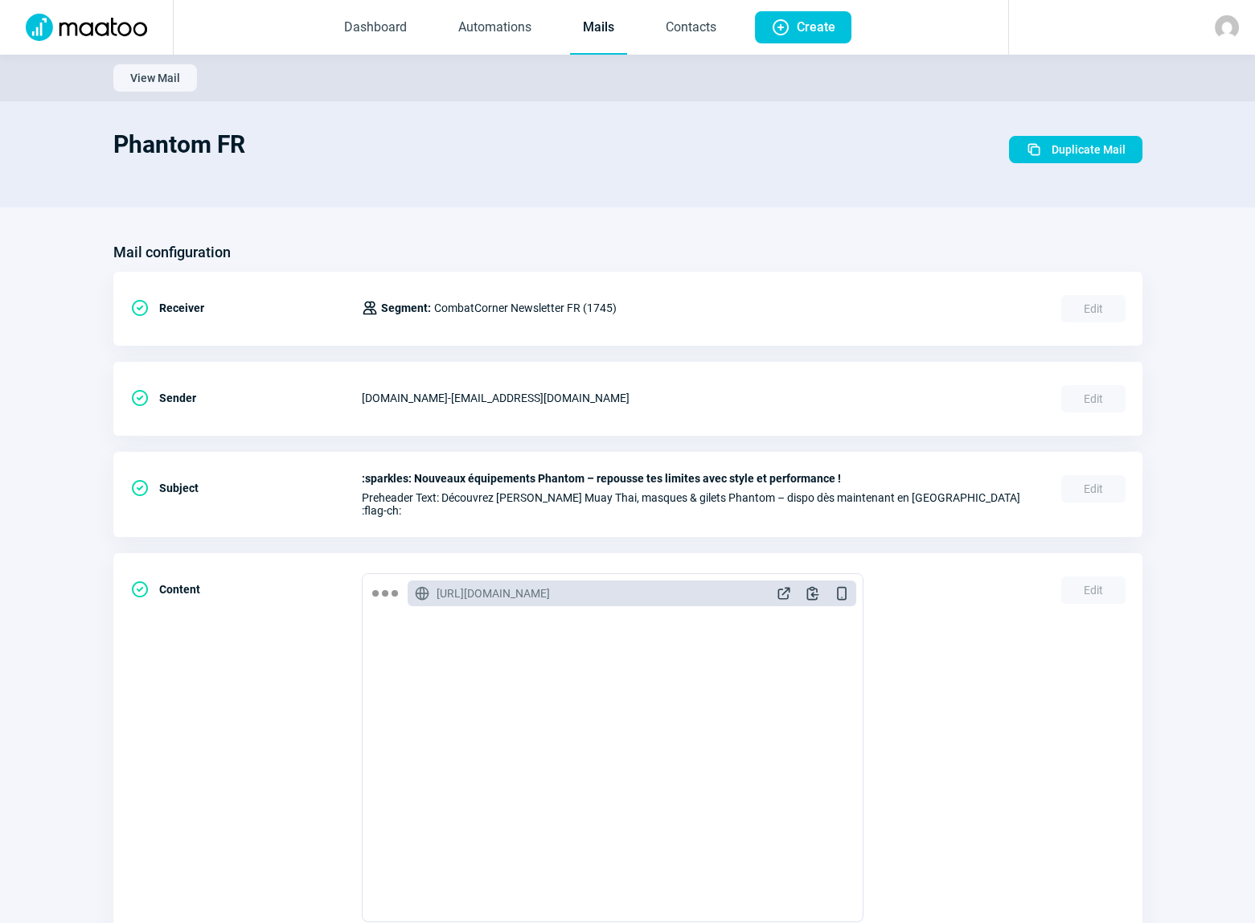
click at [1073, 154] on span "Duplicate Mail" at bounding box center [1089, 150] width 74 height 26
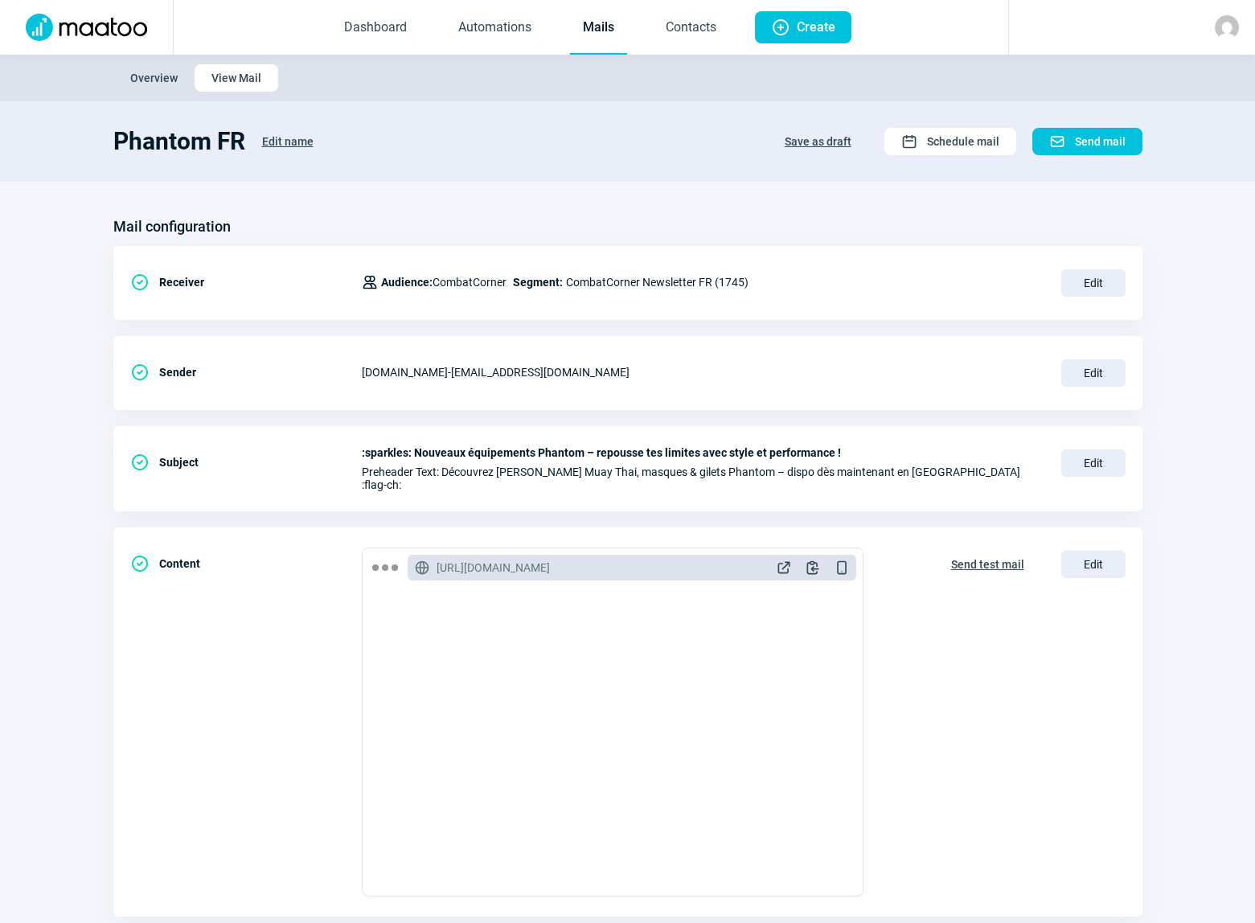
click at [289, 140] on span "Edit name" at bounding box center [287, 142] width 51 height 26
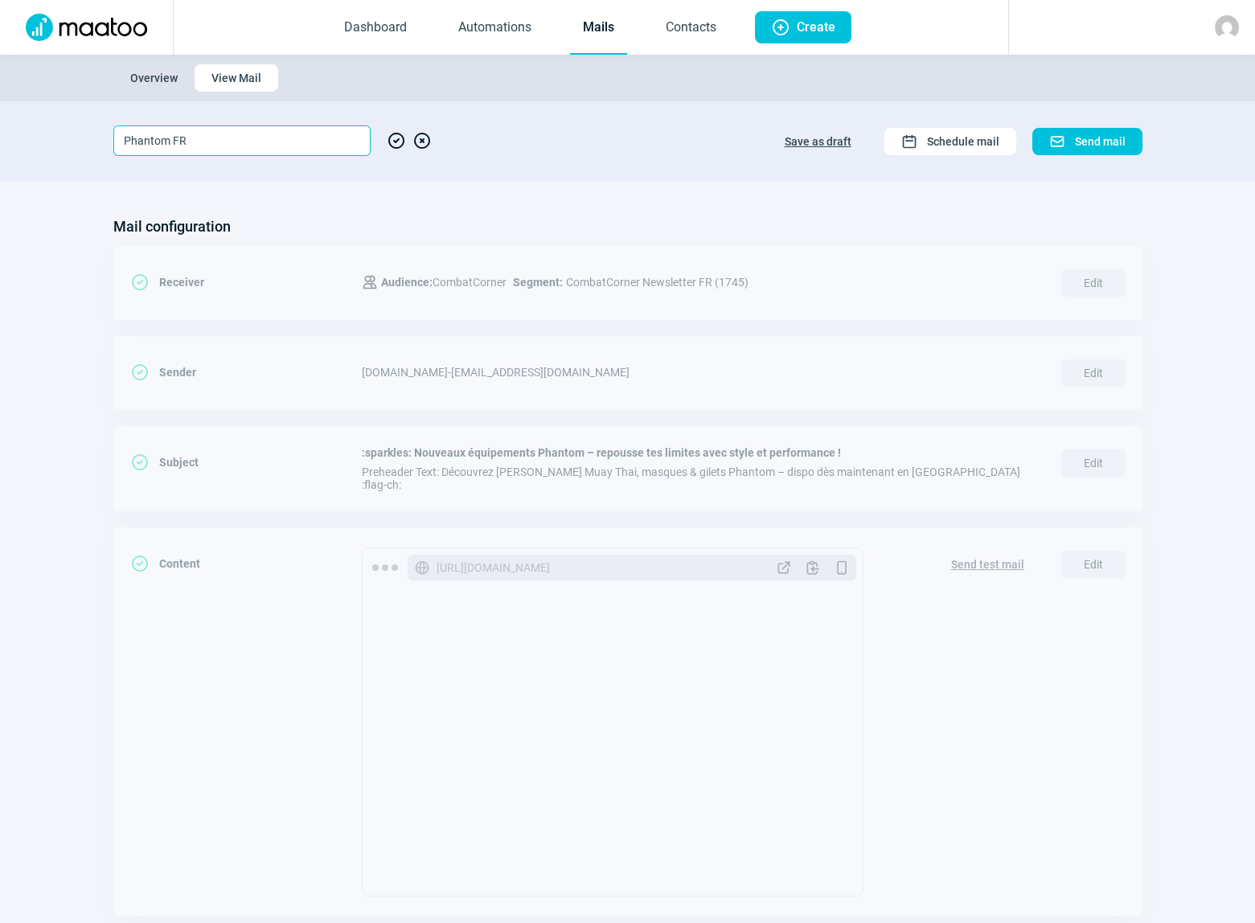
drag, startPoint x: 187, startPoint y: 142, endPoint x: 172, endPoint y: 137, distance: 15.5
click at [172, 137] on input "Phantom FR" at bounding box center [241, 140] width 257 height 31
type input "Phantom NL"
click at [401, 137] on span "CheckCircle icon" at bounding box center [396, 140] width 19 height 31
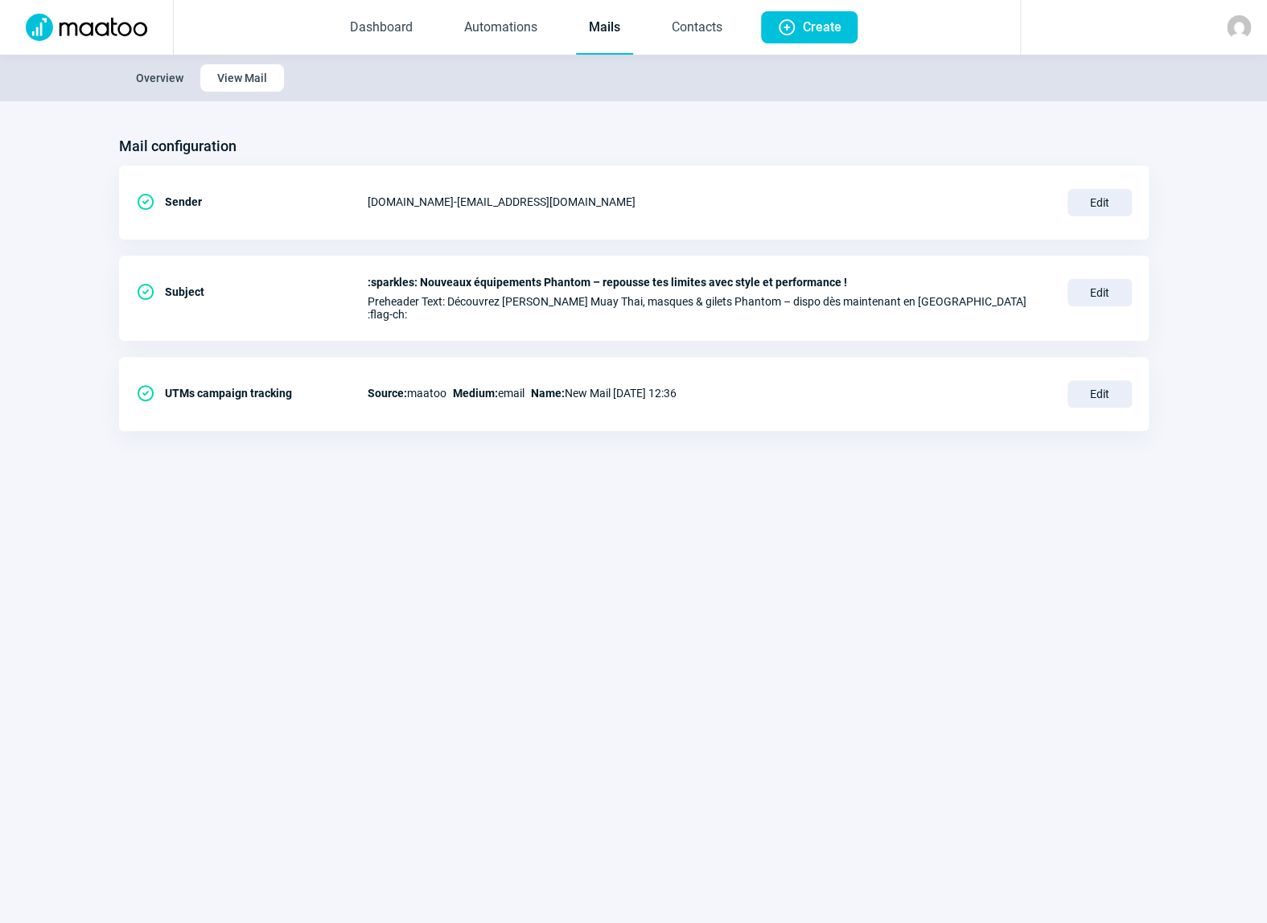
click at [599, 27] on link "Mails" at bounding box center [604, 28] width 57 height 53
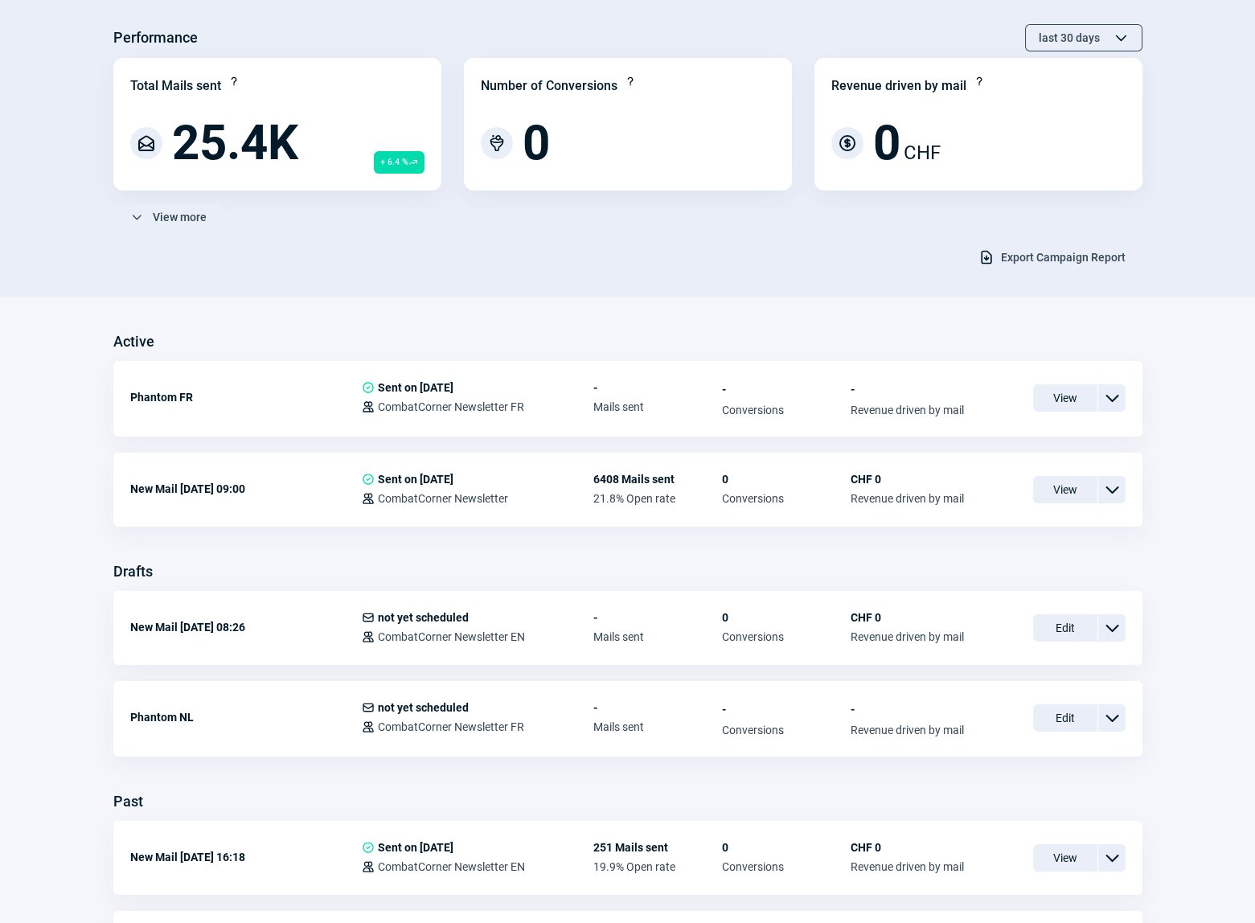
scroll to position [146, 0]
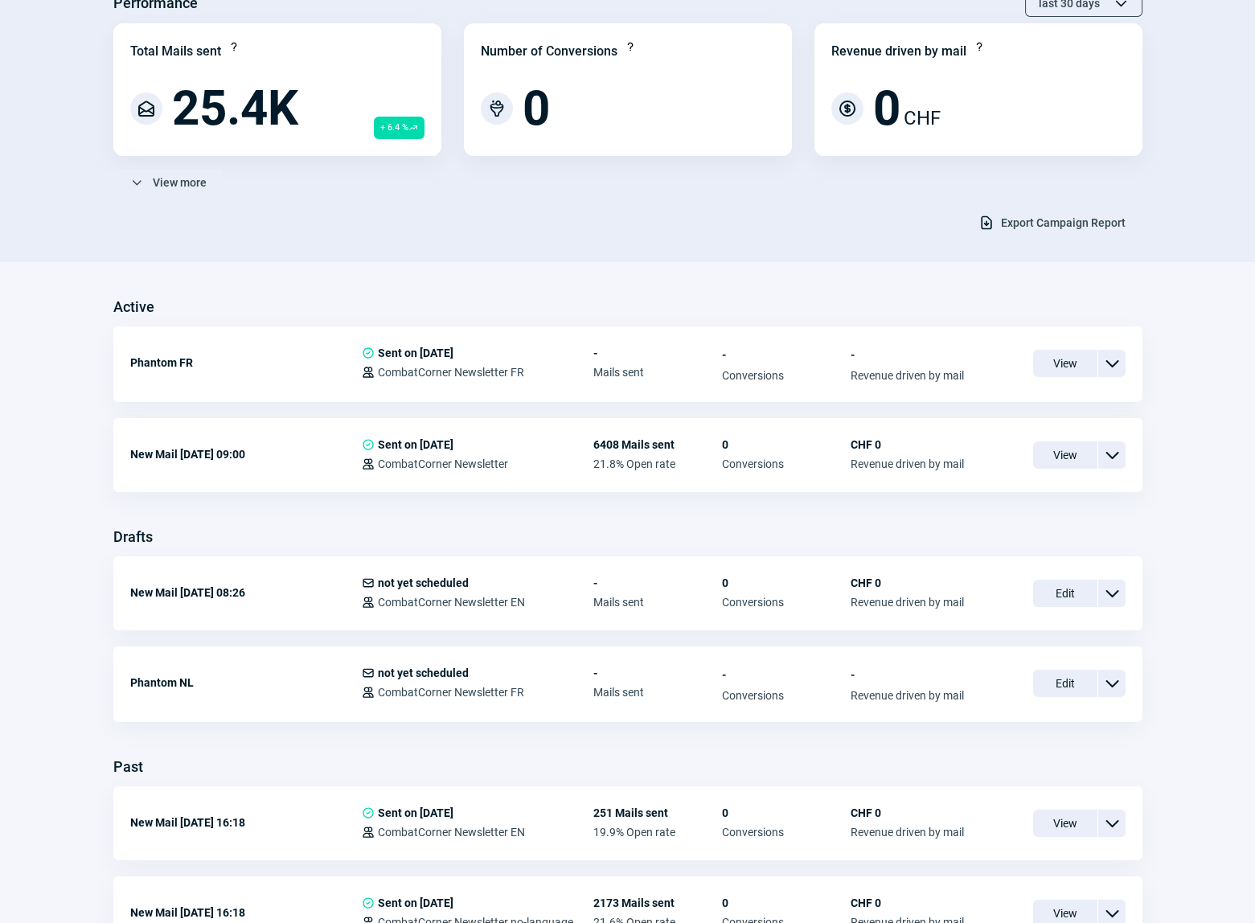
click at [1055, 679] on span "Edit" at bounding box center [1066, 683] width 64 height 27
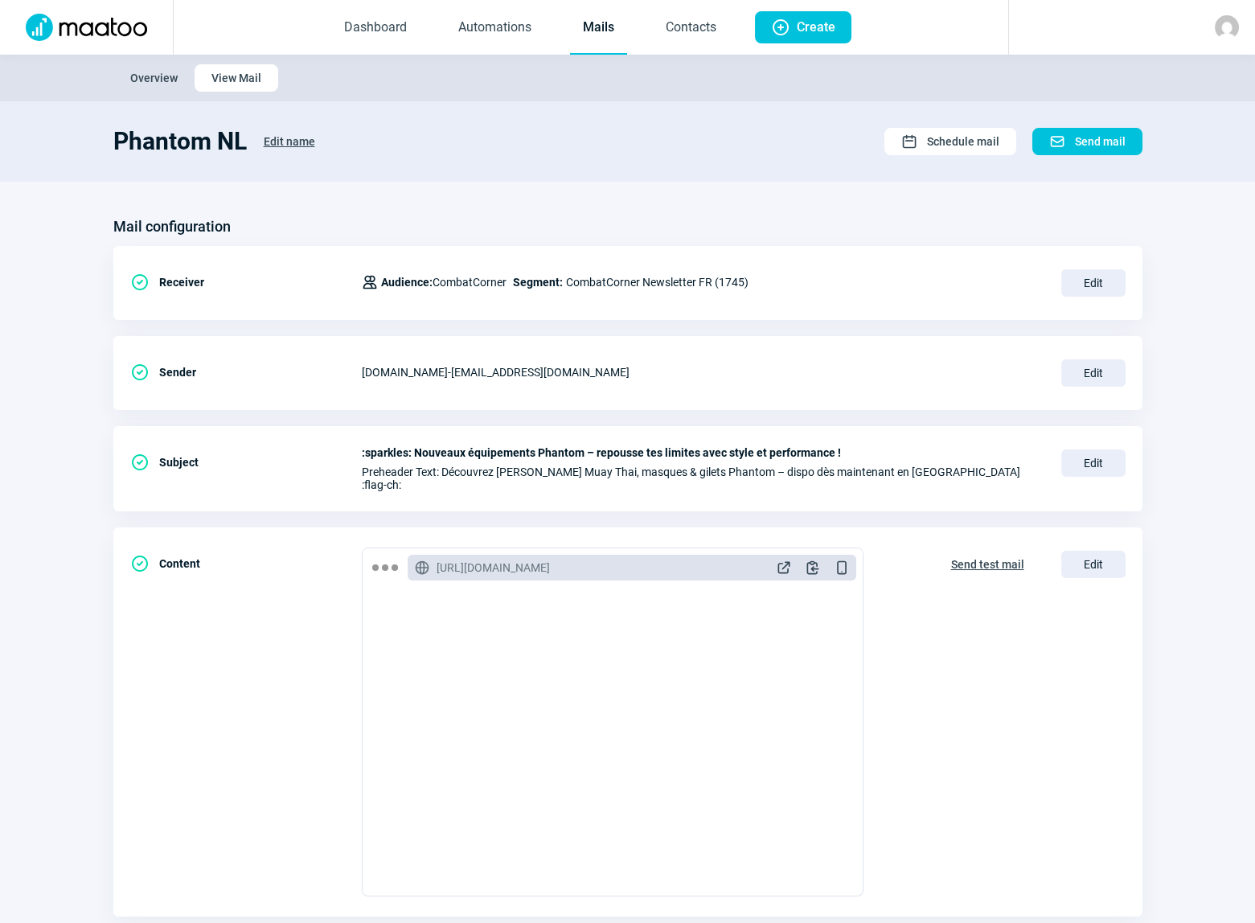
click at [1097, 281] on span "Edit" at bounding box center [1094, 282] width 64 height 27
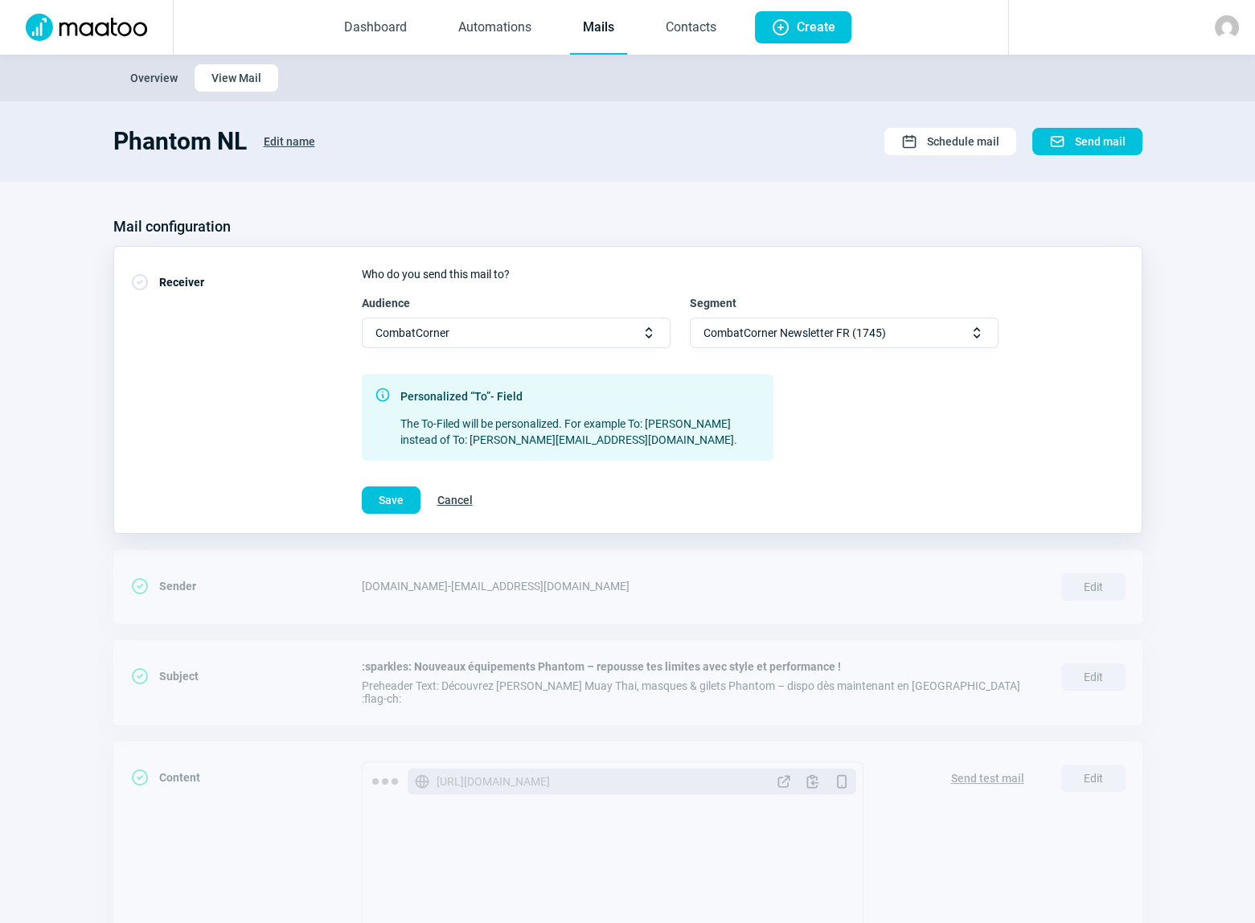
click at [973, 336] on span "Selector icon" at bounding box center [977, 333] width 16 height 16
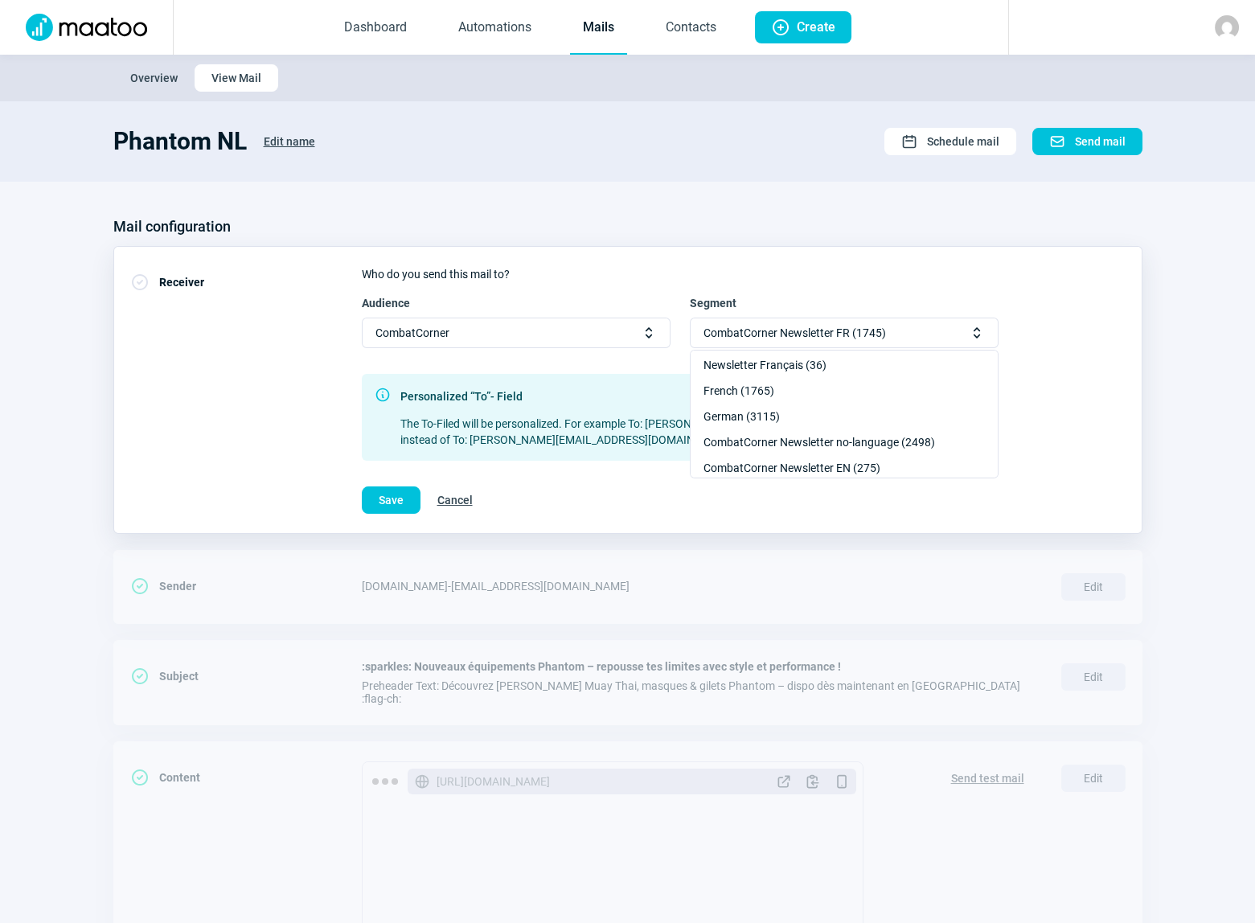
scroll to position [214, 0]
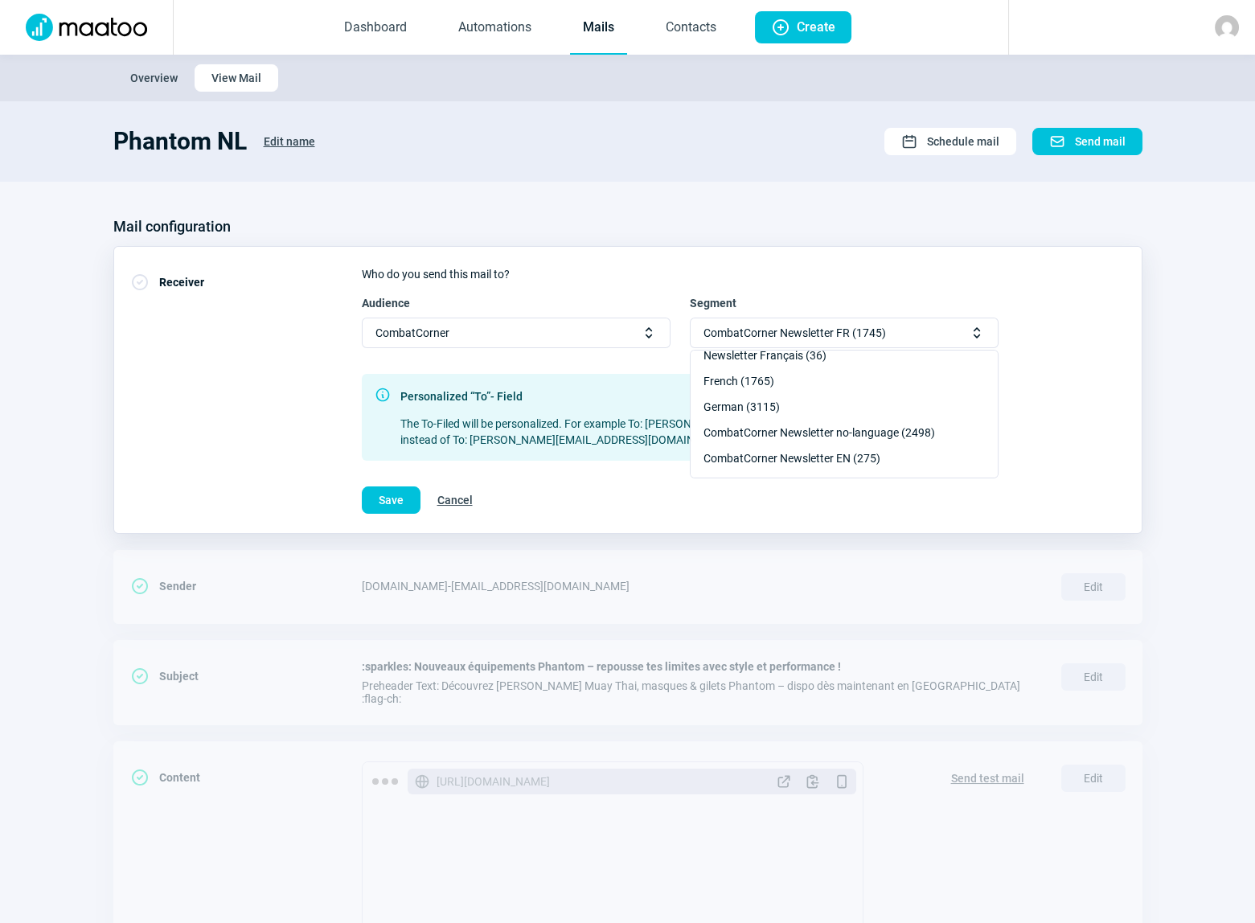
click at [847, 436] on div "CombatCorner Newsletter no-language (2498)" at bounding box center [844, 433] width 307 height 26
click at [387, 495] on span "Save" at bounding box center [391, 500] width 25 height 26
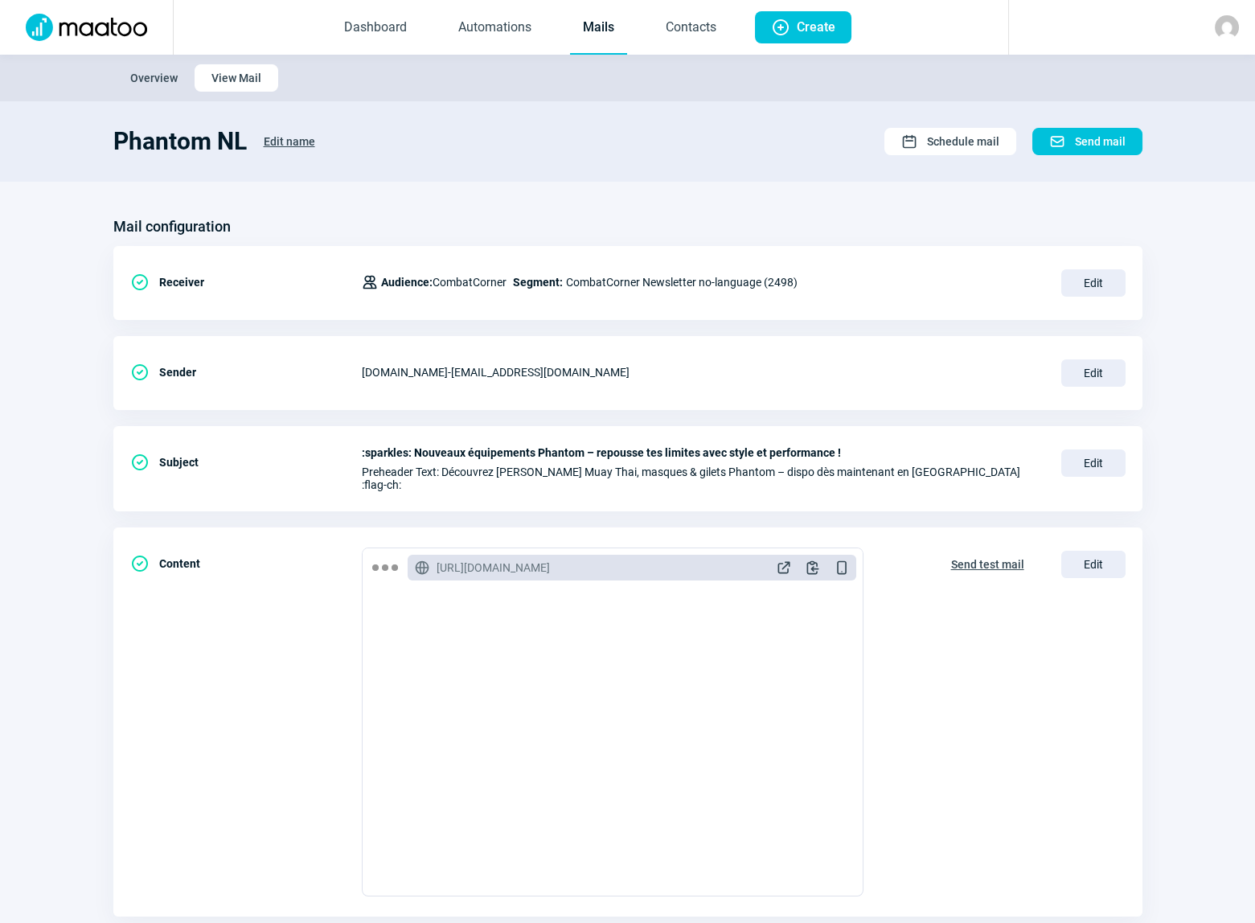
click at [1098, 140] on span "Send mail" at bounding box center [1100, 142] width 51 height 26
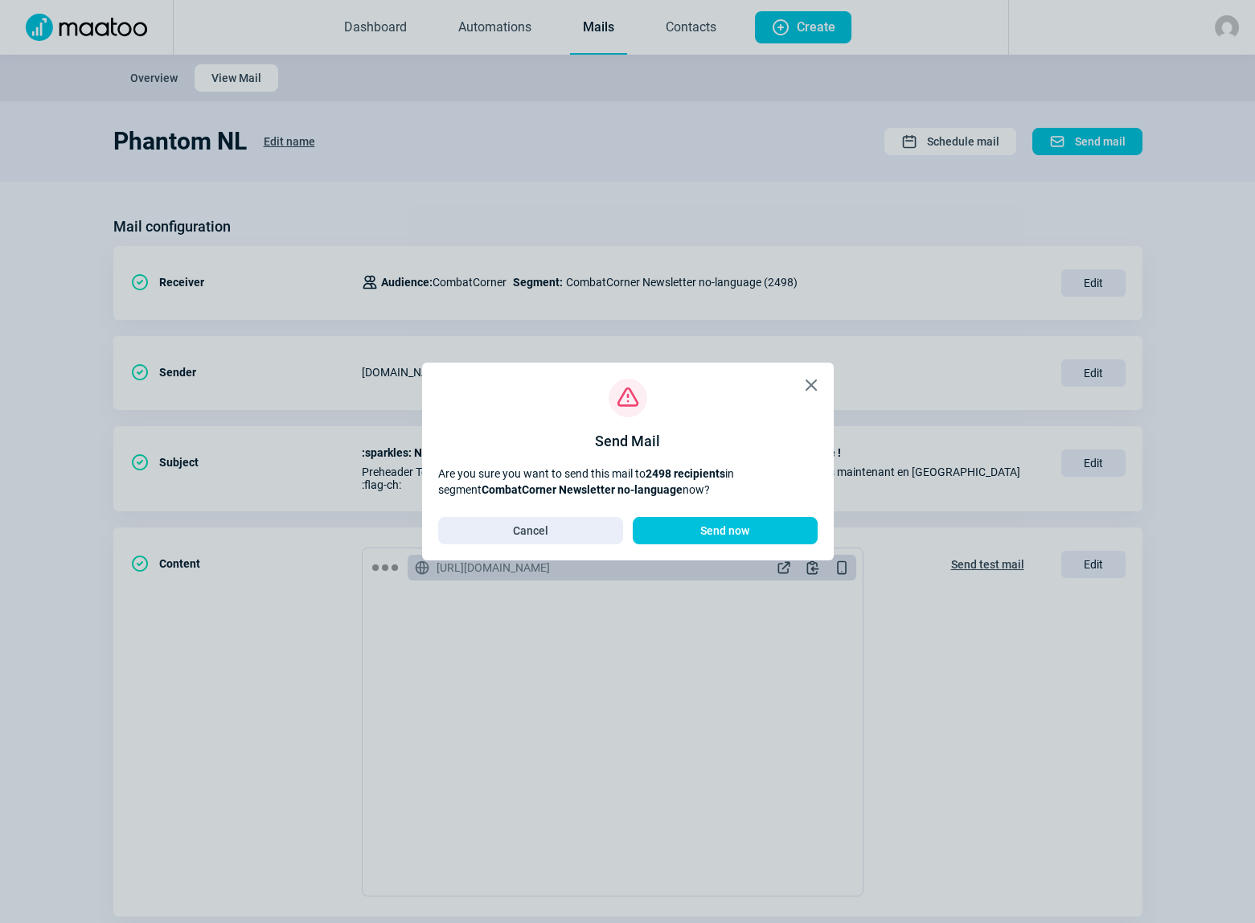
click at [742, 534] on span "Send now" at bounding box center [725, 531] width 49 height 26
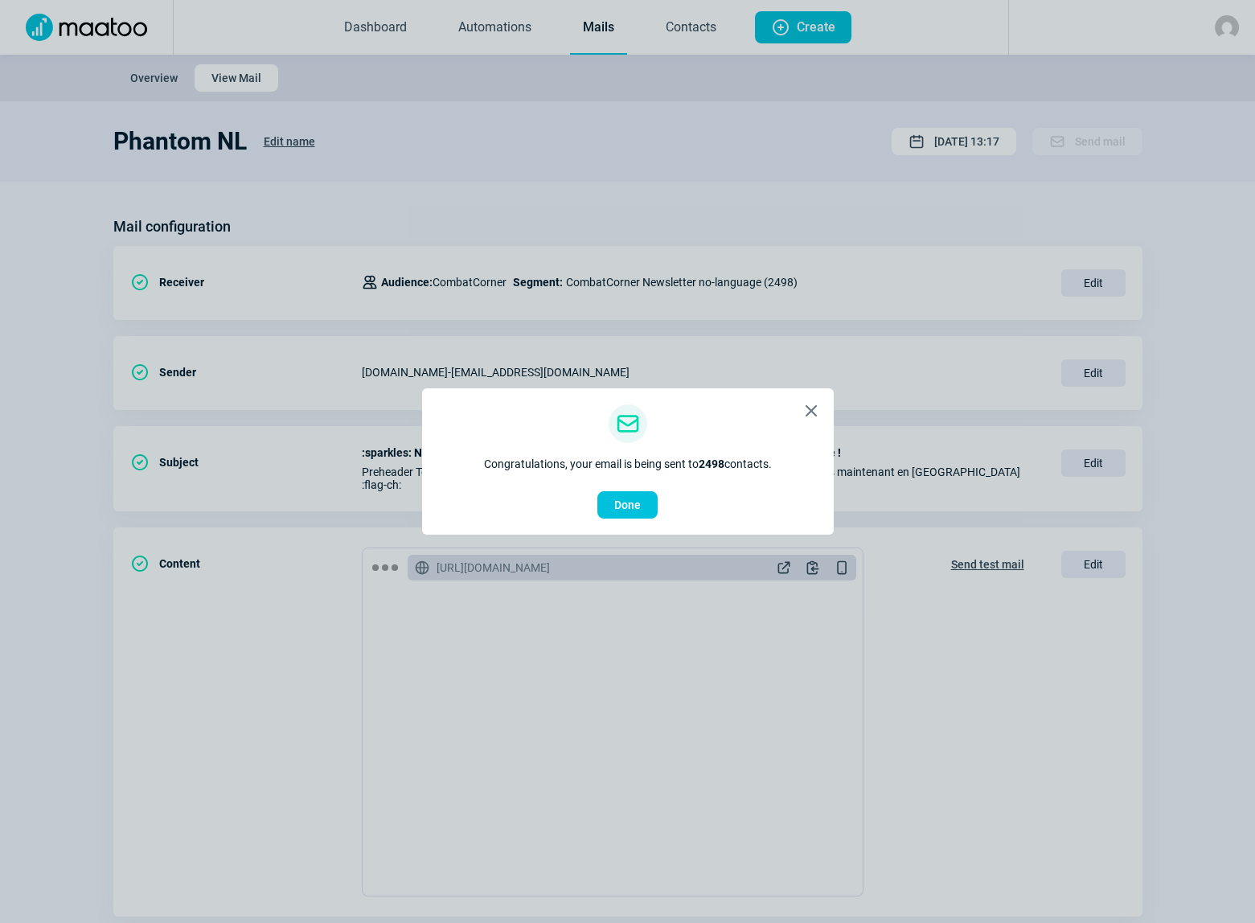
click at [636, 510] on span "Done" at bounding box center [627, 505] width 27 height 26
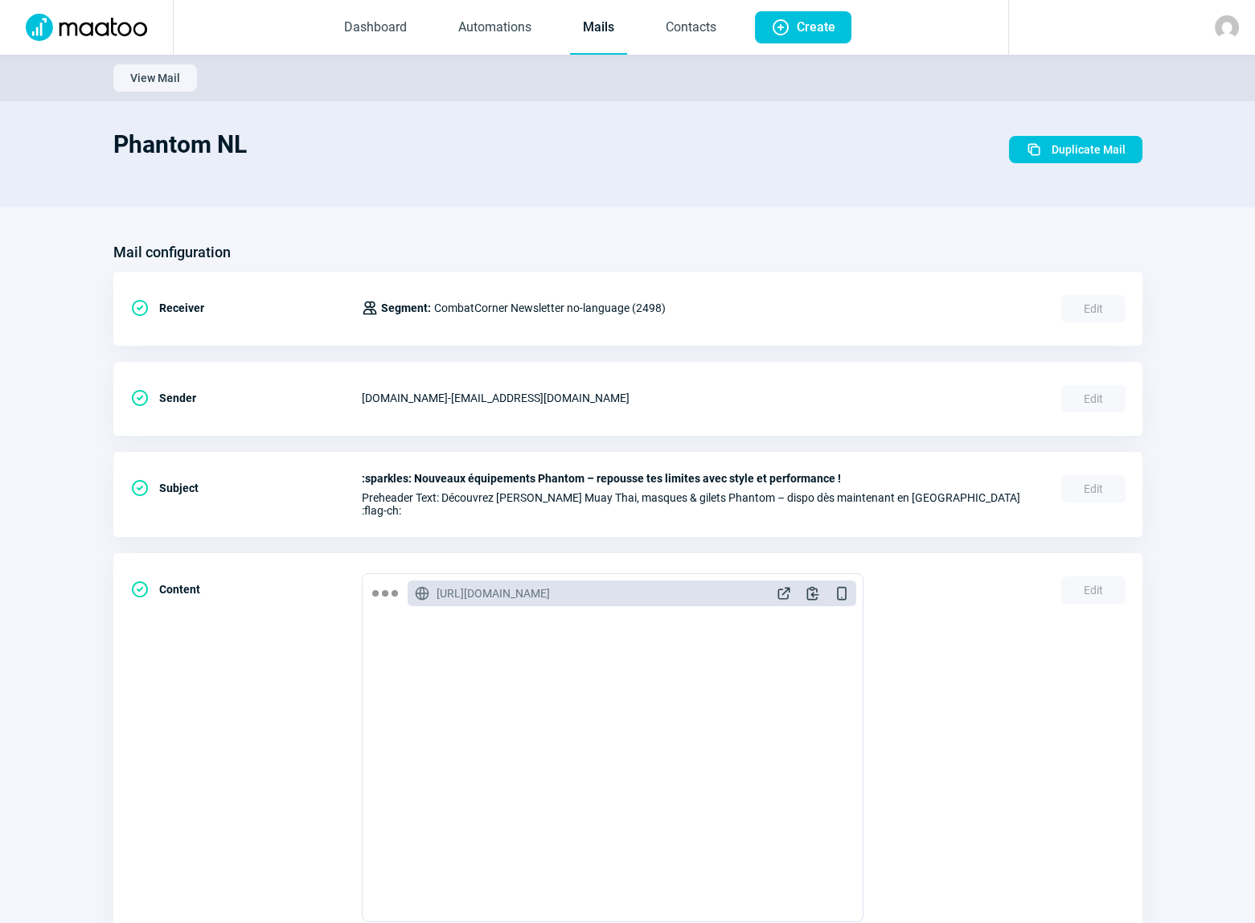
click at [1092, 146] on span "Duplicate Mail" at bounding box center [1089, 150] width 74 height 26
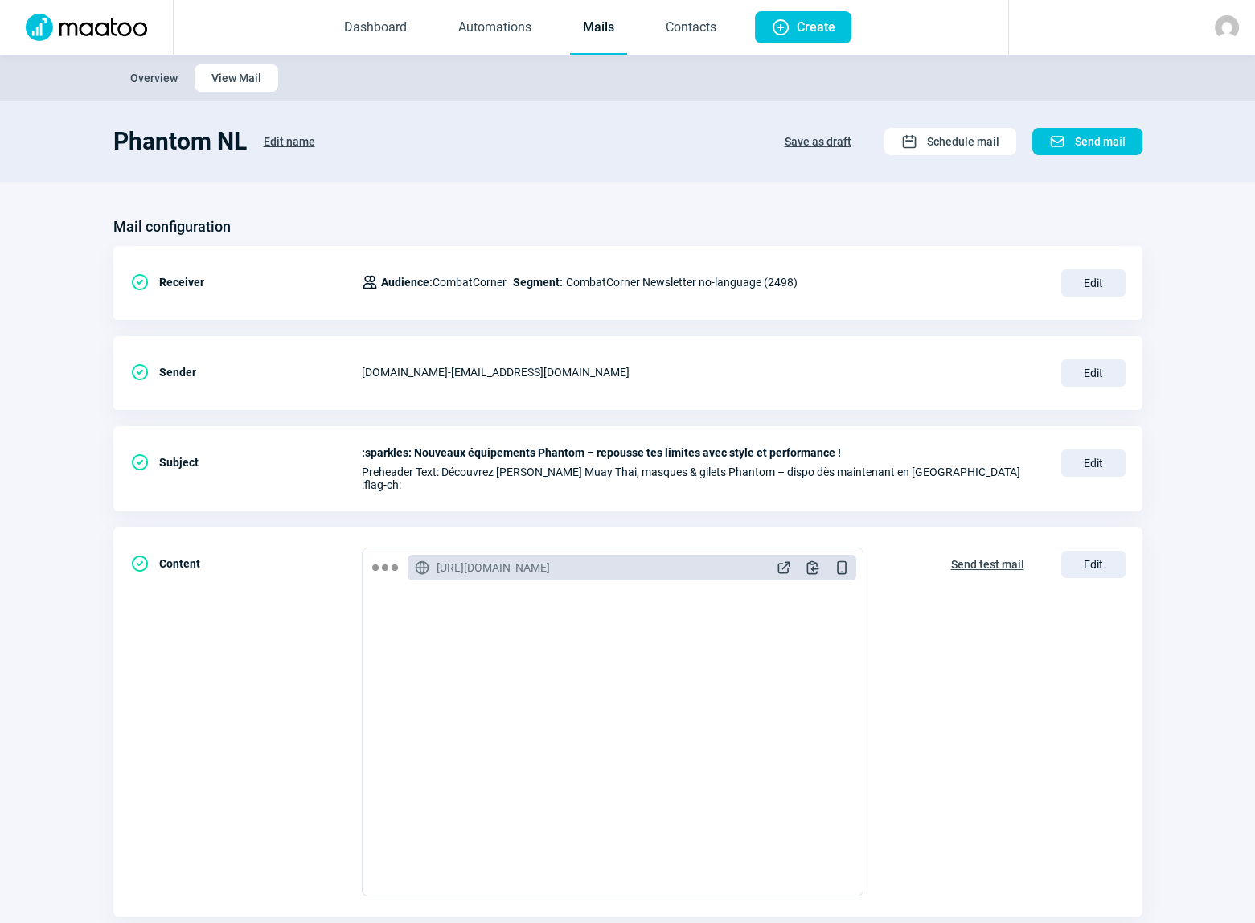
click at [292, 142] on span "Edit name" at bounding box center [289, 142] width 51 height 26
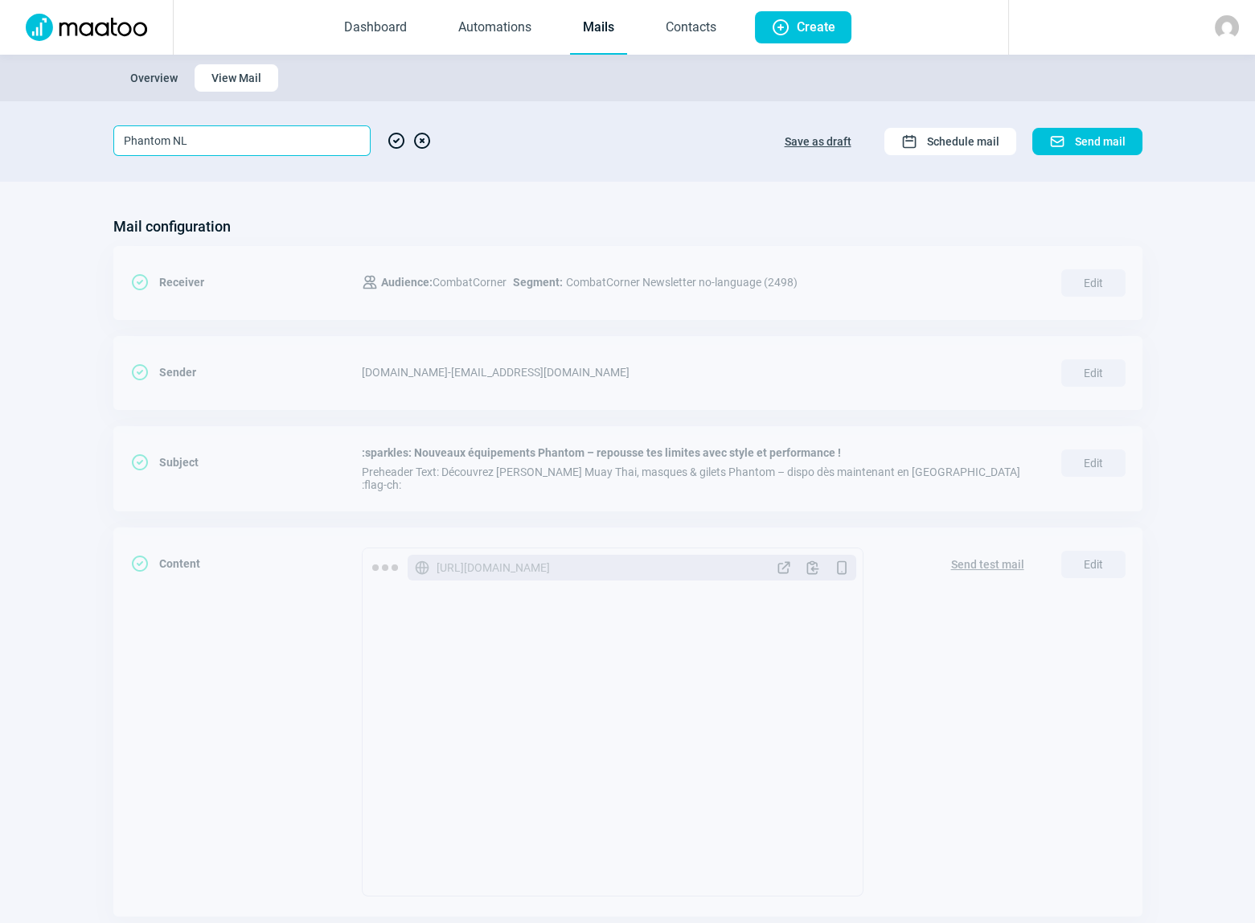
drag, startPoint x: 199, startPoint y: 135, endPoint x: 174, endPoint y: 135, distance: 24.9
click at [174, 135] on input "Phantom NL" at bounding box center [241, 140] width 257 height 31
type input "Phantom DE"
click at [397, 145] on span "CheckCircle icon" at bounding box center [396, 140] width 19 height 31
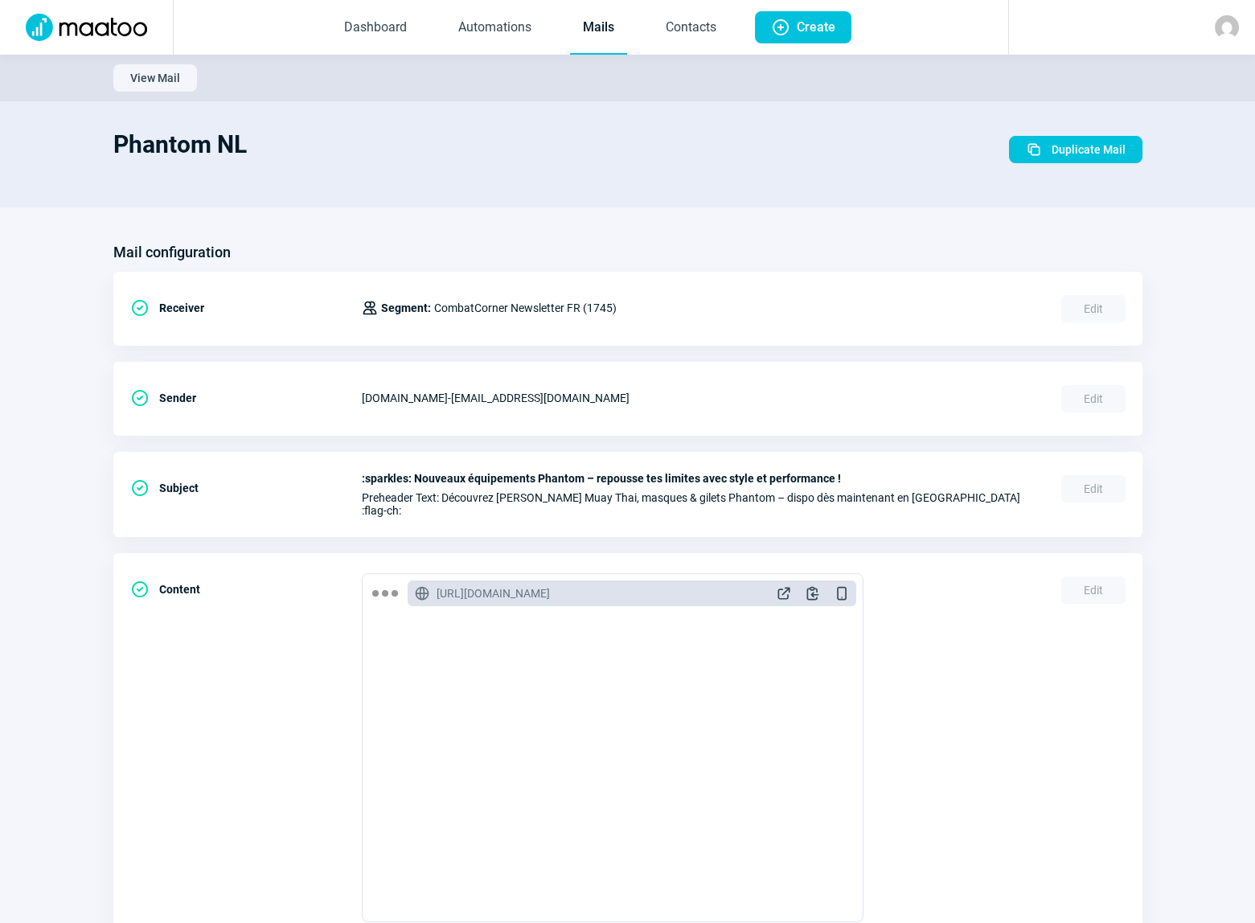
click at [601, 29] on link "Mails" at bounding box center [598, 28] width 57 height 53
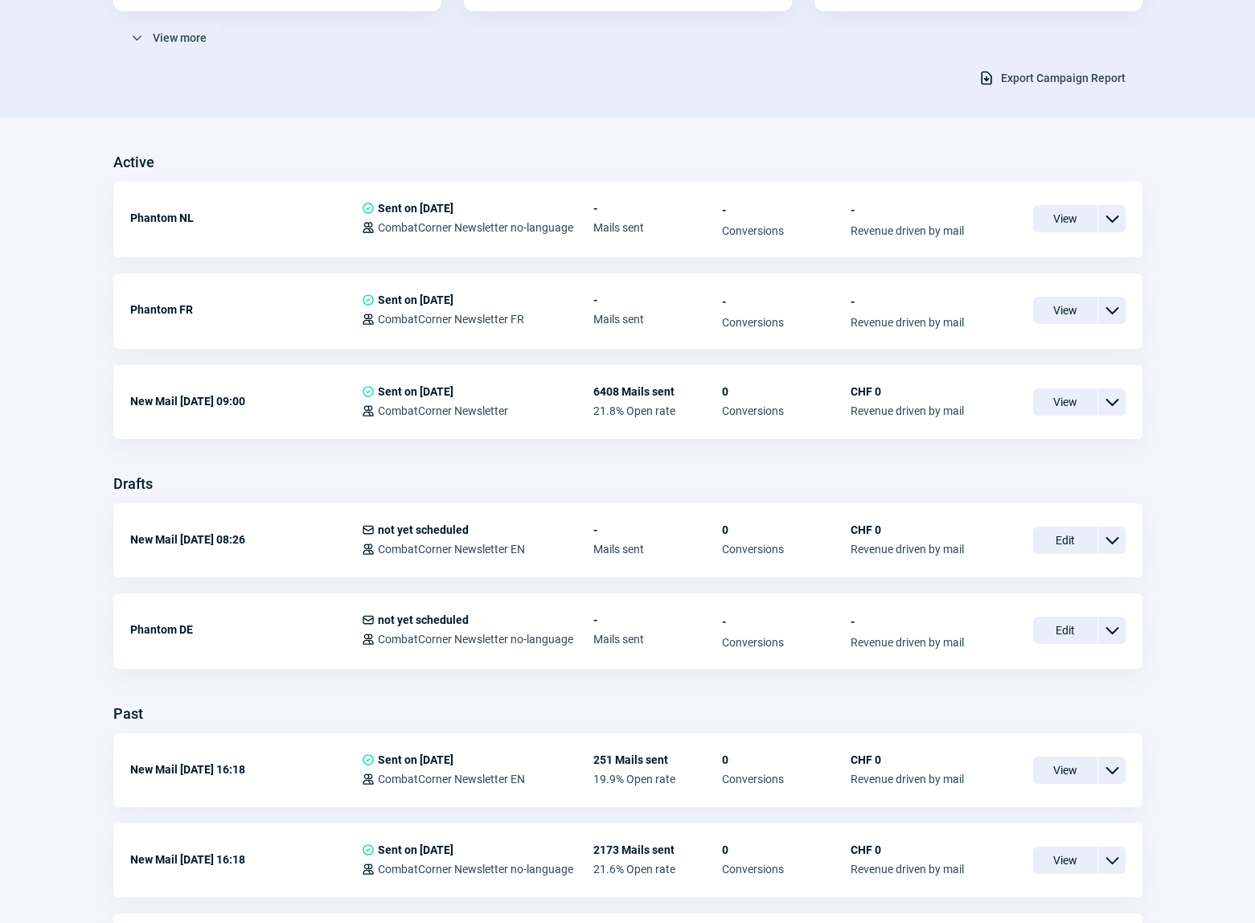
scroll to position [292, 0]
click at [1061, 630] on span "Edit" at bounding box center [1066, 628] width 64 height 27
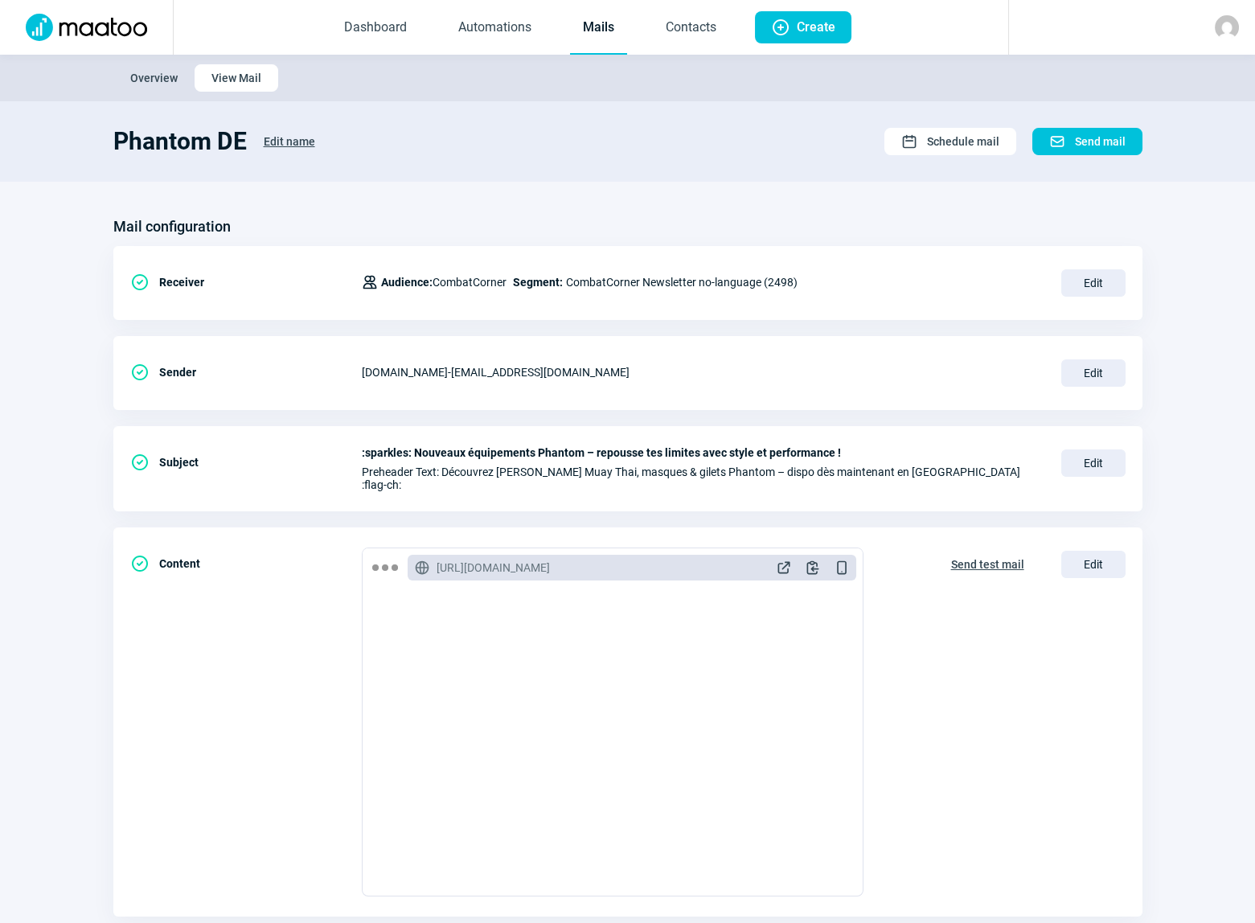
click at [1092, 465] on span "Edit" at bounding box center [1094, 463] width 64 height 27
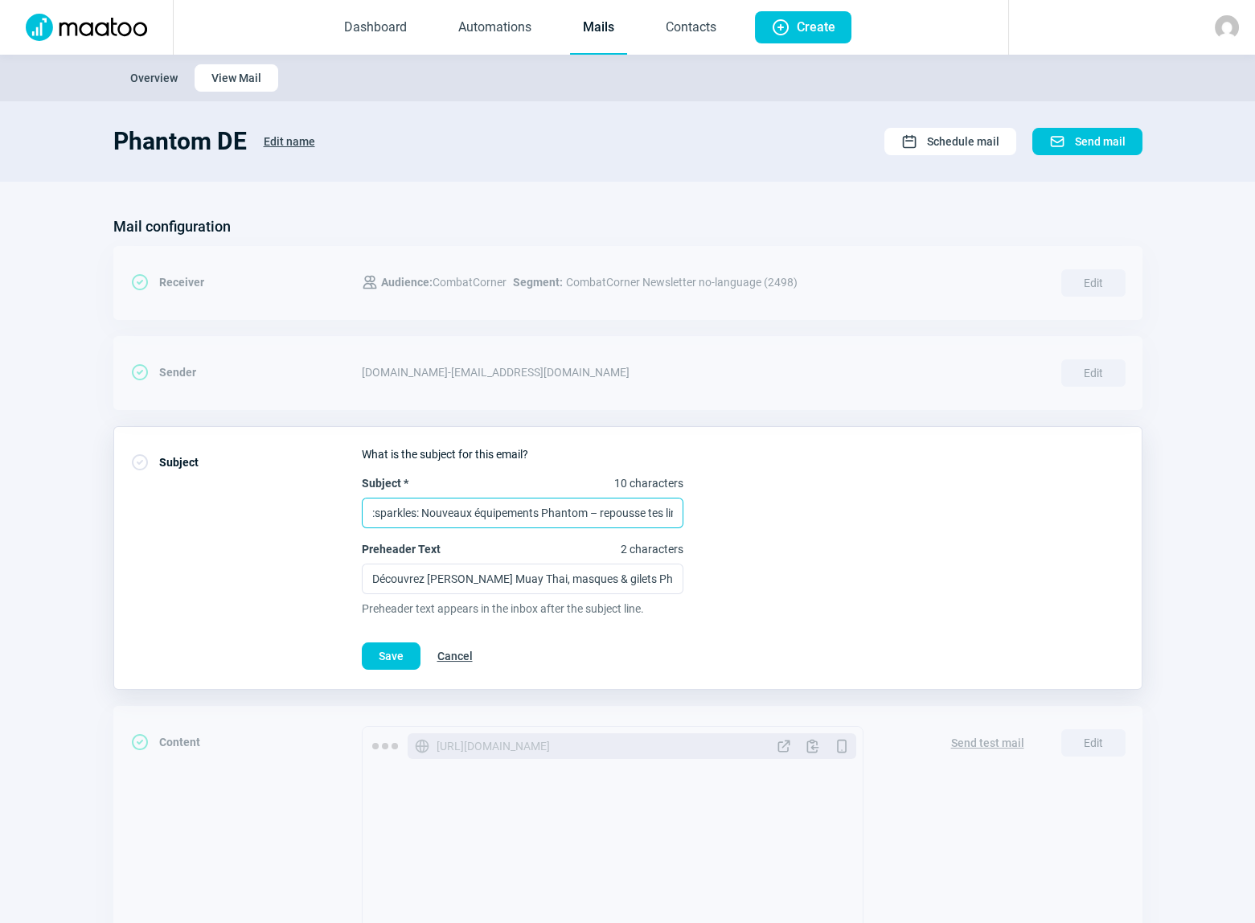
click at [458, 514] on input ":sparkles: Nouveaux équipements Phantom – repousse tes limites avec style et pe…" at bounding box center [523, 513] width 322 height 31
paste input "✨ Neue Phantom Produkte – mehr Power & Style für dein Training"
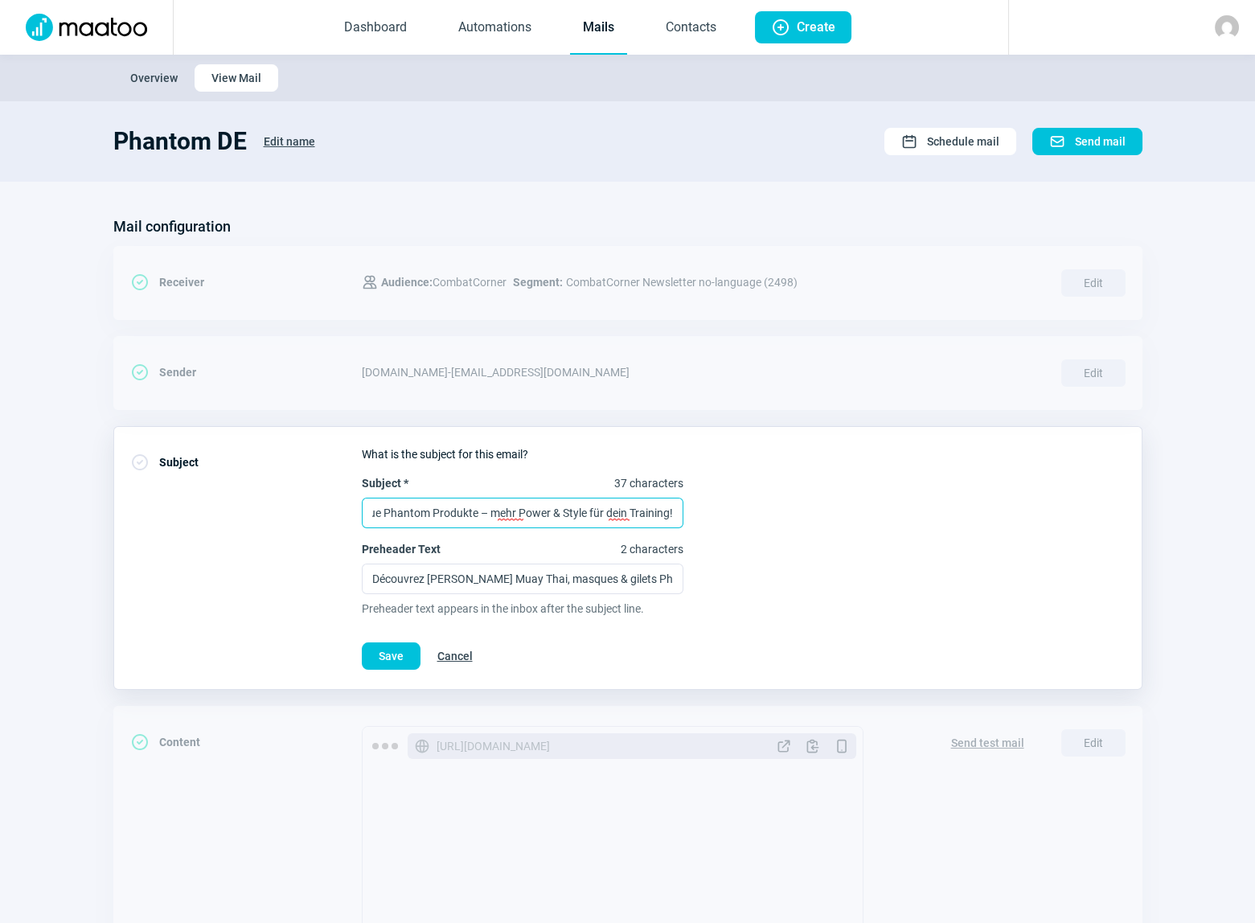
type input "✨ Neue Phantom Produkte – mehr Power & Style für dein Training!"
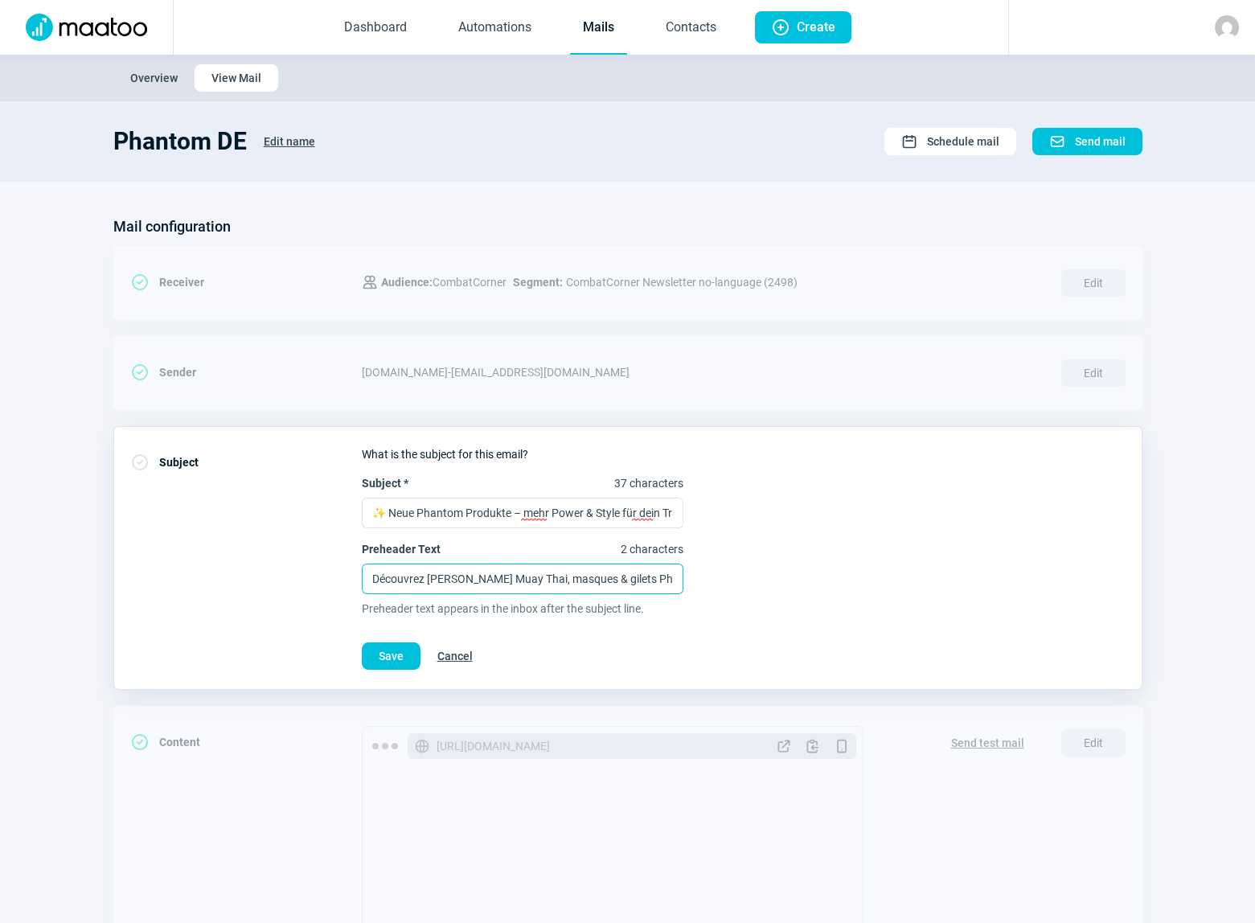
click at [599, 577] on input "Découvrez [PERSON_NAME] Muay Thai, masques & gilets Phantom – dispo dès mainten…" at bounding box center [523, 579] width 322 height 31
click at [600, 577] on input "Découvrez [PERSON_NAME] Muay Thai, masques & gilets Phantom – dispo dès mainten…" at bounding box center [523, 579] width 322 height 31
paste input "Entdecke Muay Thai Handschuhe, Masken & Westen – jetzt in der [GEOGRAPHIC_DATA]…"
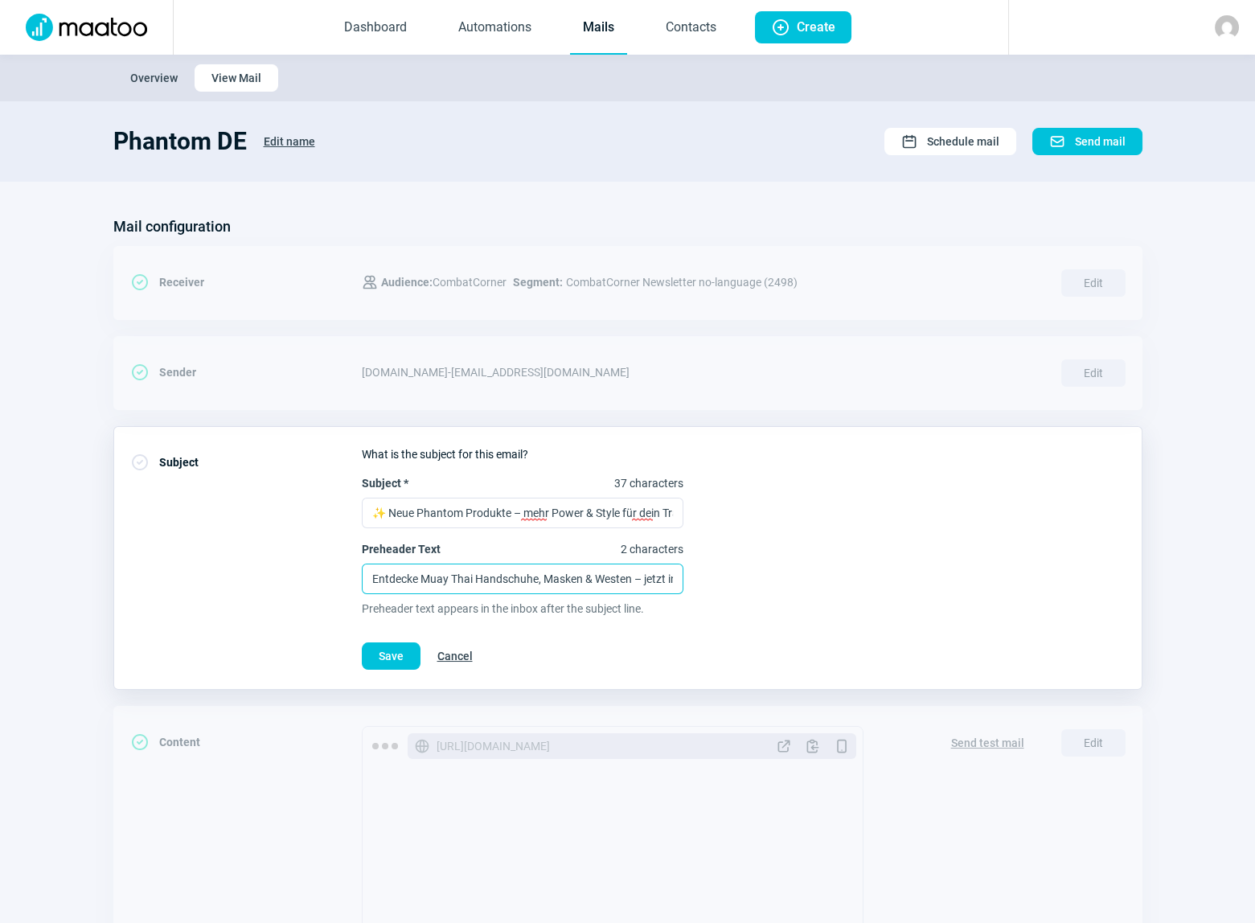
scroll to position [0, 150]
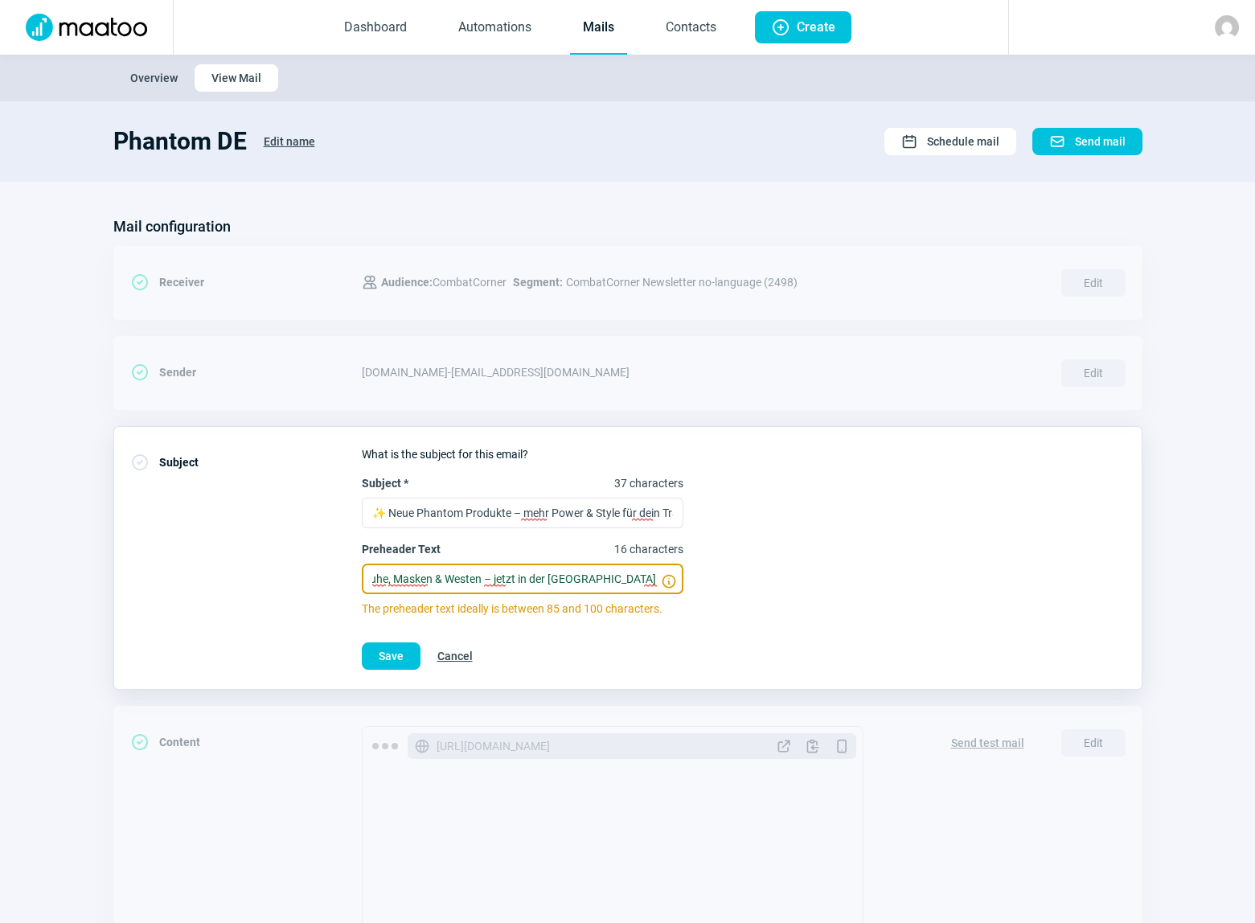
type input "Entdecke Muay Thai Handschuhe, Masken & Westen – jetzt in der [GEOGRAPHIC_DATA]…"
click at [392, 652] on span "Save" at bounding box center [391, 656] width 25 height 26
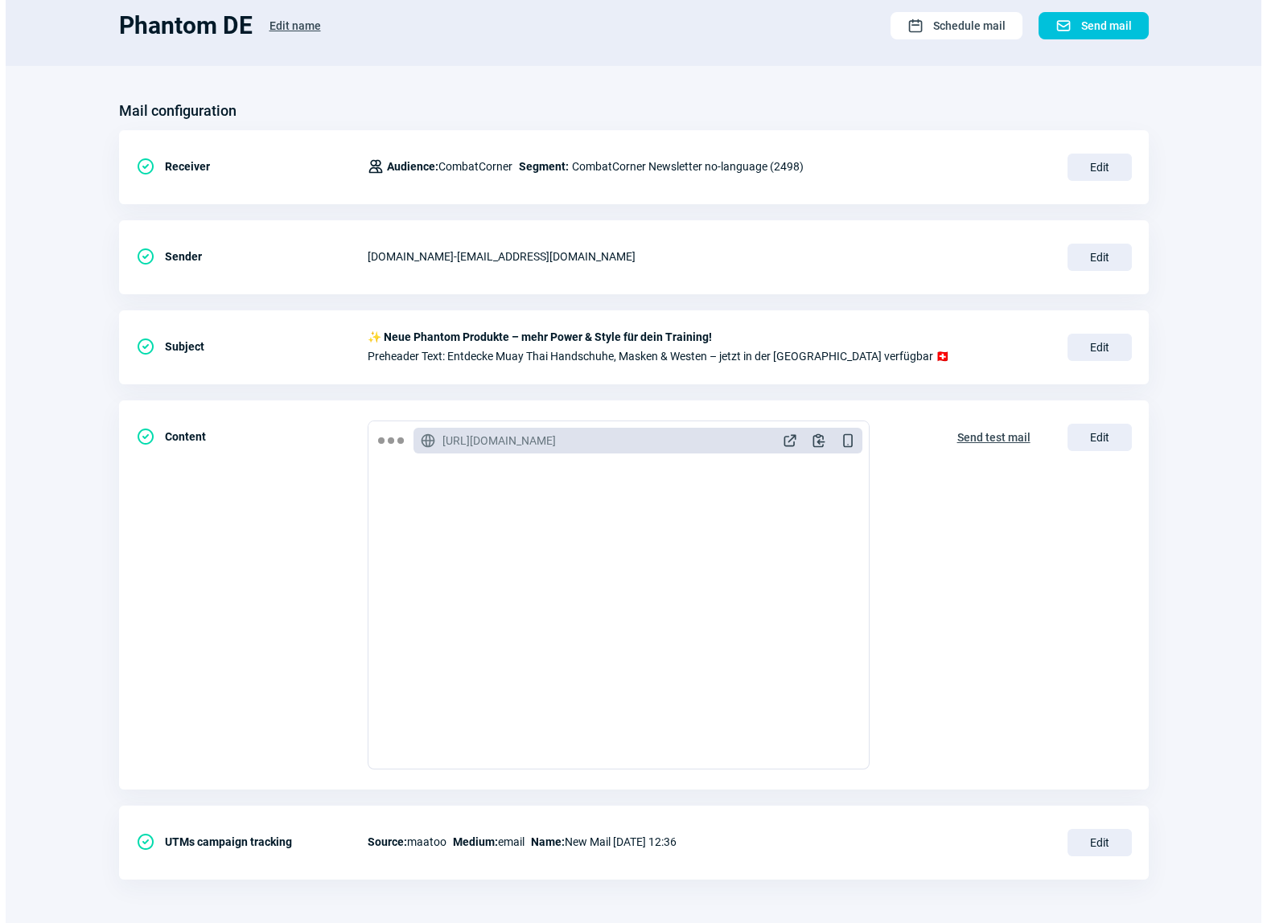
scroll to position [118, 0]
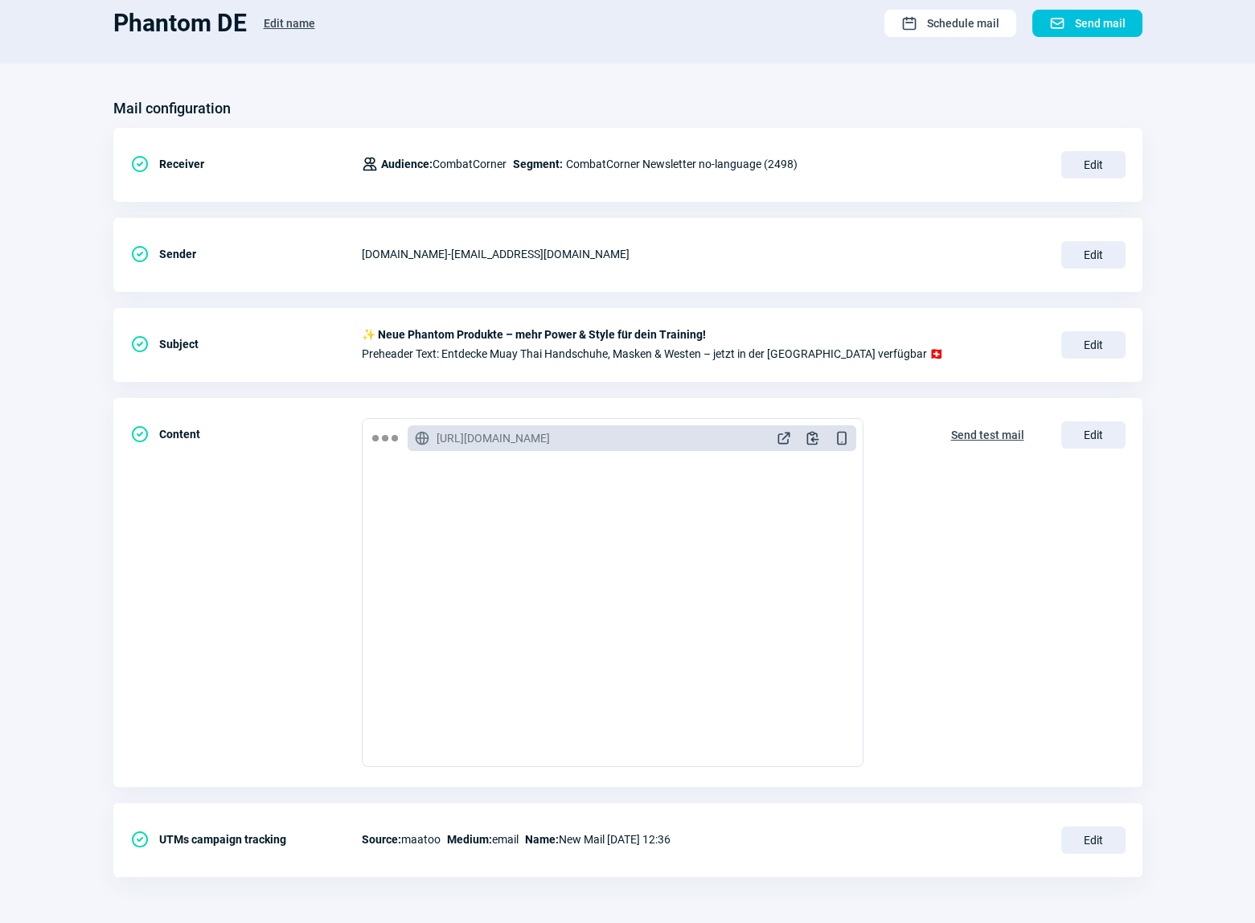
click at [1089, 434] on span "Edit" at bounding box center [1094, 434] width 64 height 27
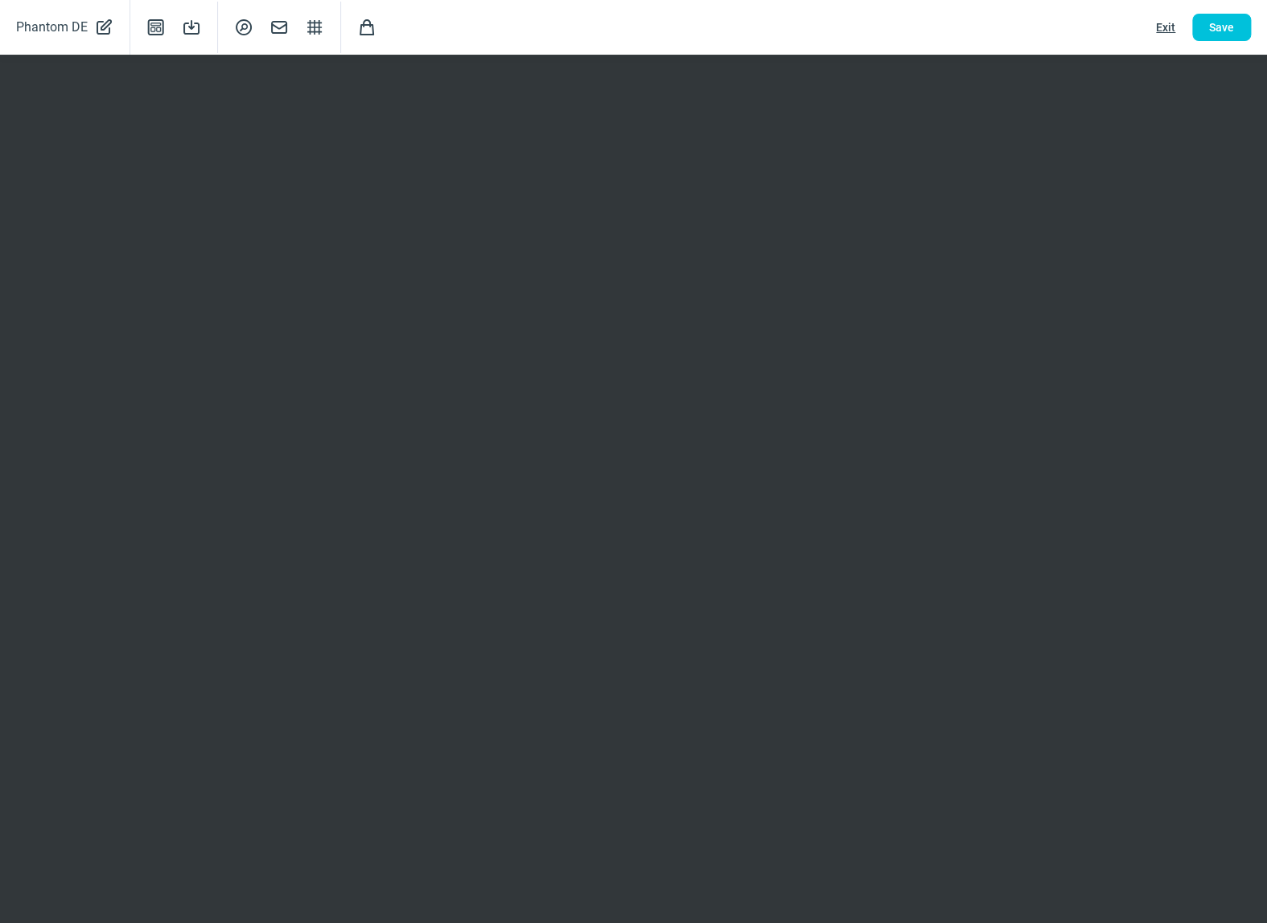
click at [1225, 23] on span "Save" at bounding box center [1221, 27] width 25 height 26
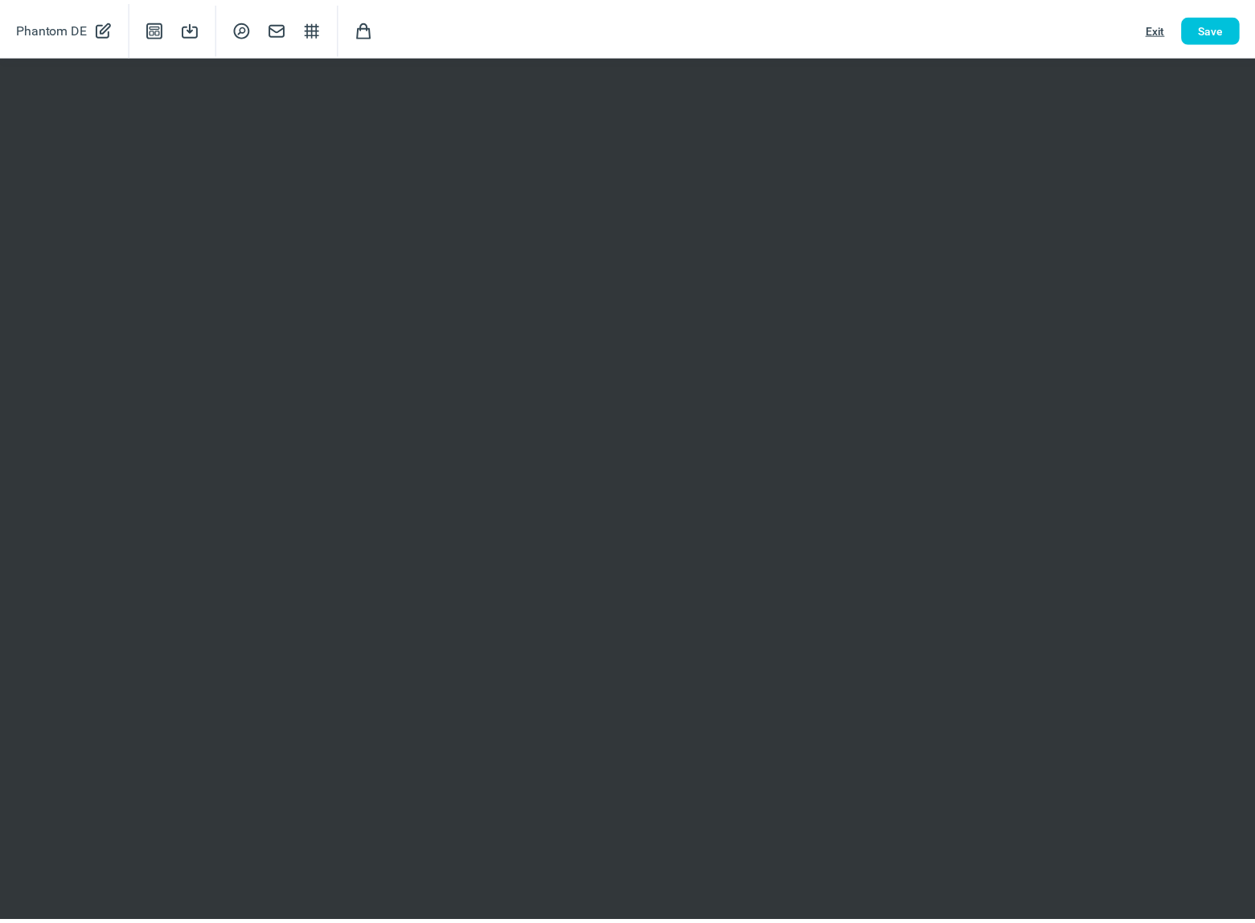
scroll to position [0, 0]
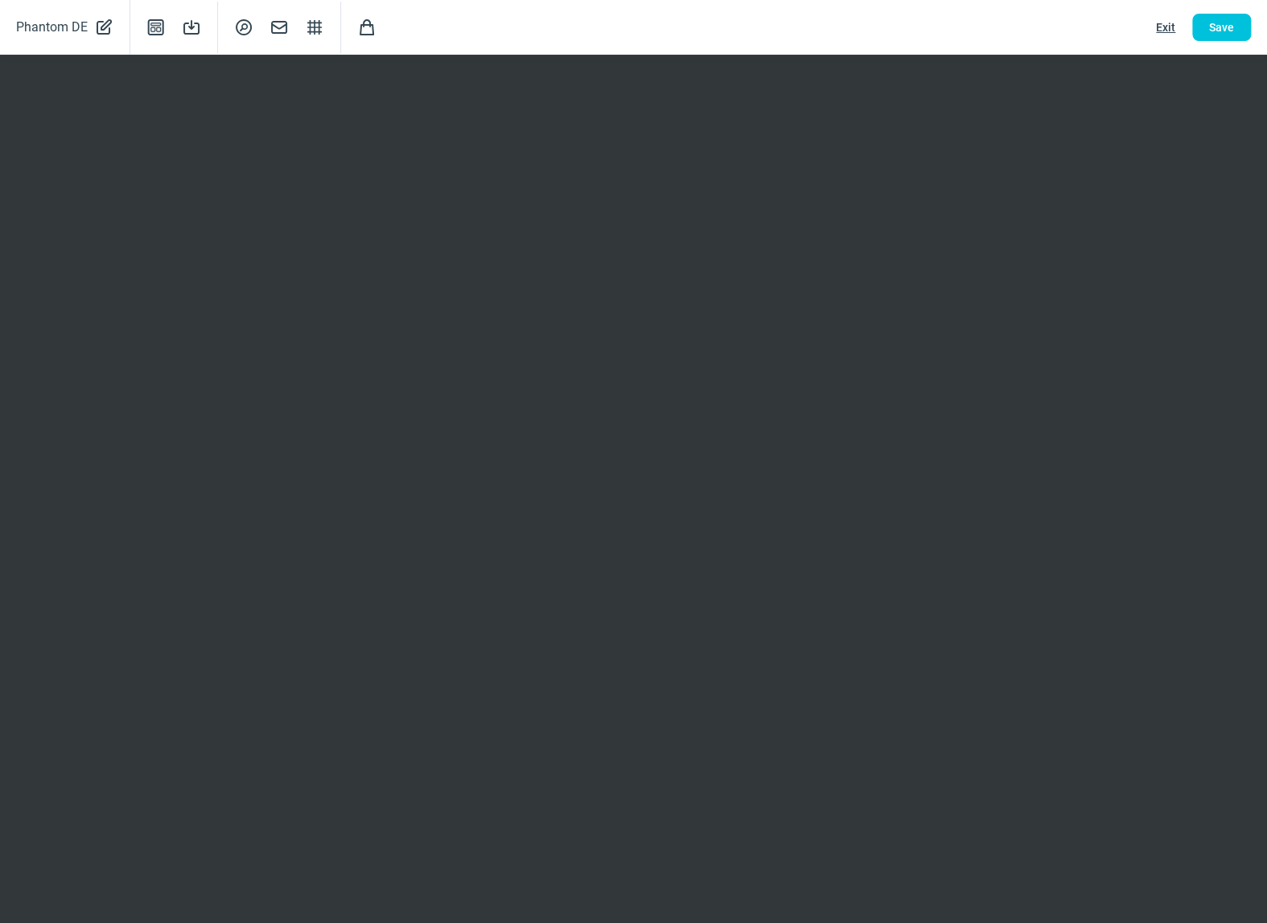
click at [1165, 25] on span "Exit" at bounding box center [1165, 27] width 19 height 26
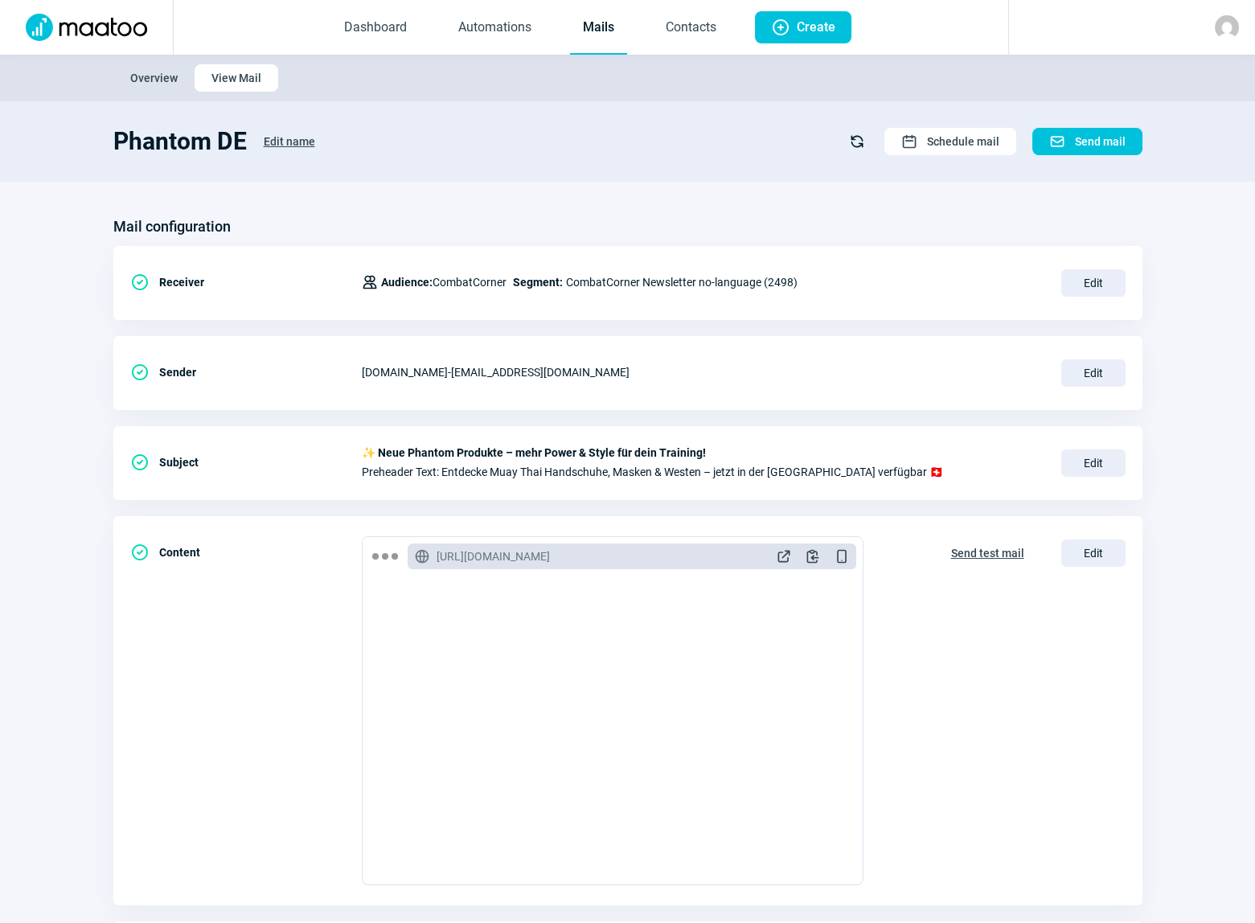
click at [1102, 279] on span "Edit" at bounding box center [1094, 282] width 64 height 27
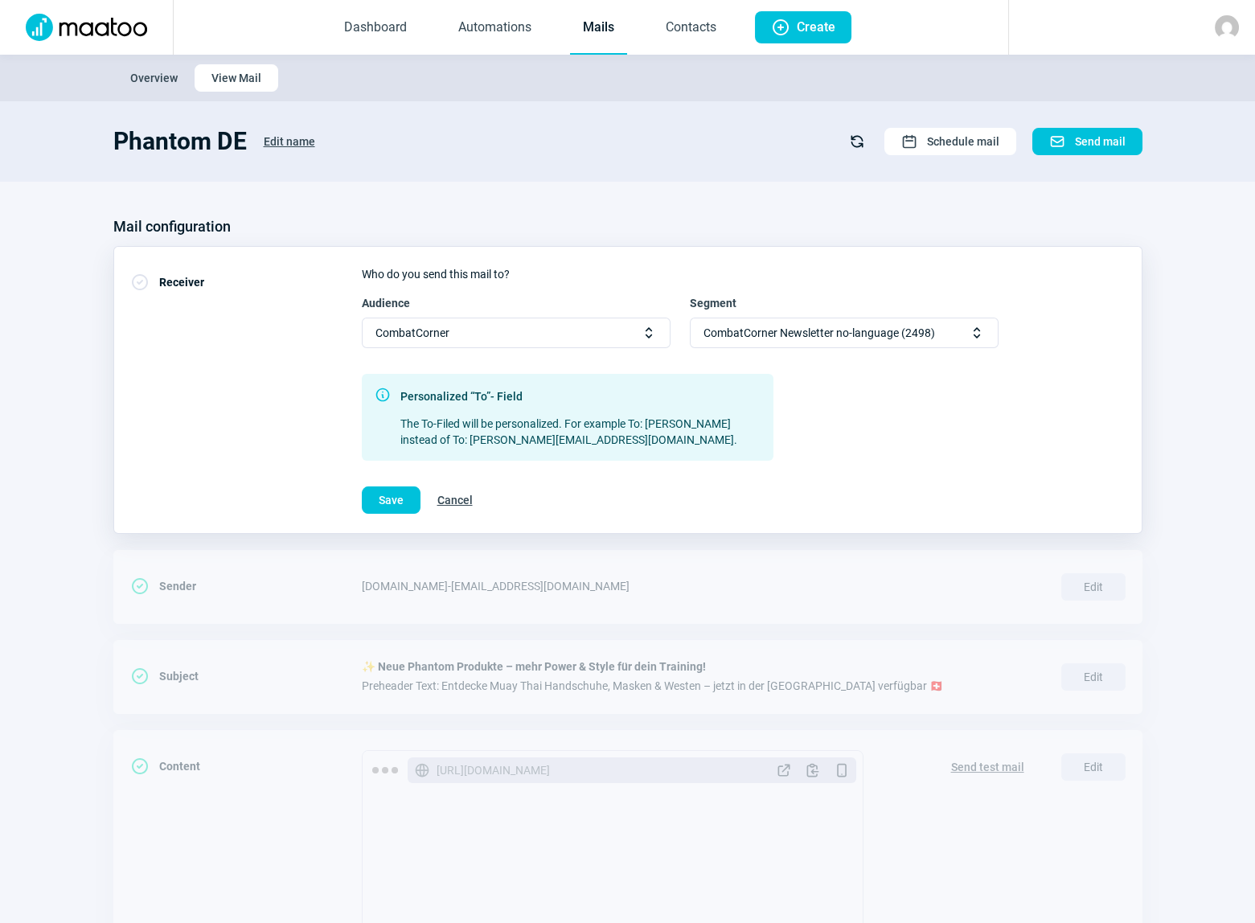
click at [977, 336] on span "Selector icon" at bounding box center [977, 333] width 16 height 16
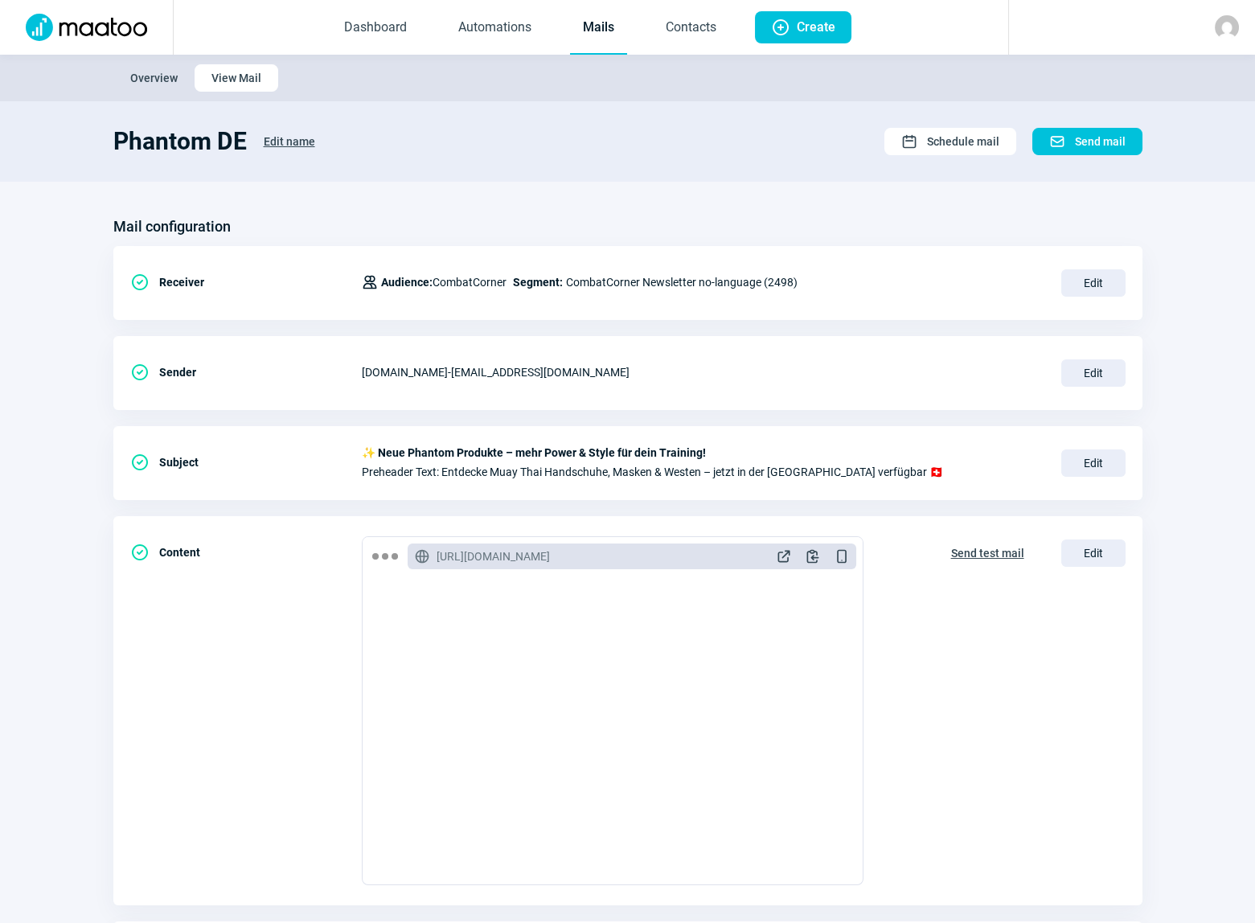
click at [1105, 281] on span "Edit" at bounding box center [1094, 282] width 64 height 27
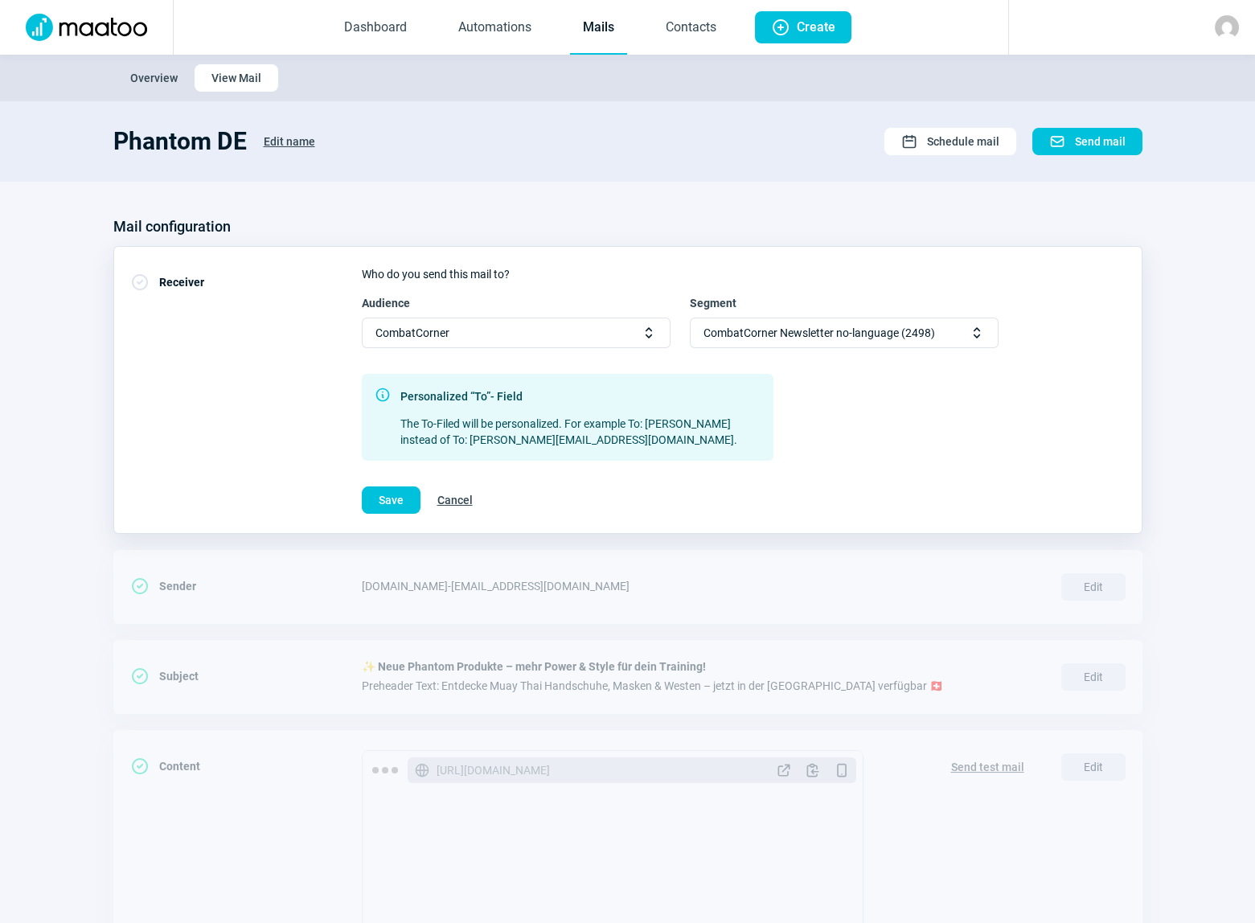
click at [979, 336] on span "Selector icon" at bounding box center [977, 333] width 16 height 16
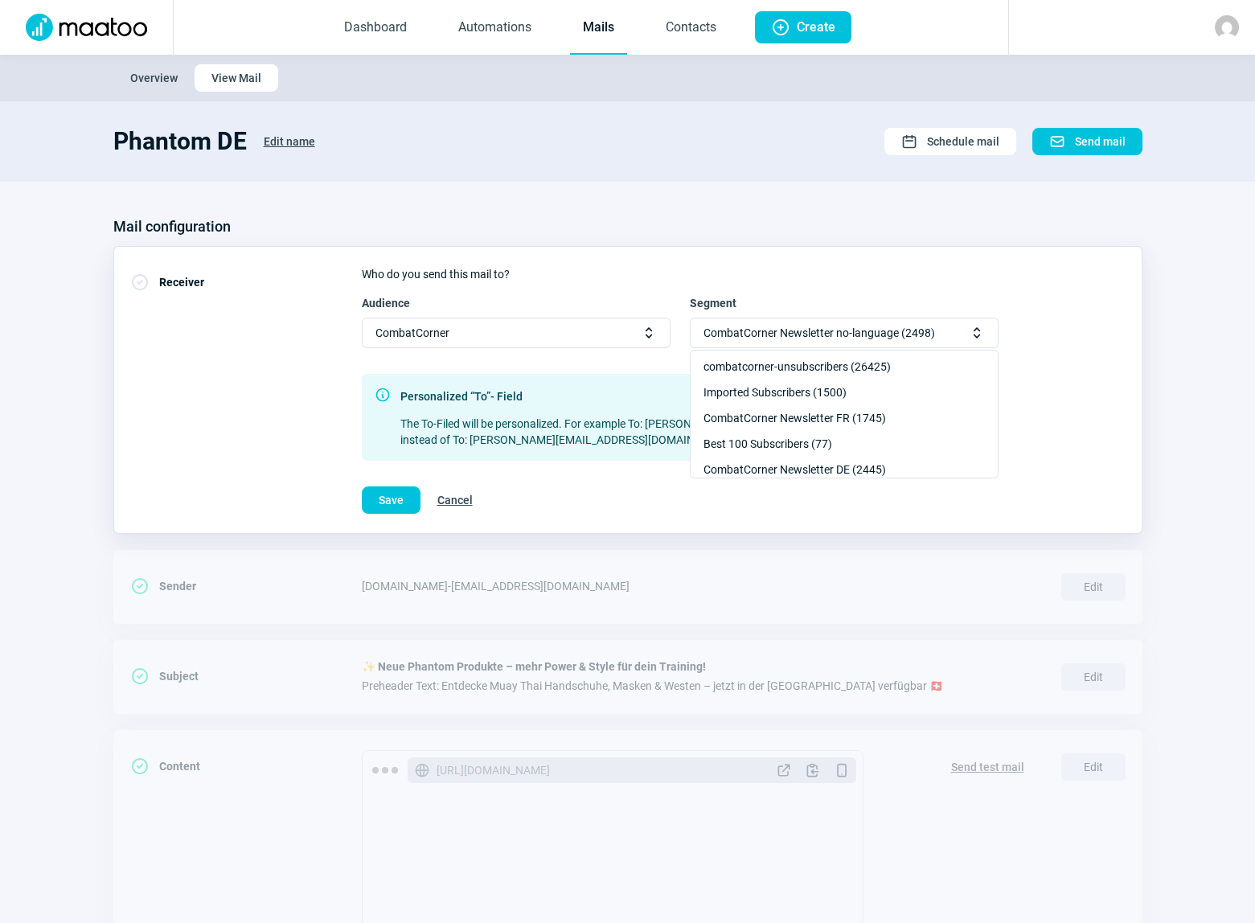
scroll to position [72, 0]
click at [831, 442] on div "CombatCorner Newsletter DE (2445)" at bounding box center [844, 446] width 307 height 26
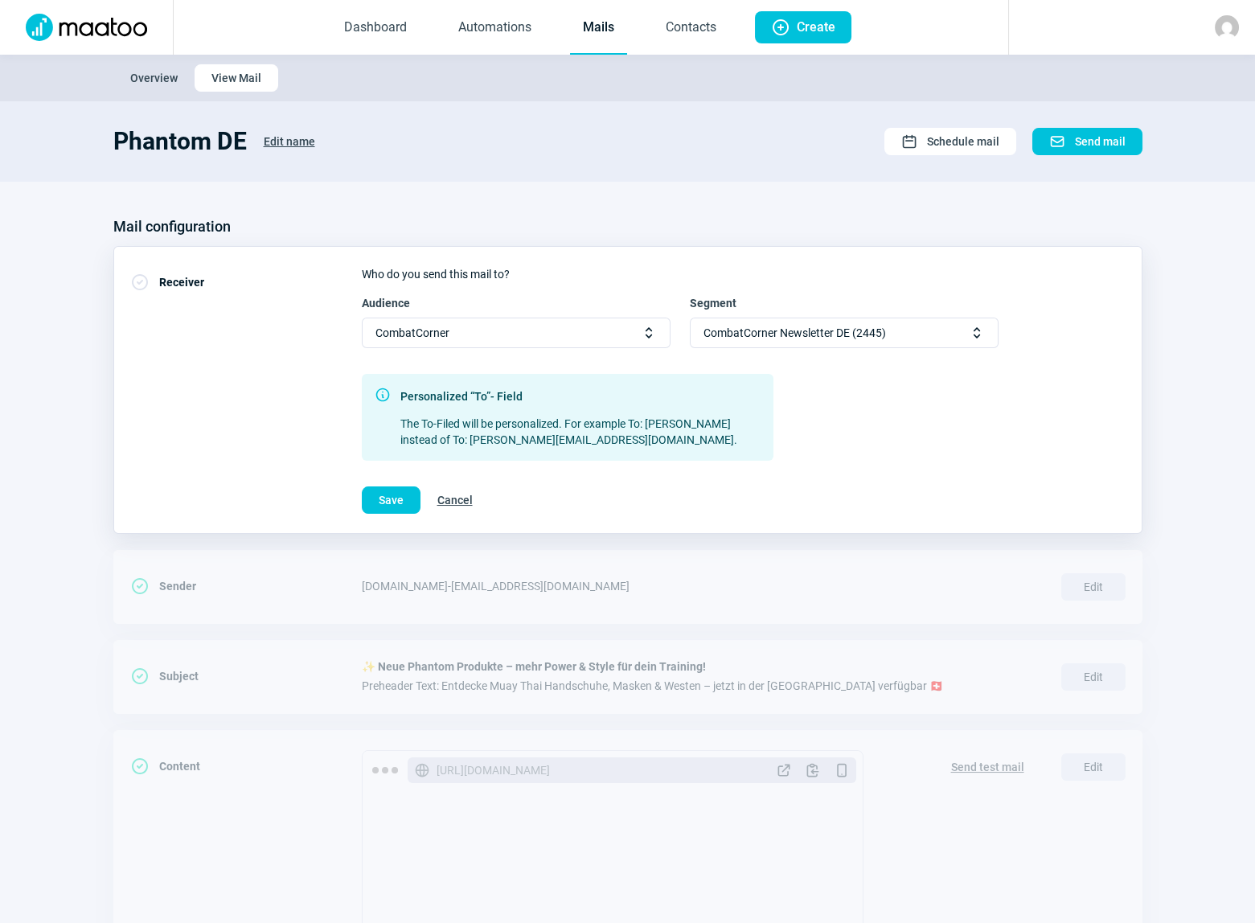
click at [389, 504] on span "Save" at bounding box center [391, 500] width 25 height 26
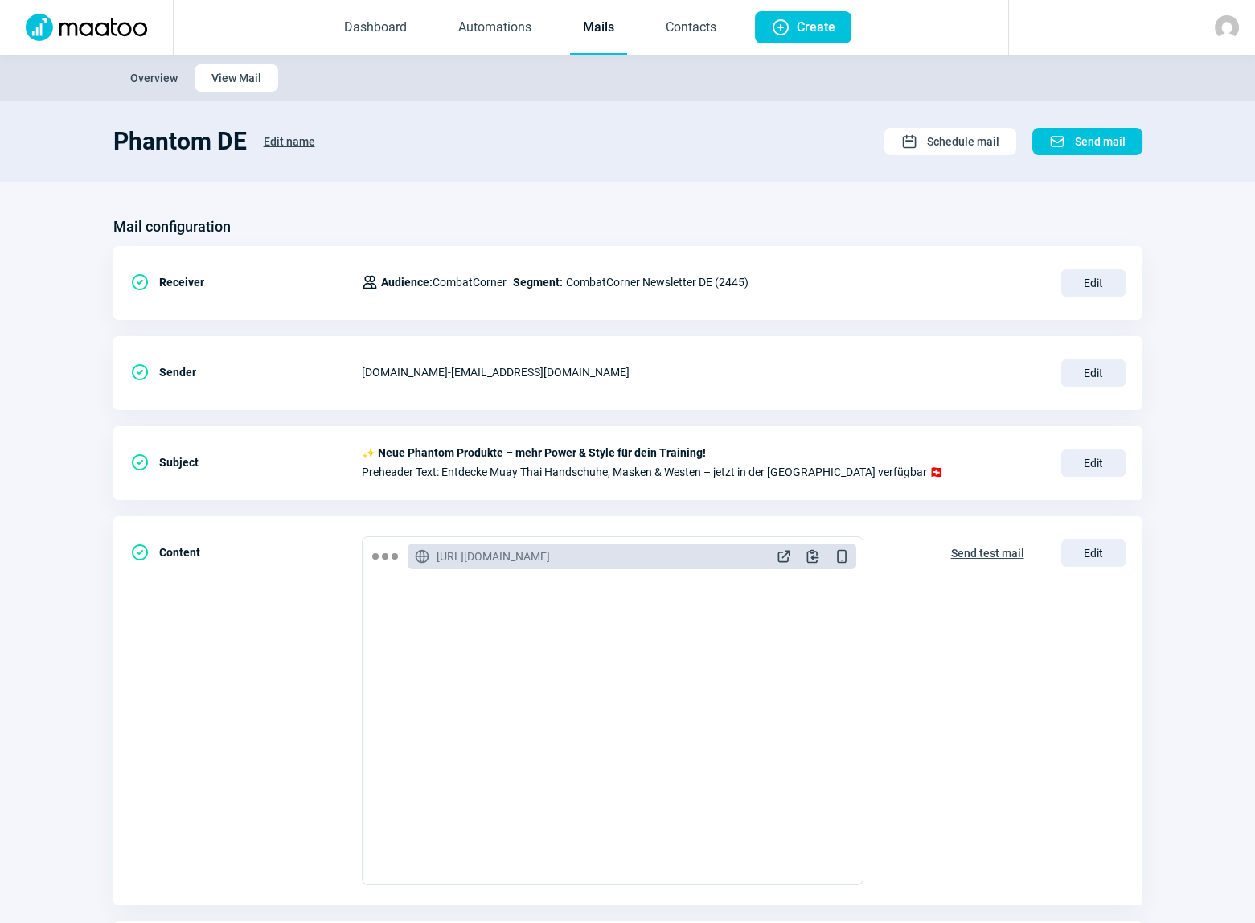
click at [1101, 140] on span "Send mail" at bounding box center [1100, 142] width 51 height 26
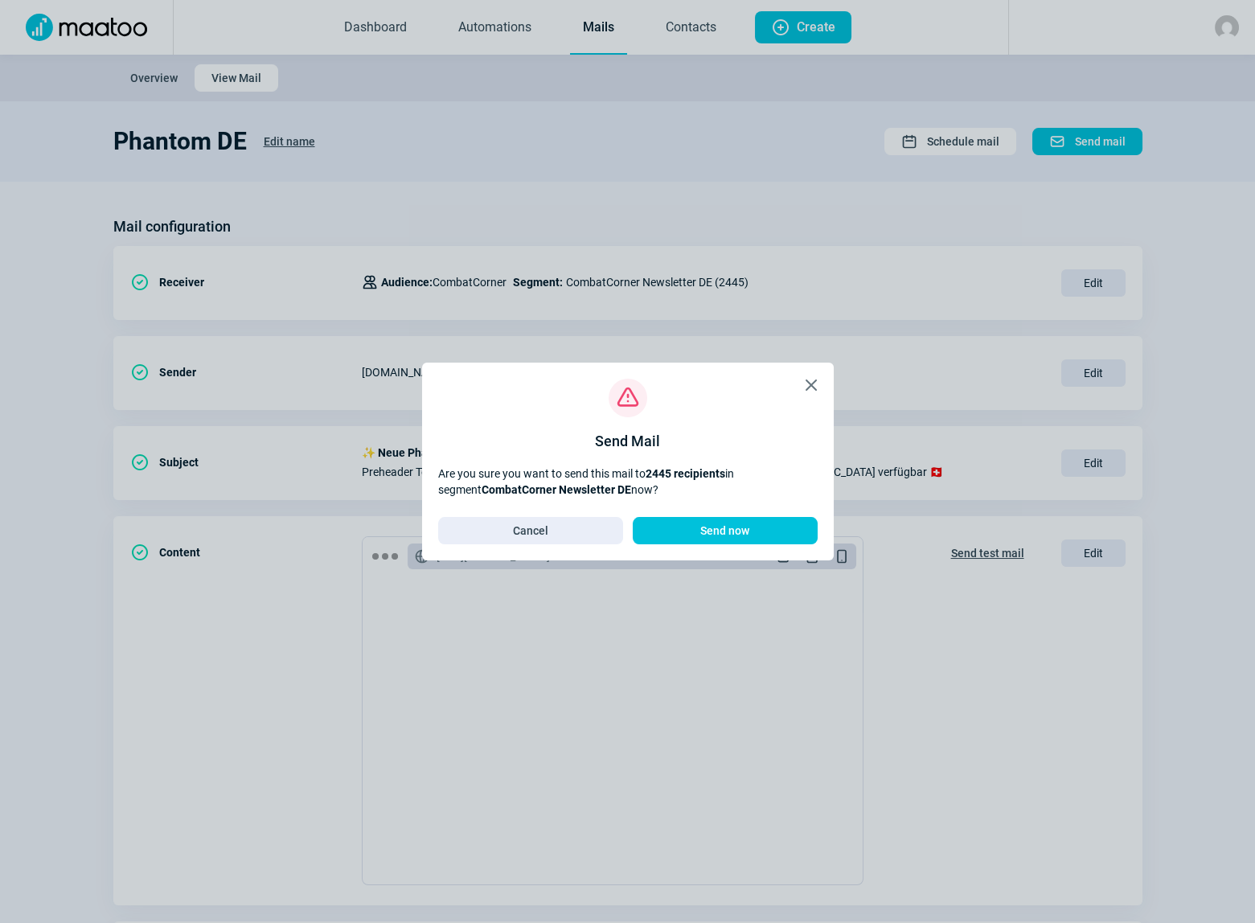
click at [751, 528] on span "Send now" at bounding box center [725, 531] width 151 height 26
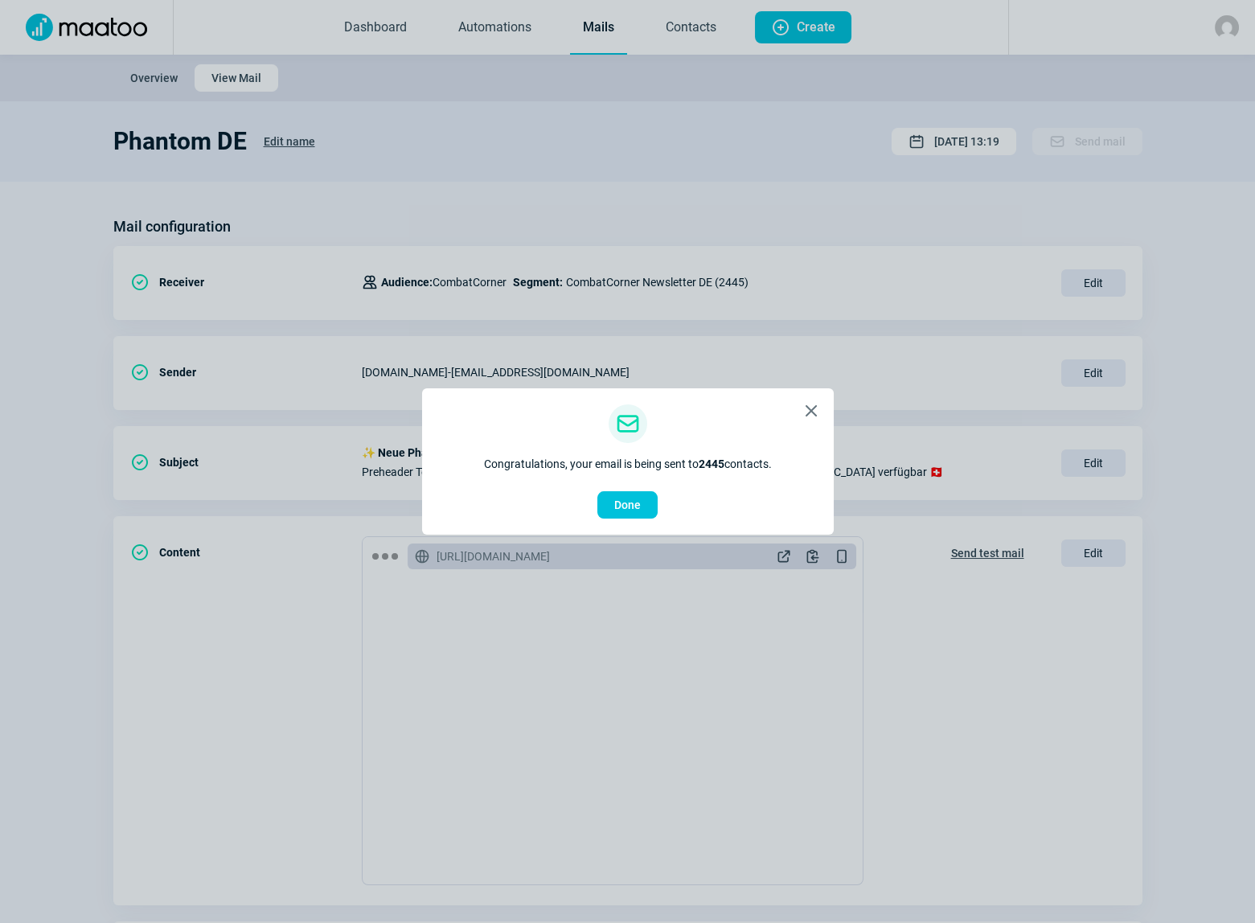
click at [646, 512] on button "Done" at bounding box center [628, 504] width 60 height 27
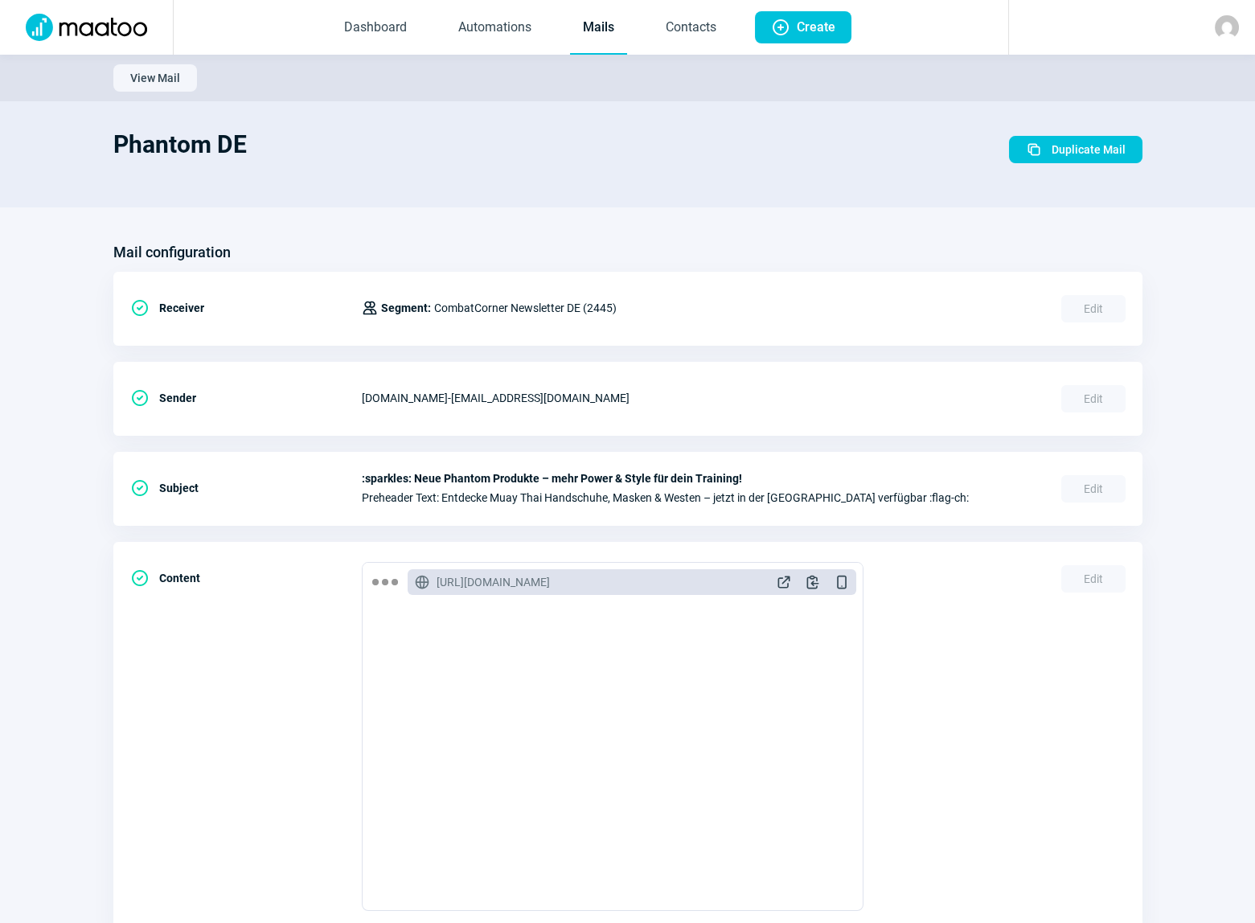
click at [1058, 154] on span "Duplicate Mail" at bounding box center [1089, 150] width 74 height 26
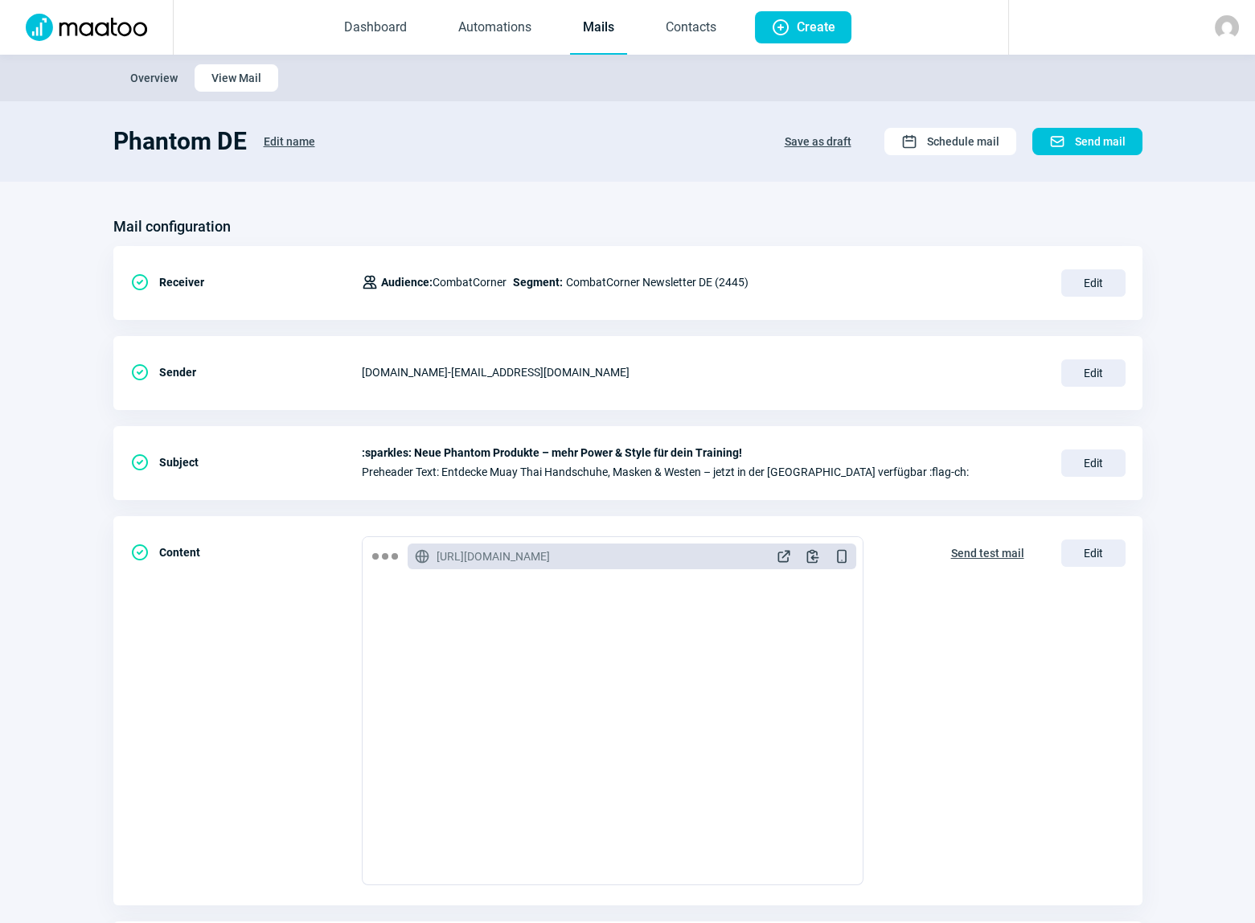
click at [294, 137] on span "Edit name" at bounding box center [289, 142] width 51 height 26
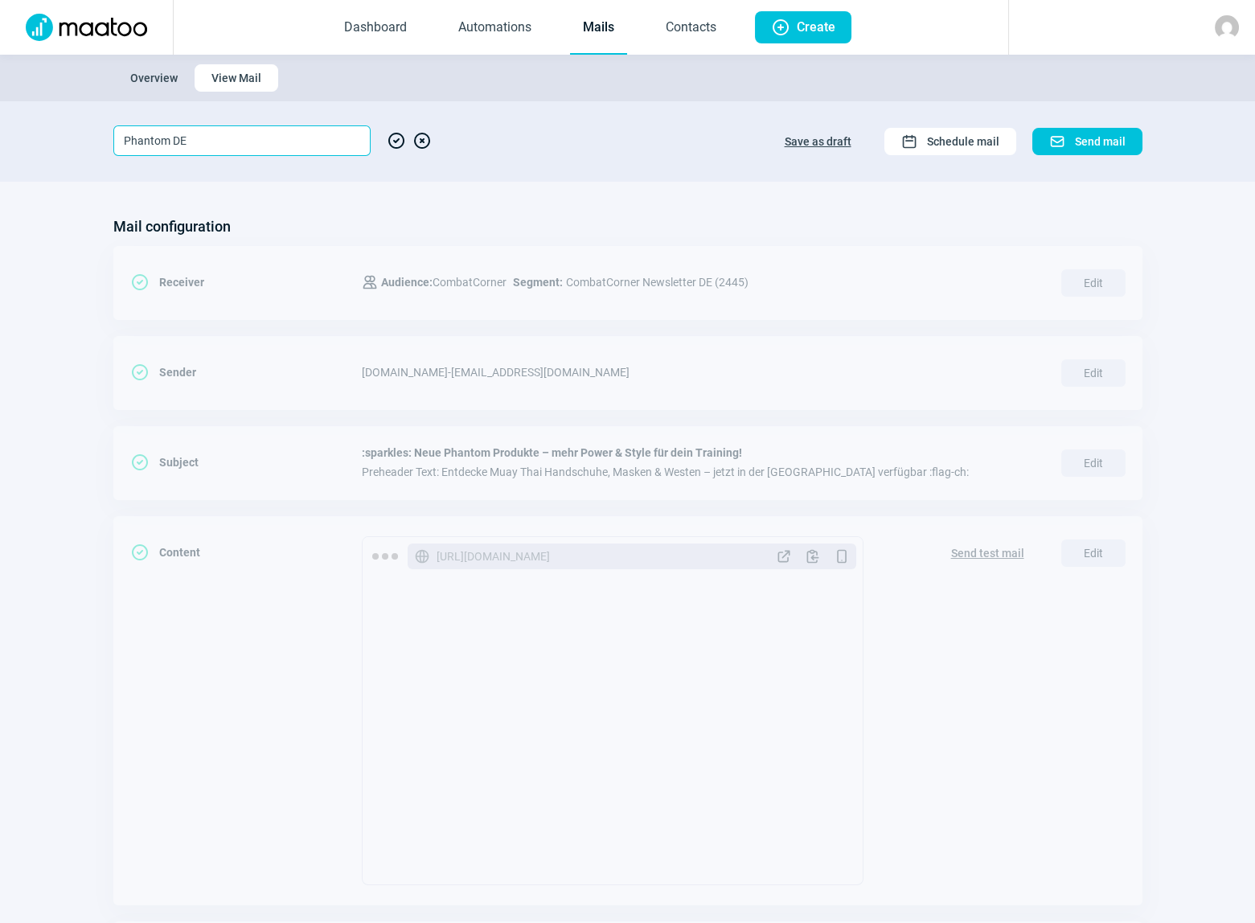
drag, startPoint x: 202, startPoint y: 141, endPoint x: 172, endPoint y: 141, distance: 29.8
click at [172, 141] on input "Phantom DE" at bounding box center [241, 140] width 257 height 31
type input "Phantom EN"
click at [396, 140] on span "CheckCircle icon" at bounding box center [396, 140] width 19 height 31
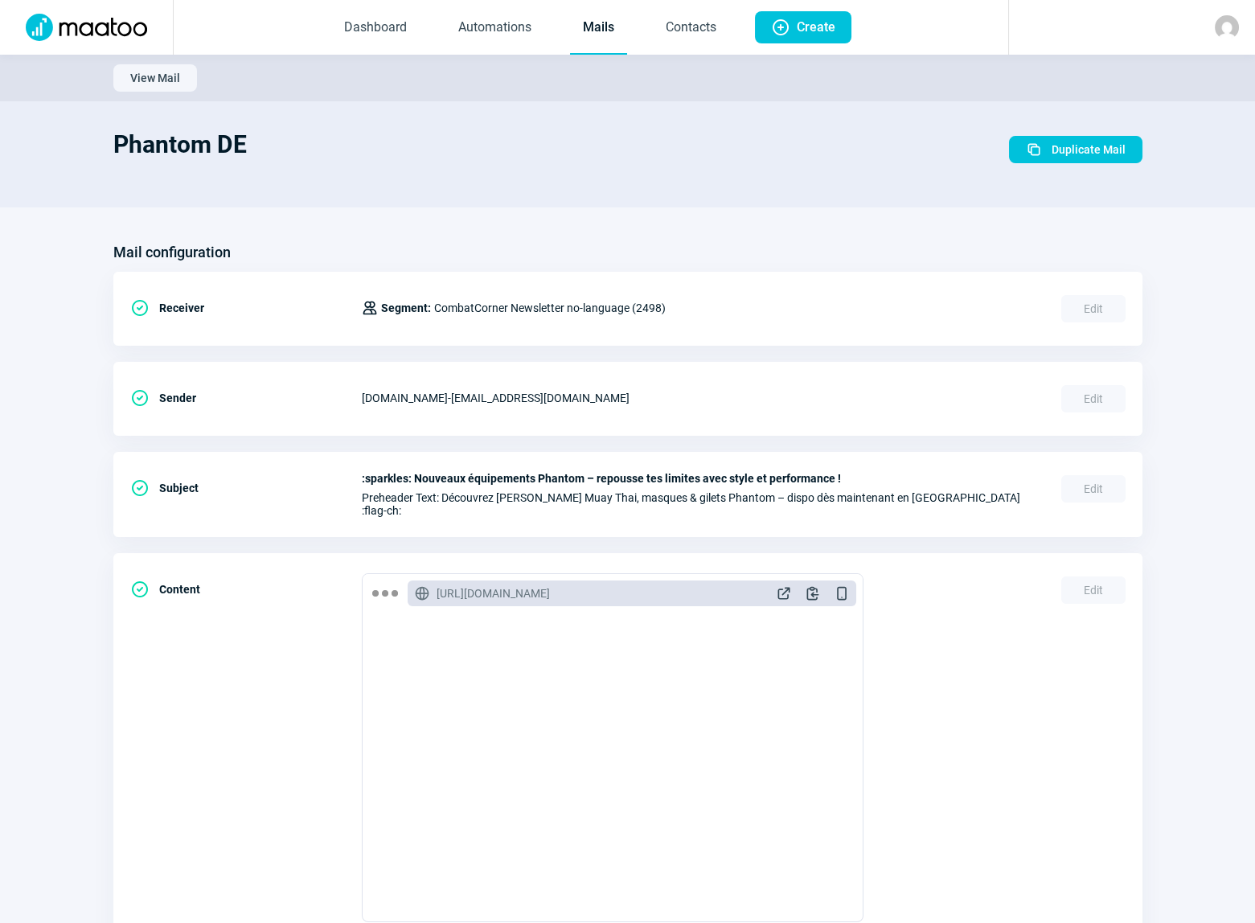
click at [592, 27] on link "Mails" at bounding box center [598, 28] width 57 height 53
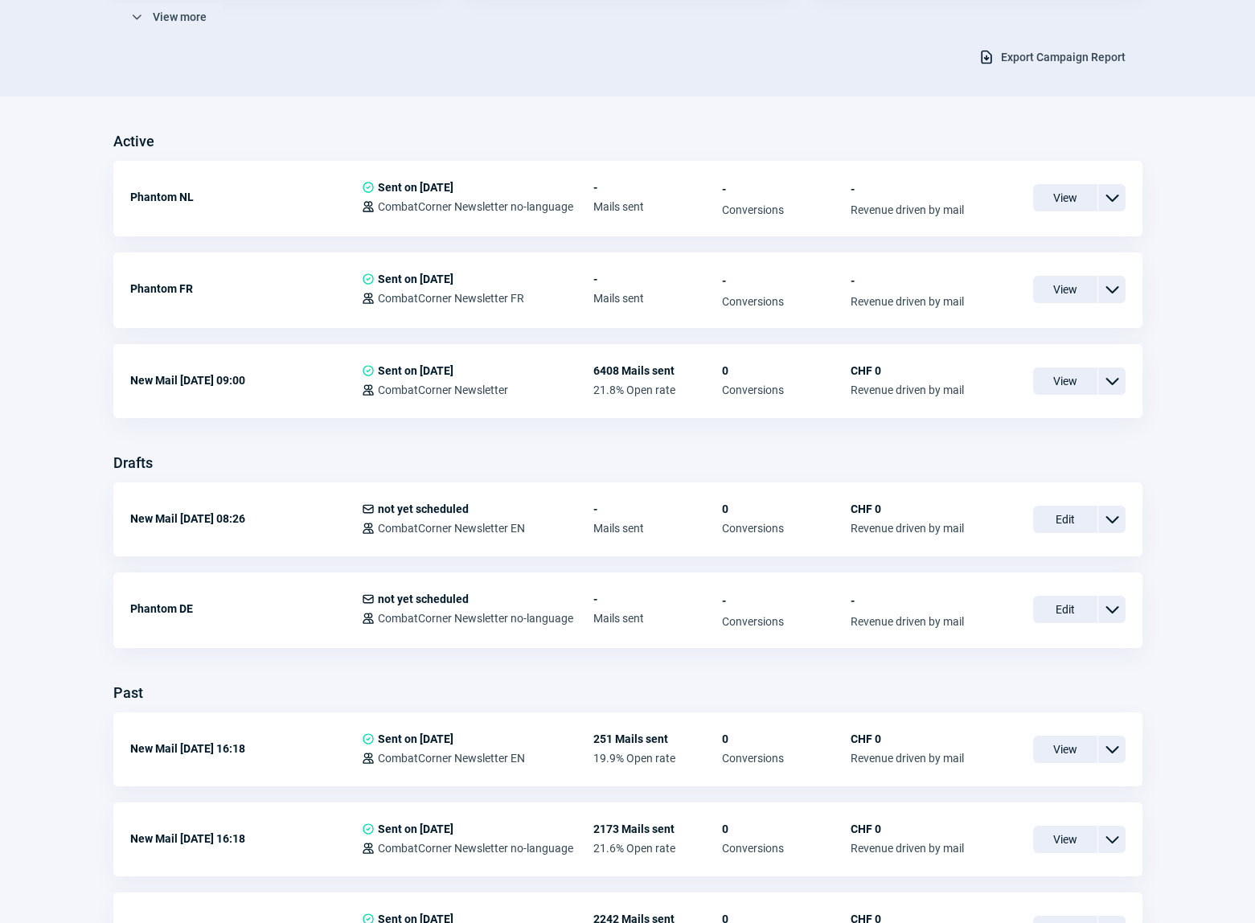
scroll to position [365, 0]
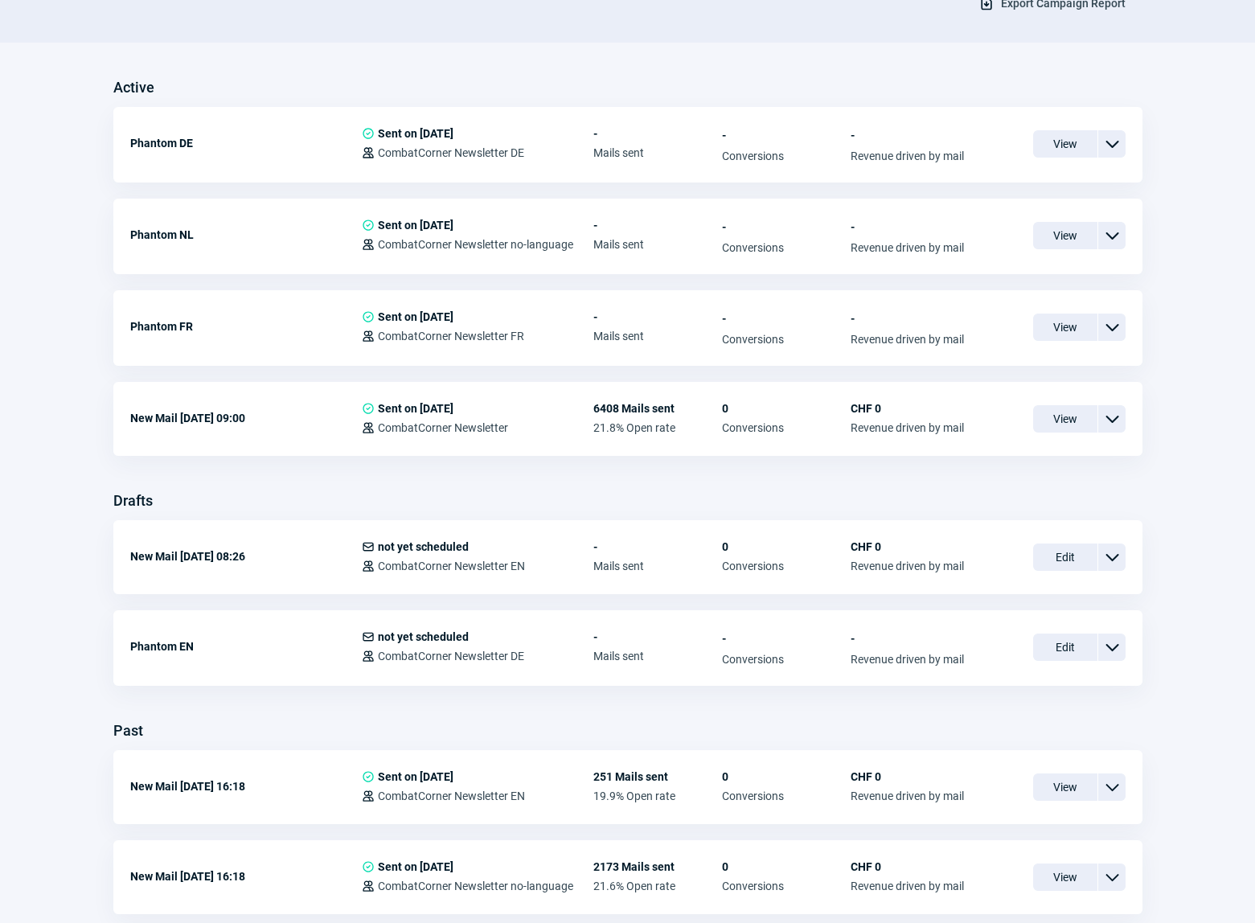
click at [1062, 645] on span "Edit" at bounding box center [1066, 647] width 64 height 27
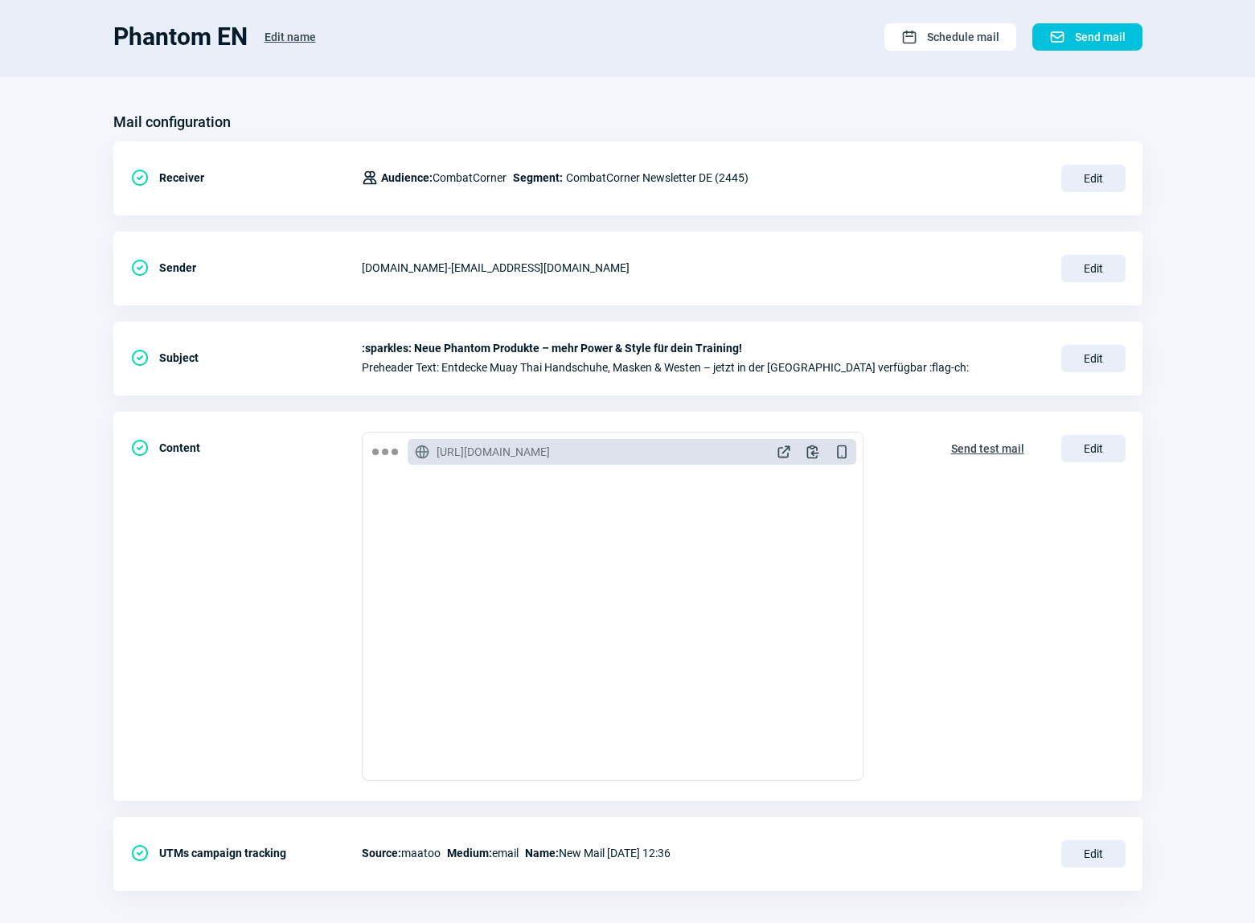
scroll to position [118, 0]
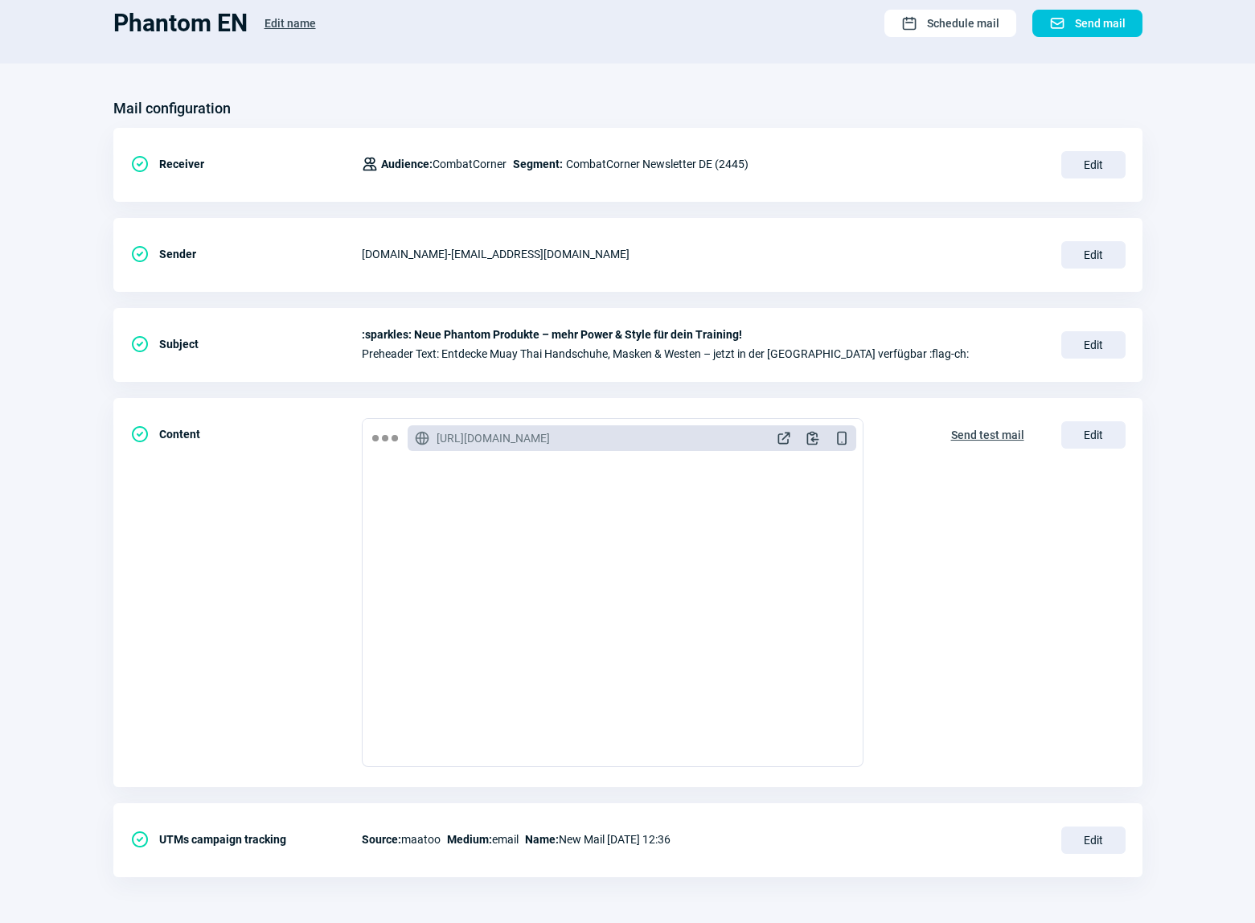
click at [1098, 164] on span "Edit" at bounding box center [1094, 164] width 64 height 27
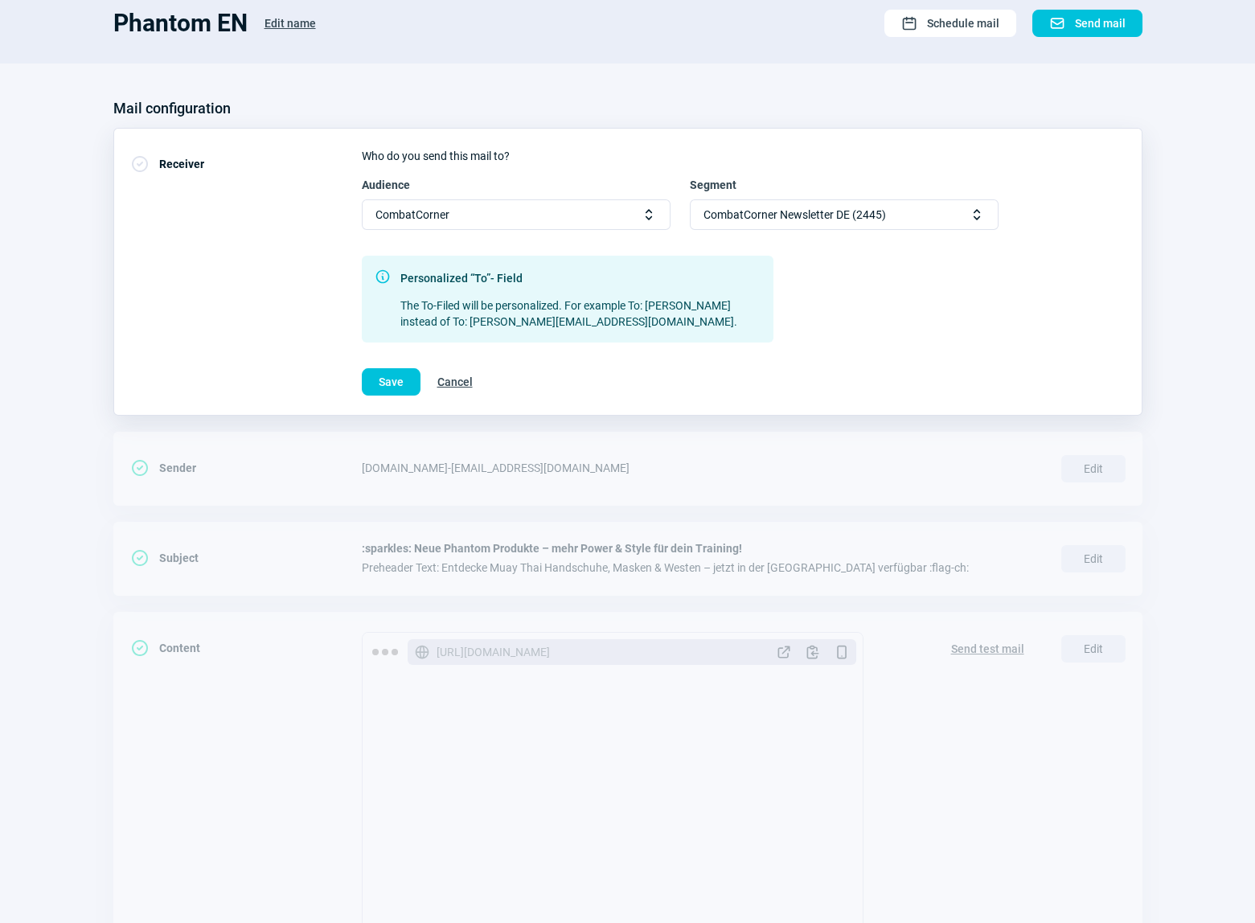
click at [978, 217] on span "Selector icon" at bounding box center [977, 215] width 16 height 16
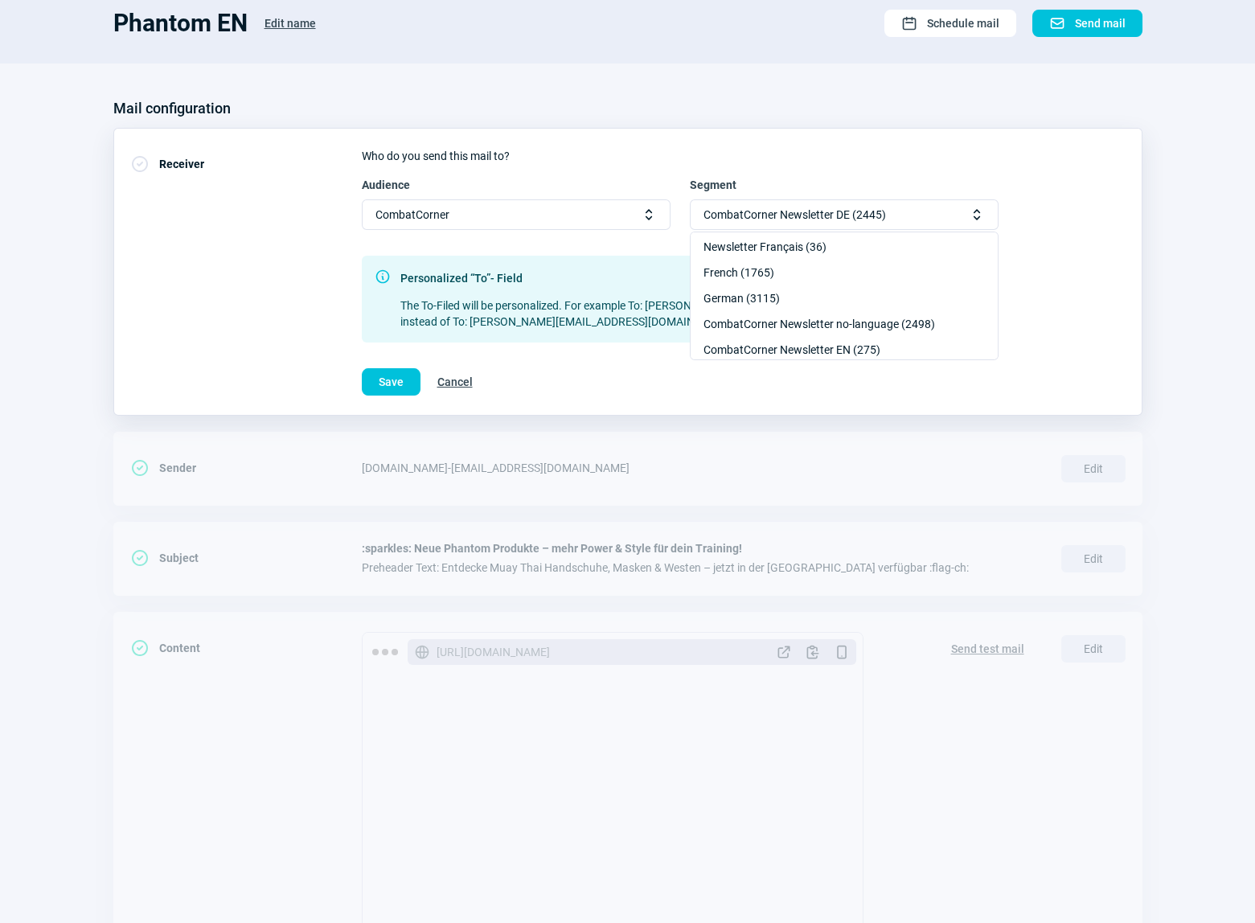
scroll to position [233, 0]
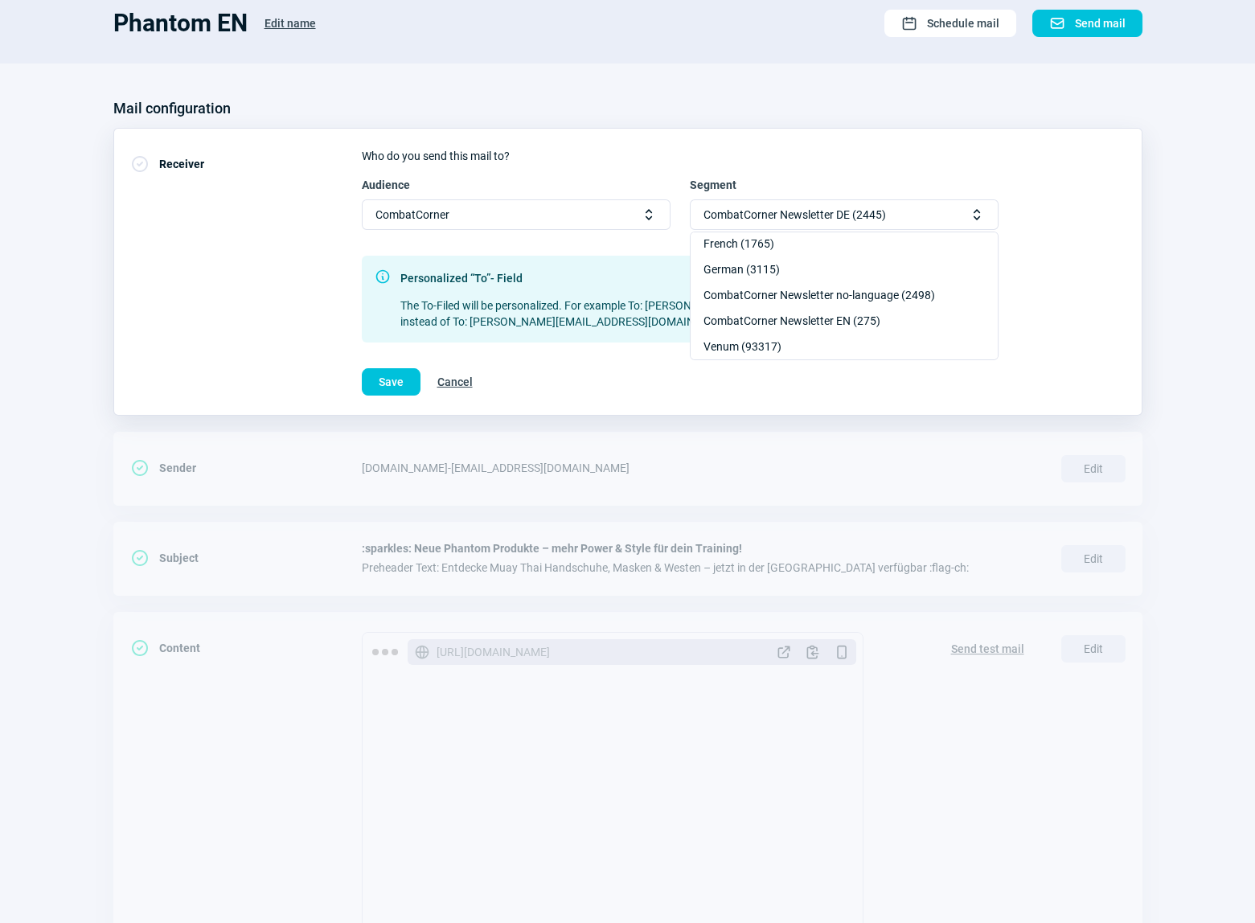
click at [845, 320] on div "CombatCorner Newsletter EN (275)" at bounding box center [844, 321] width 307 height 26
click at [377, 376] on button "Save" at bounding box center [391, 381] width 59 height 27
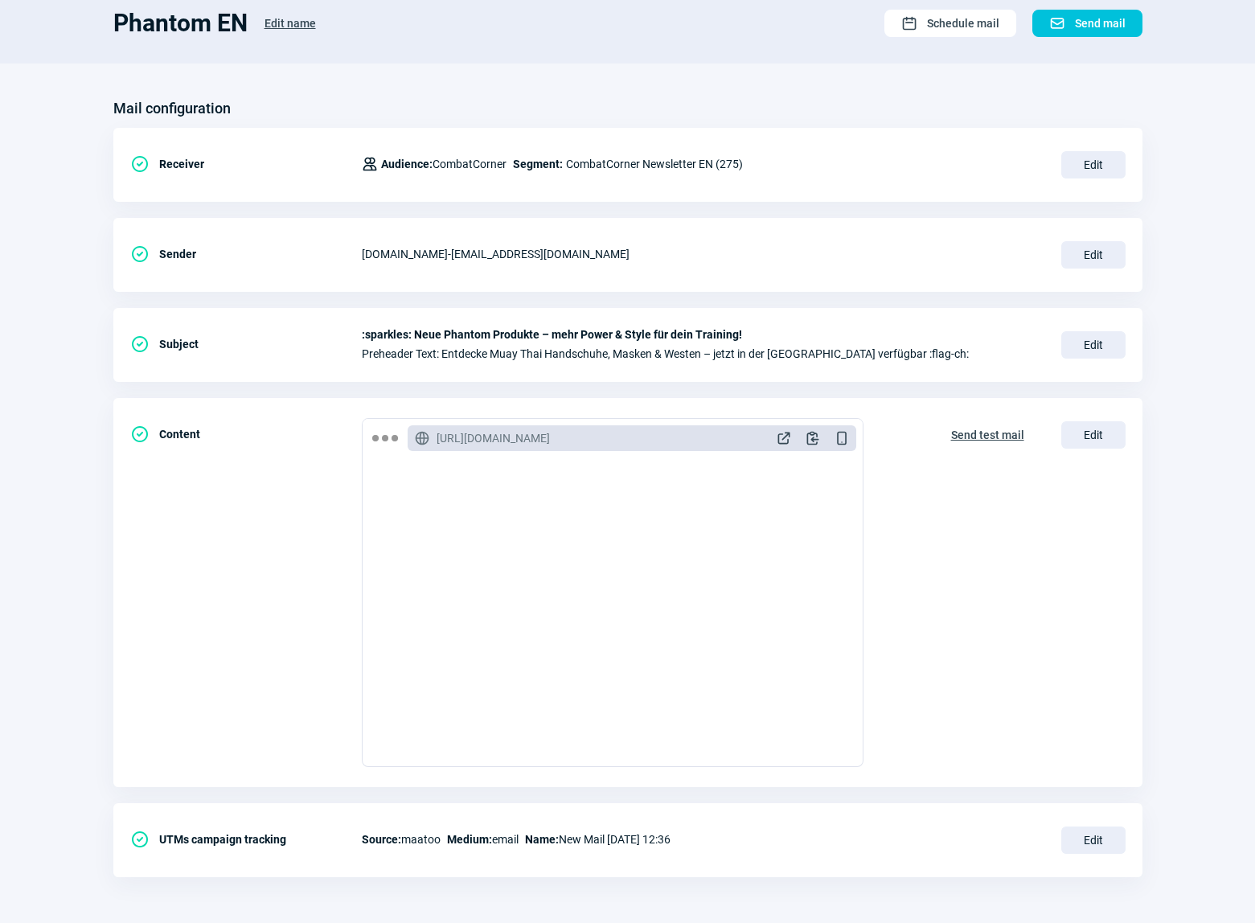
click at [1089, 22] on span "Send mail" at bounding box center [1100, 23] width 51 height 26
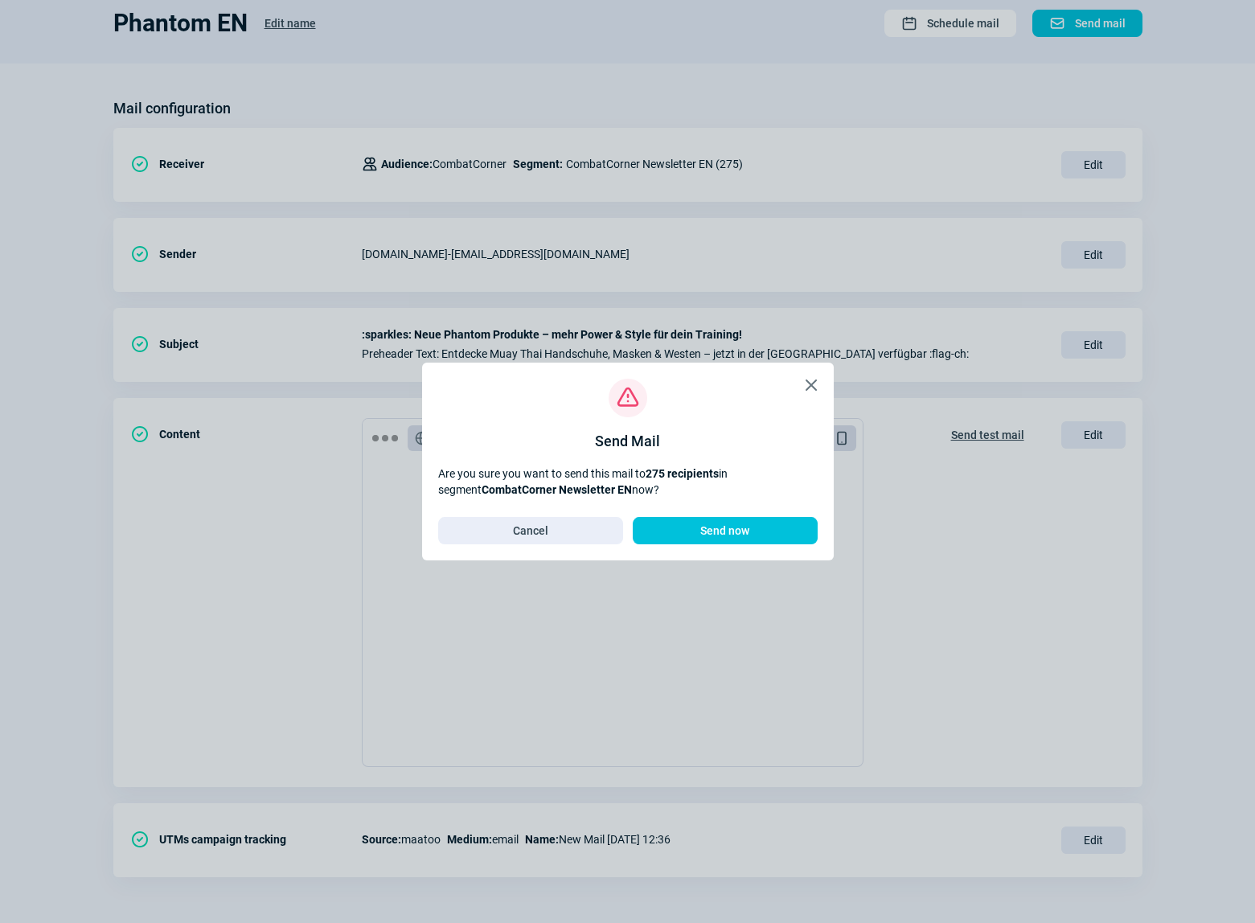
click at [738, 531] on span "Send now" at bounding box center [725, 531] width 49 height 26
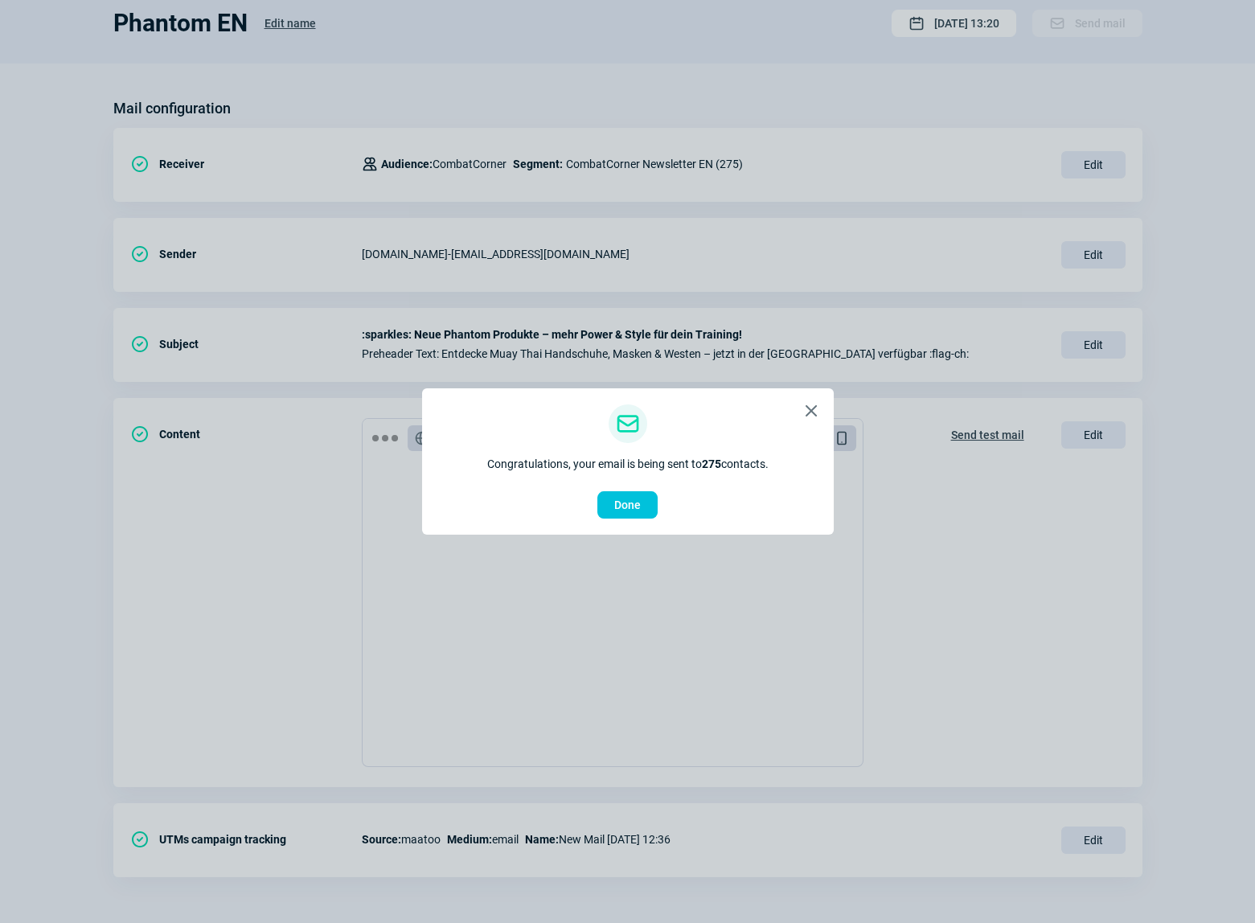
click at [638, 502] on span "Done" at bounding box center [627, 505] width 27 height 26
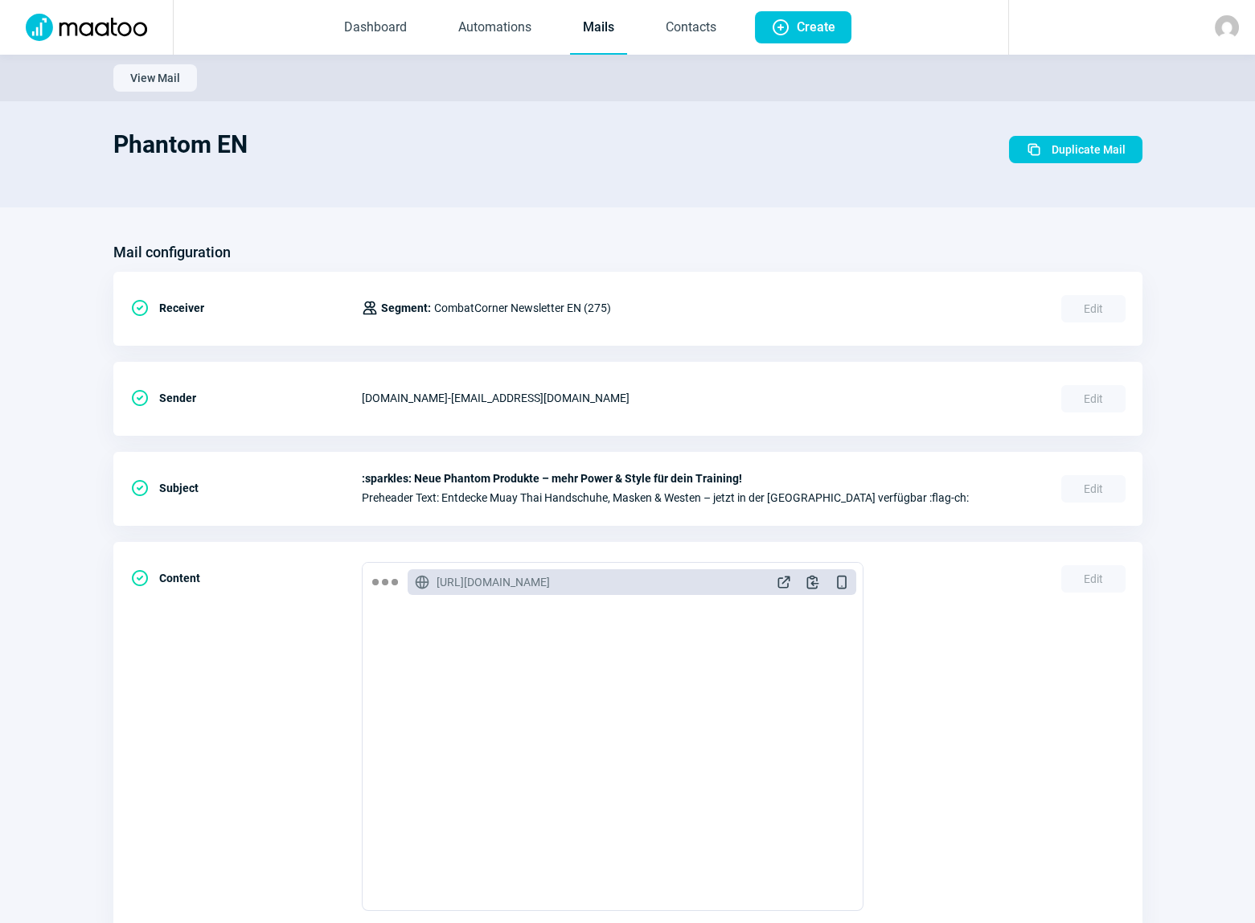
click at [599, 30] on link "Mails" at bounding box center [598, 28] width 57 height 53
